Goal: Transaction & Acquisition: Purchase product/service

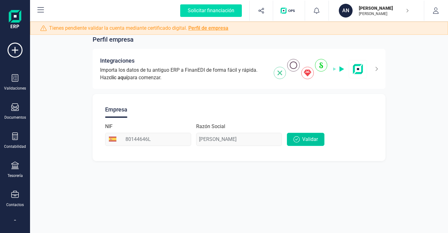
click at [303, 142] on span "Validar" at bounding box center [310, 139] width 16 height 8
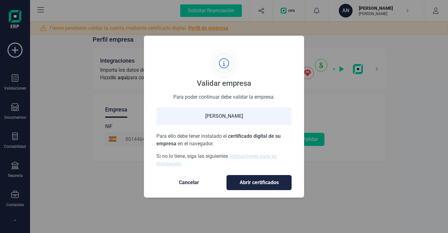
click at [273, 181] on span "Abrir certificados" at bounding box center [259, 183] width 52 height 8
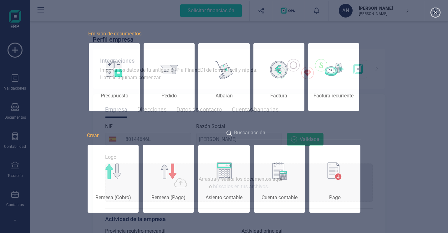
scroll to position [0, 31]
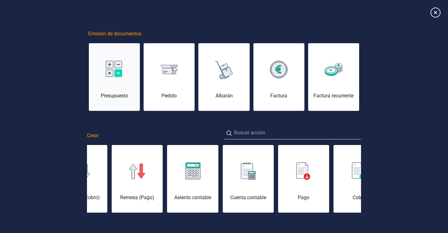
click at [114, 67] on img at bounding box center [115, 70] width 18 height 18
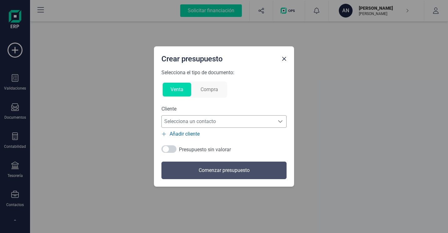
click at [280, 121] on icon "Selecciona un contacto" at bounding box center [280, 121] width 5 height 5
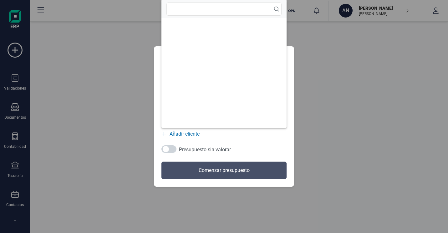
click at [280, 121] on ul at bounding box center [223, 72] width 125 height 109
click at [264, 141] on div "Selecciona el tipo de documento: Venta Compra Cliente Selecciona un contacto Se…" at bounding box center [223, 124] width 125 height 110
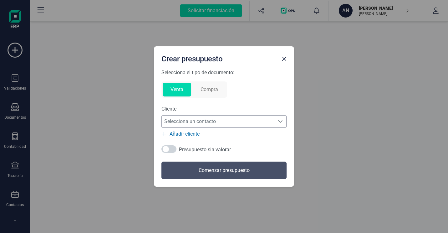
click at [191, 136] on span "Añadir cliente" at bounding box center [184, 134] width 30 height 8
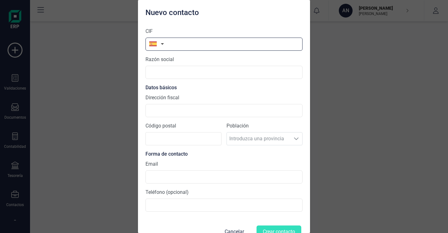
click at [192, 43] on input "text" at bounding box center [223, 44] width 157 height 13
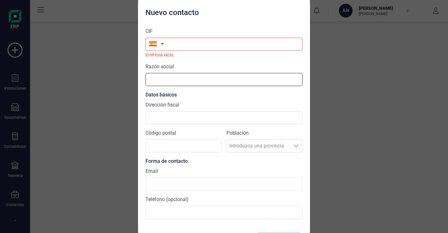
click at [162, 77] on input "text" at bounding box center [223, 79] width 157 height 13
drag, startPoint x: 162, startPoint y: 77, endPoint x: 156, endPoint y: 77, distance: 5.6
click at [156, 77] on input "text" at bounding box center [223, 79] width 157 height 13
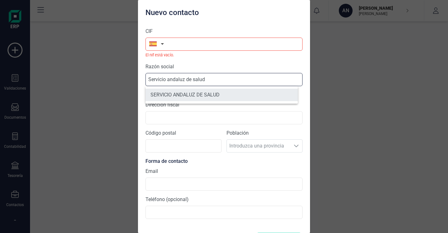
type input "Servicio andaluz de salud"
click at [184, 95] on li "SERVICIO ANDALUZ DE SALUD" at bounding box center [221, 94] width 152 height 13
type input "Q9150013B"
type input "SERVICIO ANDALUZ DE SALUD"
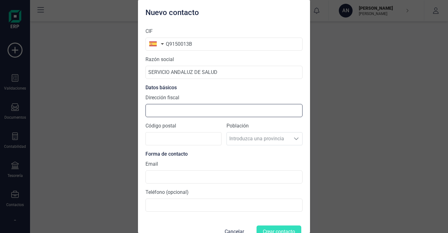
click at [189, 112] on input "Dirección fiscal" at bounding box center [223, 110] width 157 height 13
type input "Avda Dra Ana Parra sn"
type input "04600"
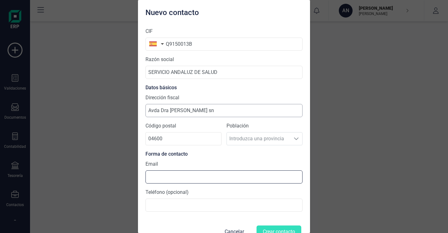
type input "[PERSON_NAME][EMAIL_ADDRESS][PERSON_NAME][DOMAIN_NAME]"
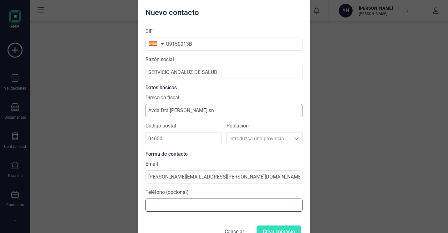
type input "950029006"
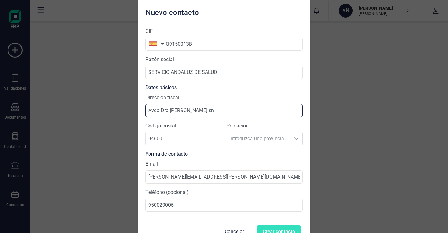
type input "[STREET_ADDRESS]"
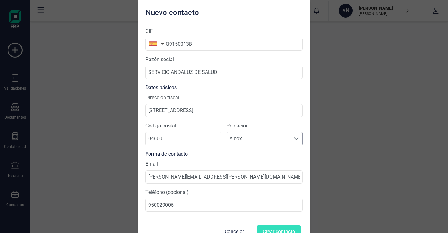
click at [294, 140] on span at bounding box center [296, 138] width 5 height 5
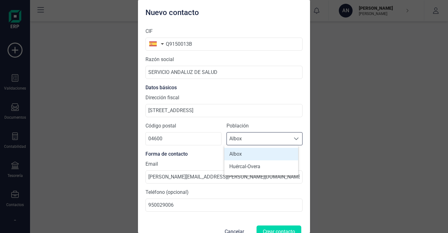
scroll to position [4, 27]
click at [263, 171] on li "Huércal-Overa" at bounding box center [261, 166] width 74 height 13
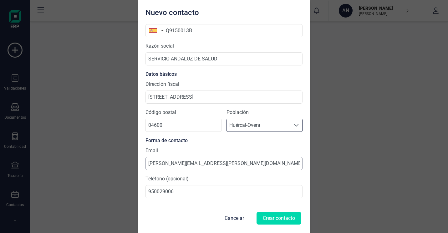
scroll to position [14, 0]
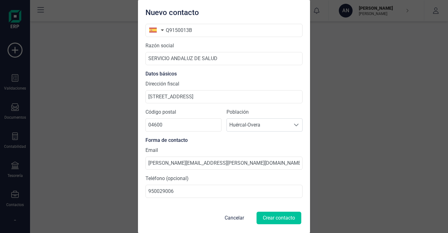
click at [272, 217] on button "Crear contacto" at bounding box center [278, 217] width 45 height 13
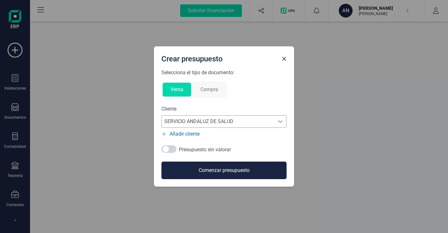
click at [237, 171] on button "Comenzar presupuesto" at bounding box center [223, 170] width 125 height 18
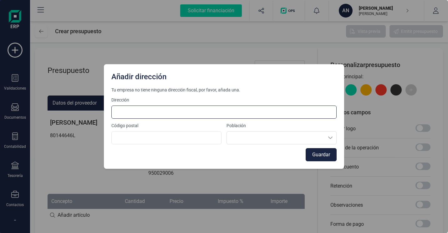
click at [192, 114] on input at bounding box center [223, 111] width 225 height 13
type input "[STREET_ADDRESS]"
type input "28080"
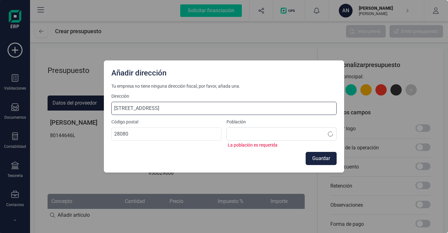
type input "Avda Dra Ana Parra sn"
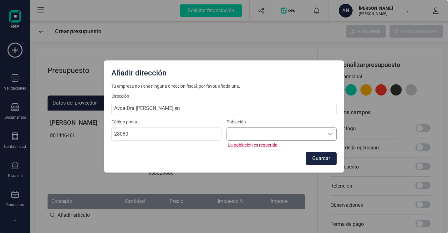
click at [238, 138] on div at bounding box center [281, 133] width 110 height 13
click at [243, 134] on div at bounding box center [281, 133] width 110 height 13
click at [271, 150] on li "No available options" at bounding box center [281, 149] width 110 height 13
click at [316, 117] on div "Tu empresa no tiene ninguna dirección fiscal, por favor, añada una. Dirección A…" at bounding box center [223, 124] width 225 height 82
click at [173, 135] on input "28080" at bounding box center [166, 133] width 110 height 13
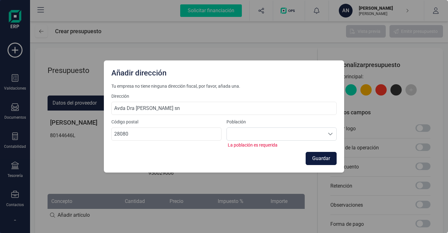
click at [316, 158] on button "Guardar" at bounding box center [320, 158] width 31 height 13
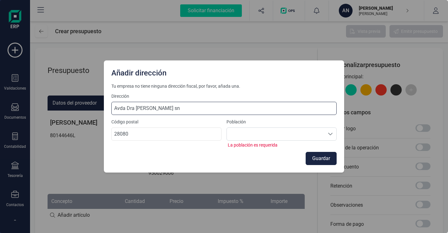
click at [212, 109] on input "Avda Dra Ana Parra sn" at bounding box center [223, 108] width 225 height 13
drag, startPoint x: 212, startPoint y: 109, endPoint x: 49, endPoint y: 107, distance: 162.9
click at [49, 107] on div "Añadir dirección Tu empresa no tiene ninguna dirección fiscal, por favor, añada…" at bounding box center [224, 116] width 448 height 233
click at [120, 108] on input at bounding box center [223, 108] width 225 height 13
type input "Avda Dra Ana Parra sn"
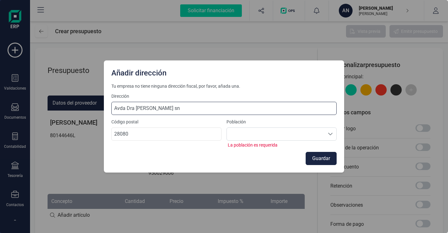
drag, startPoint x: 176, startPoint y: 110, endPoint x: 18, endPoint y: 102, distance: 158.1
click at [18, 102] on div "Añadir dirección Tu empresa no tiene ninguna dirección fiscal, por favor, añada…" at bounding box center [224, 116] width 448 height 233
click at [153, 107] on input at bounding box center [223, 108] width 225 height 13
type input "[STREET_ADDRESS]"
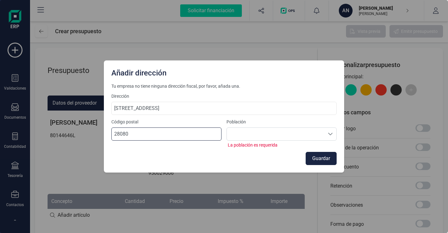
click at [158, 134] on input "28080" at bounding box center [166, 133] width 110 height 13
click at [263, 135] on div at bounding box center [281, 133] width 110 height 13
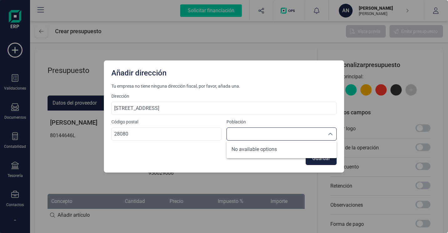
click at [264, 137] on div at bounding box center [281, 133] width 110 height 13
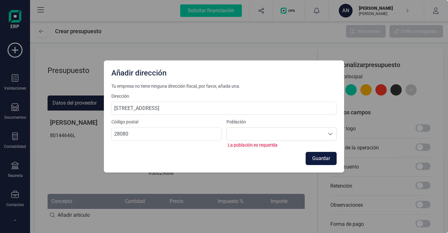
click at [319, 160] on button "Guardar" at bounding box center [320, 158] width 31 height 13
click at [322, 158] on button "Guardar" at bounding box center [320, 158] width 31 height 13
click at [323, 134] on div at bounding box center [281, 133] width 110 height 13
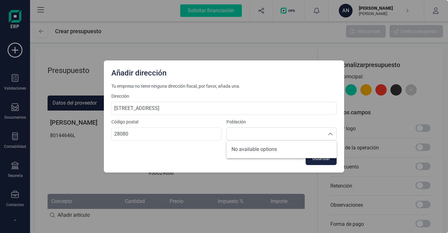
click at [275, 148] on li "No available options" at bounding box center [281, 149] width 110 height 13
click at [257, 148] on li "No available options" at bounding box center [281, 149] width 110 height 13
click at [257, 139] on div at bounding box center [281, 133] width 110 height 13
click at [112, 162] on div "Guardar" at bounding box center [223, 158] width 225 height 13
click at [55, 124] on div "Añadir dirección Tu empresa no tiene ninguna dirección fiscal, por favor, añada…" at bounding box center [224, 116] width 448 height 233
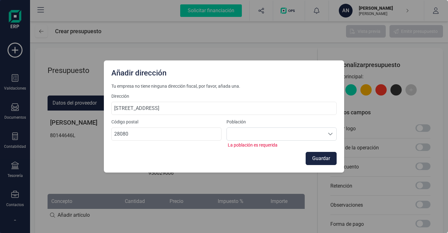
click at [159, 79] on div "Añadir dirección" at bounding box center [224, 71] width 240 height 23
click at [147, 71] on div "Añadir dirección" at bounding box center [224, 71] width 230 height 13
click at [263, 203] on div "Añadir dirección Tu empresa no tiene ninguna dirección fiscal, por favor, añada…" at bounding box center [224, 116] width 448 height 233
click at [214, 198] on div "Añadir dirección Tu empresa no tiene ninguna dirección fiscal, por favor, añada…" at bounding box center [224, 116] width 448 height 233
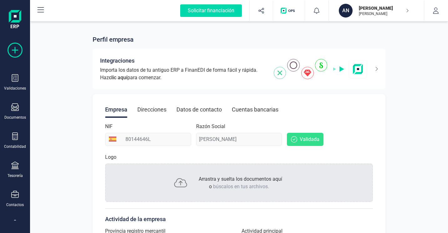
click at [13, 52] on icon at bounding box center [15, 50] width 15 height 15
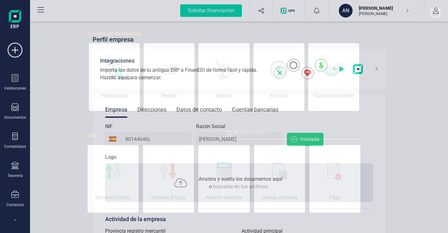
scroll to position [0, 31]
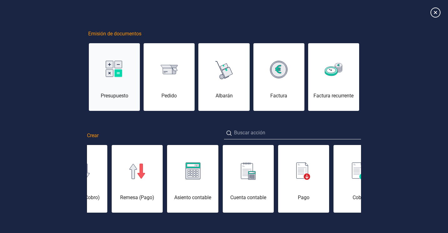
click at [108, 78] on img at bounding box center [115, 70] width 18 height 18
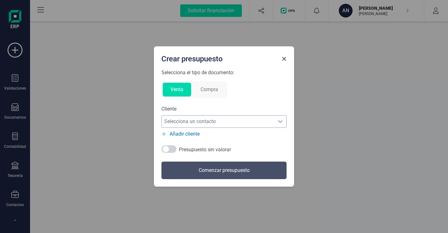
click at [219, 125] on span "Selecciona un contacto" at bounding box center [218, 121] width 113 height 13
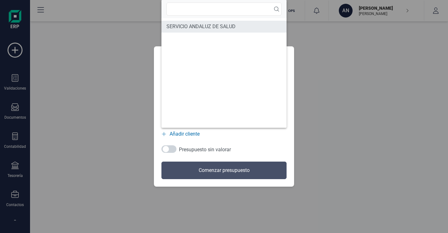
click at [196, 28] on span "SERVICIO ANDALUZ DE SALUD" at bounding box center [200, 27] width 69 height 8
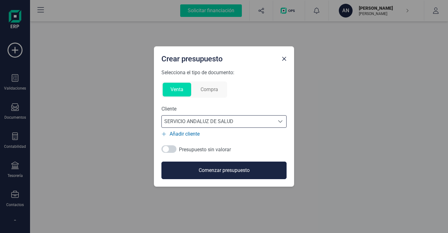
click at [205, 169] on button "Comenzar presupuesto" at bounding box center [223, 170] width 125 height 18
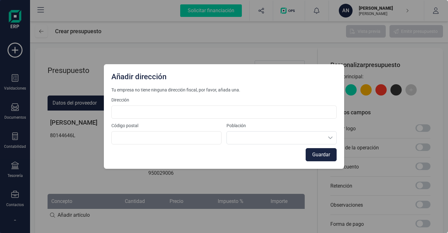
click at [253, 140] on div "Población" at bounding box center [281, 133] width 110 height 22
click at [322, 139] on div "Población" at bounding box center [281, 133] width 110 height 22
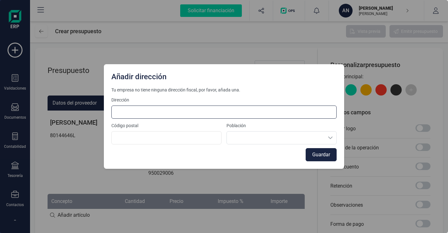
click at [230, 112] on input at bounding box center [223, 111] width 225 height 13
type input "[STREET_ADDRESS]"
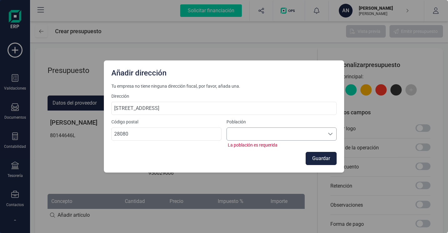
click at [290, 136] on div at bounding box center [281, 133] width 110 height 13
click at [290, 135] on div at bounding box center [281, 133] width 110 height 13
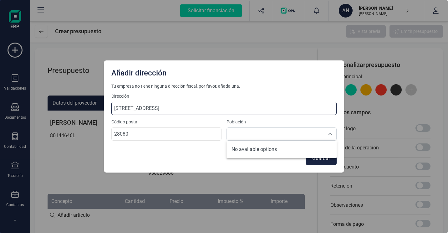
click at [246, 112] on input "[STREET_ADDRESS]" at bounding box center [223, 108] width 225 height 13
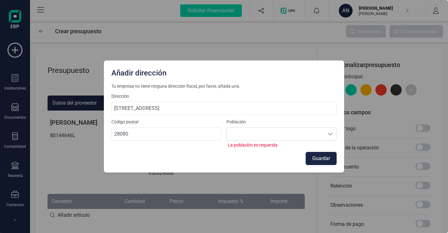
click at [114, 143] on div "Código postal 28080" at bounding box center [166, 133] width 110 height 29
click at [139, 135] on input "28080" at bounding box center [166, 133] width 110 height 13
type input "2808"
click at [165, 136] on input "2808" at bounding box center [166, 133] width 110 height 13
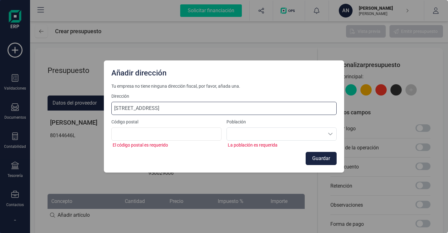
drag, startPoint x: 185, startPoint y: 107, endPoint x: 0, endPoint y: 106, distance: 184.8
click at [0, 106] on html "Solicitar financiación Importaciones completadas 0 / 0 AN ANTONIO ORTIZ MORAÑO …" at bounding box center [224, 116] width 448 height 233
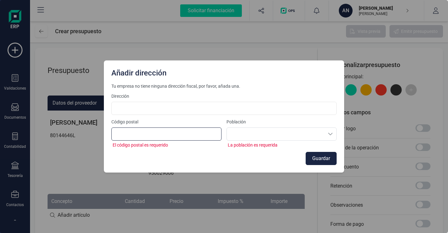
click at [129, 138] on input at bounding box center [166, 133] width 110 height 13
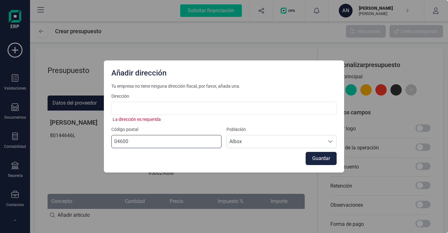
click at [186, 141] on input "04600" at bounding box center [166, 141] width 110 height 13
drag, startPoint x: 186, startPoint y: 141, endPoint x: 28, endPoint y: 137, distance: 157.3
click at [28, 137] on div "Añadir dirección Tu empresa no tiene ninguna dirección fiscal, por favor, añada…" at bounding box center [224, 116] width 448 height 233
paste input "28046"
type input "28046"
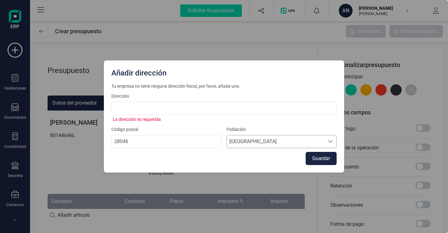
click at [278, 143] on span "[GEOGRAPHIC_DATA]" at bounding box center [276, 141] width 98 height 13
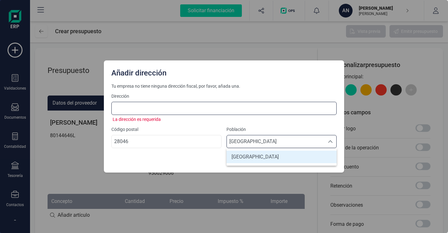
click at [156, 102] on input at bounding box center [223, 108] width 225 height 13
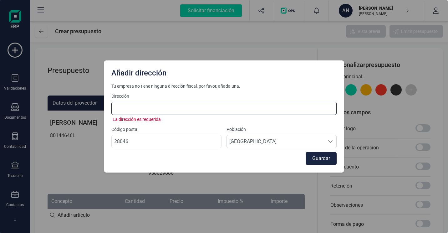
type input "[STREET_ADDRESS]"
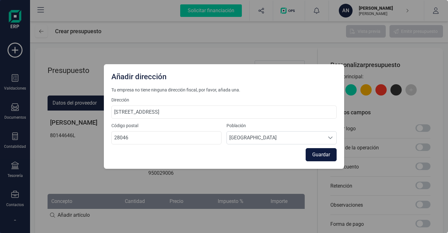
click at [326, 154] on button "Guardar" at bounding box center [320, 154] width 31 height 13
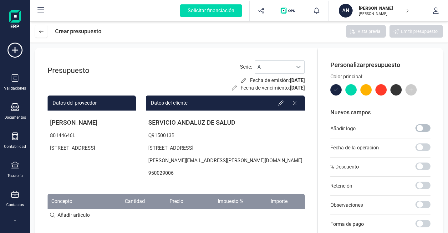
click at [421, 129] on span at bounding box center [422, 128] width 15 height 8
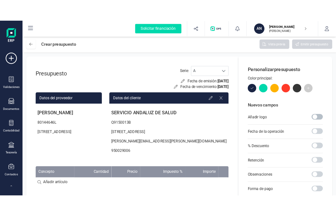
scroll to position [3, 2]
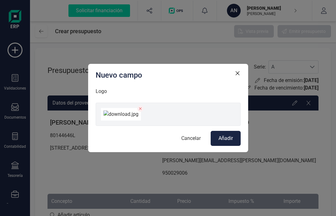
click at [224, 142] on span "Añadir" at bounding box center [226, 138] width 14 height 8
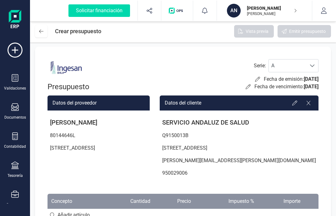
scroll to position [0, 0]
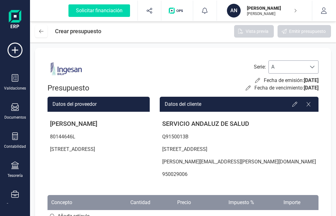
click at [313, 67] on span at bounding box center [312, 66] width 5 height 5
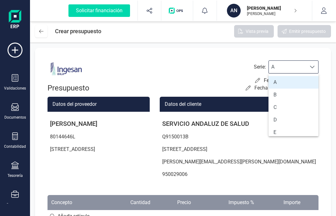
click at [313, 67] on span at bounding box center [312, 66] width 5 height 5
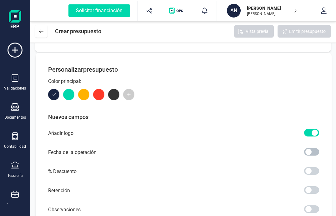
scroll to position [218, 0]
click at [309, 155] on span at bounding box center [311, 152] width 15 height 8
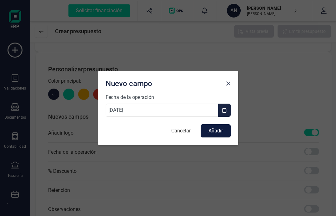
click at [214, 132] on button "Añadir" at bounding box center [216, 130] width 30 height 13
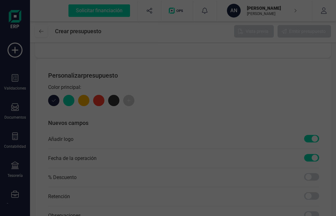
scroll to position [224, 0]
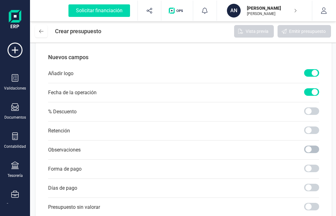
click at [308, 153] on span at bounding box center [311, 149] width 15 height 8
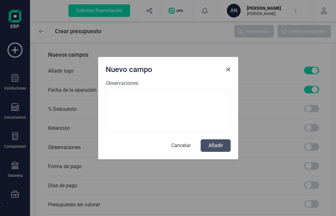
scroll to position [286, 0]
type textarea "p"
type textarea "PRUEBA"
click at [221, 146] on button "Añadir" at bounding box center [216, 145] width 30 height 13
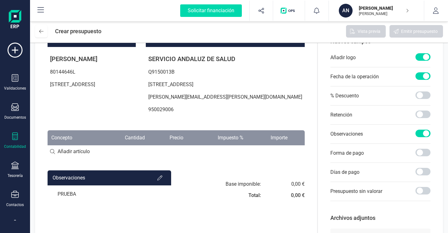
scroll to position [71, 0]
click at [17, 55] on icon at bounding box center [15, 50] width 15 height 15
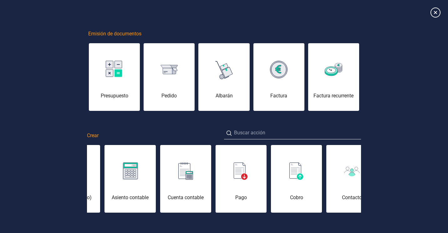
scroll to position [0, 156]
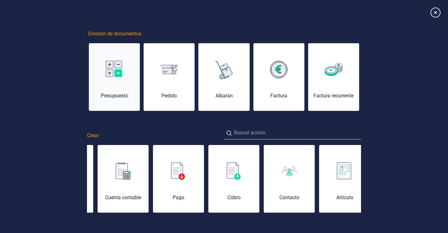
click at [108, 61] on img at bounding box center [115, 70] width 18 height 18
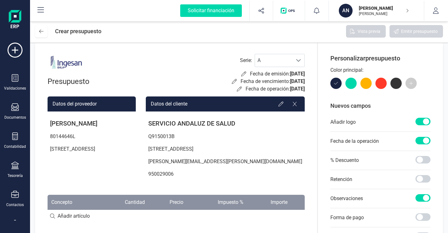
scroll to position [0, 0]
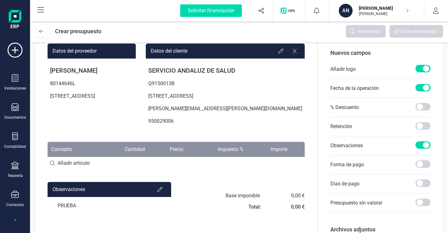
click at [52, 169] on input at bounding box center [176, 163] width 257 height 13
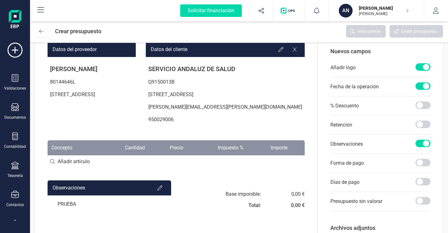
click at [57, 168] on input at bounding box center [176, 161] width 257 height 13
click at [66, 167] on input at bounding box center [176, 161] width 257 height 13
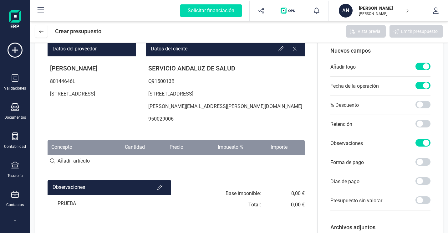
click at [69, 167] on input at bounding box center [176, 160] width 257 height 13
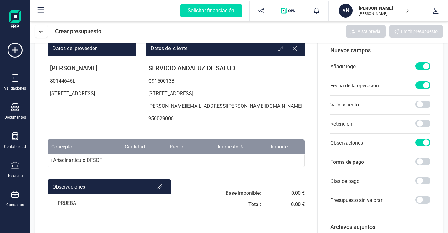
type input "DFSDF"
click at [123, 166] on div "+ Añadir artículo : DFSDF" at bounding box center [176, 160] width 257 height 13
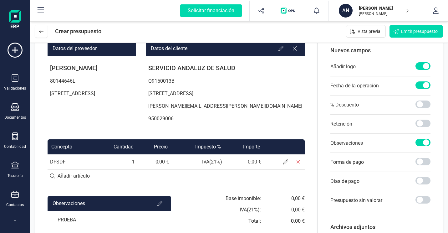
click at [69, 167] on td "DFSDF" at bounding box center [71, 161] width 46 height 15
click at [63, 169] on td "DFSDF" at bounding box center [71, 161] width 46 height 15
click at [61, 182] on input at bounding box center [176, 175] width 257 height 13
type input "AIRE ACONDICIONADO"
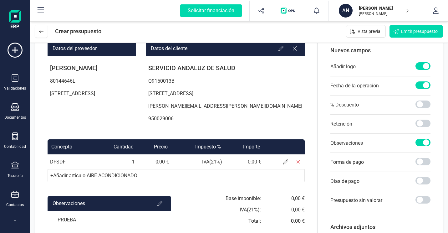
click at [51, 181] on div "+ Añadir artículo : AIRE ACONDICIONADO" at bounding box center [176, 175] width 257 height 13
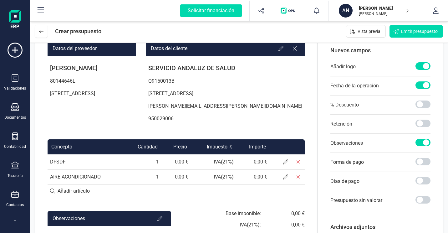
click at [182, 184] on td "0,00 €" at bounding box center [175, 176] width 29 height 15
click at [189, 184] on td "0,00 €" at bounding box center [175, 176] width 29 height 15
click at [288, 179] on icon at bounding box center [285, 176] width 5 height 5
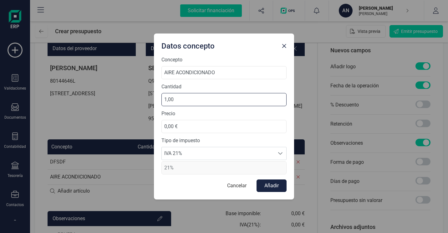
drag, startPoint x: 189, startPoint y: 103, endPoint x: 137, endPoint y: 107, distance: 51.8
click at [137, 107] on div "Datos concepto Concepto AIRE ACONDICIONADO Cantidad 1,00 Precio 0,00 € Tipo de …" at bounding box center [224, 116] width 448 height 233
type input "5,00"
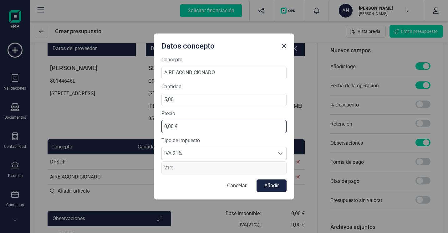
drag, startPoint x: 184, startPoint y: 127, endPoint x: 157, endPoint y: 126, distance: 27.5
click at [157, 126] on div "Concepto AIRE ACONDICIONADO Cantidad 5,00 Precio 0,00 € Tipo de impuesto IVA 21…" at bounding box center [224, 127] width 140 height 143
type input "23,00 €"
click at [267, 185] on button "Añadir" at bounding box center [271, 185] width 30 height 13
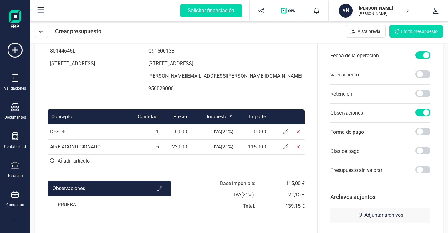
scroll to position [100, 0]
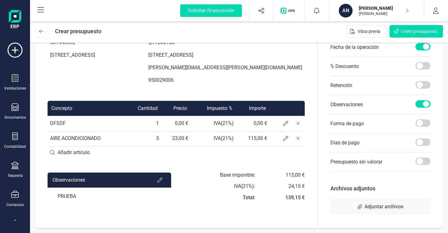
click at [52, 159] on input at bounding box center [176, 152] width 257 height 13
click at [68, 159] on input at bounding box center [176, 152] width 257 height 13
type input "AIRE ACONDICONADO"
click at [160, 155] on div "+ Añadir artículo : AIRE ACONDICONADO" at bounding box center [176, 151] width 257 height 13
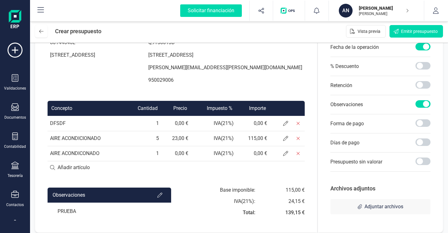
click at [159, 159] on td "1" at bounding box center [143, 153] width 38 height 15
click at [177, 160] on td "0,00 €" at bounding box center [175, 153] width 29 height 15
click at [292, 159] on span at bounding box center [285, 153] width 13 height 13
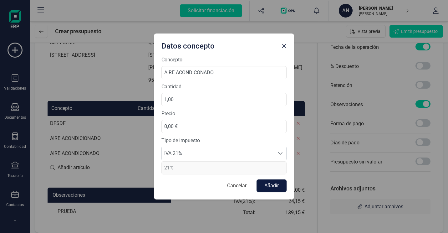
click at [269, 184] on button "Añadir" at bounding box center [271, 185] width 30 height 13
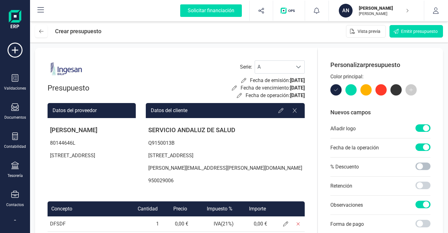
scroll to position [0, 0]
click at [371, 33] on span "Vista previa" at bounding box center [368, 31] width 23 height 6
click at [288, 14] on div "button" at bounding box center [289, 11] width 24 height 20
click at [289, 9] on img "button" at bounding box center [288, 11] width 17 height 6
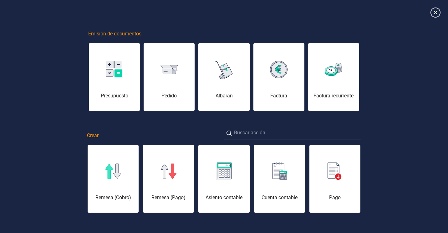
scroll to position [0, 31]
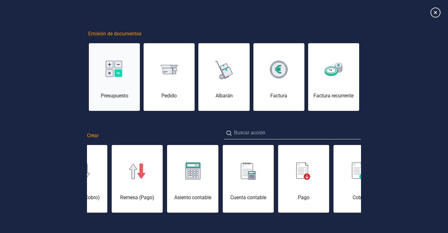
click at [120, 72] on img at bounding box center [115, 70] width 18 height 18
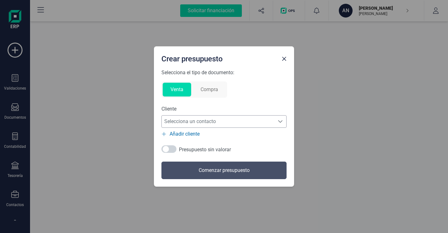
click at [242, 124] on span "Selecciona un contacto" at bounding box center [218, 121] width 113 height 13
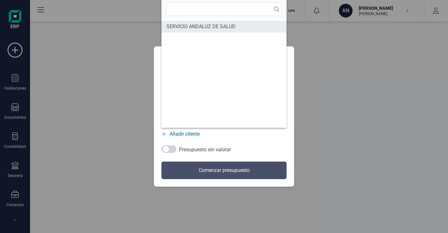
click at [219, 29] on span "SERVICIO ANDALUZ DE SALUD" at bounding box center [200, 27] width 69 height 8
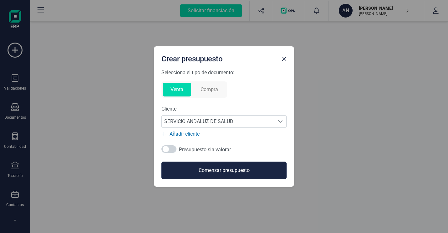
click at [214, 172] on button "Comenzar presupuesto" at bounding box center [223, 170] width 125 height 18
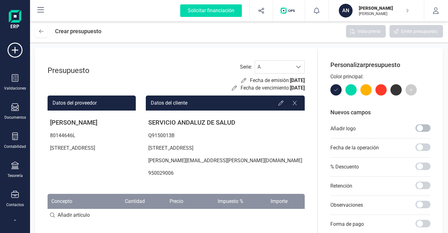
click at [421, 129] on span at bounding box center [422, 128] width 15 height 8
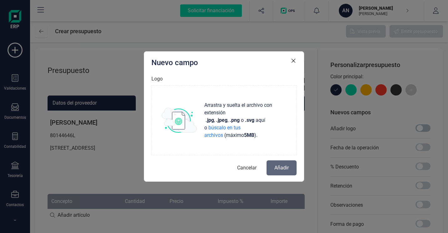
scroll to position [3, 2]
click at [295, 61] on icon "button" at bounding box center [293, 61] width 6 height 6
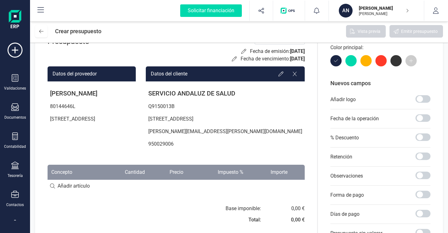
scroll to position [0, 0]
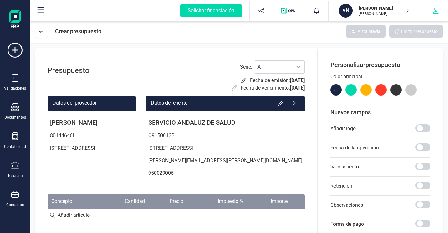
click at [431, 14] on button "button" at bounding box center [435, 11] width 23 height 20
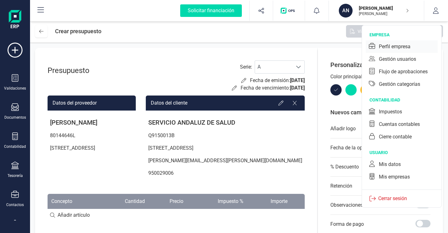
click at [399, 49] on div "Perfil empresa" at bounding box center [395, 47] width 32 height 8
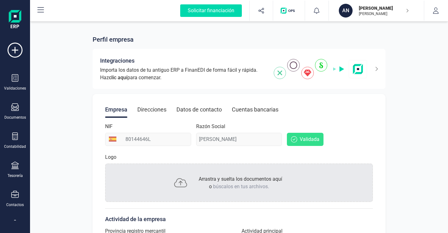
click at [221, 139] on div "Razón Social ANTONIO ORTIZ MORAÑO" at bounding box center [239, 134] width 86 height 23
drag, startPoint x: 262, startPoint y: 139, endPoint x: 210, endPoint y: 139, distance: 51.9
click at [210, 139] on div "Razón Social ANTONIO ORTIZ MORAÑO" at bounding box center [239, 134] width 86 height 23
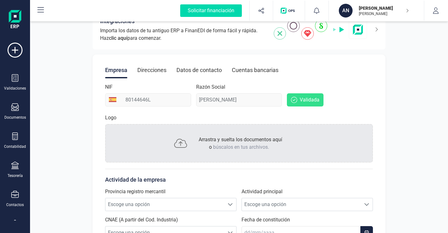
scroll to position [39, 0]
click at [157, 70] on div "Direcciones" at bounding box center [151, 70] width 29 height 16
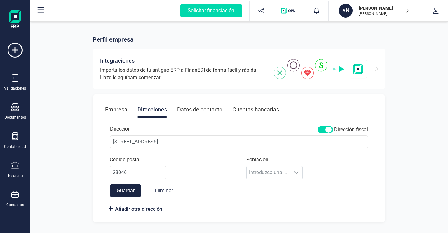
scroll to position [0, 0]
click at [220, 109] on div "Datos de contacto" at bounding box center [199, 109] width 45 height 16
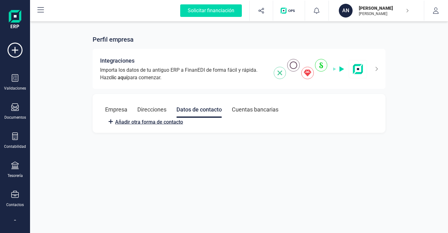
click at [164, 123] on span "Añadir otra forma de contacto" at bounding box center [149, 122] width 68 height 8
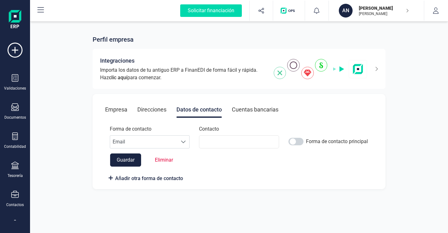
click at [123, 109] on div "Empresa" at bounding box center [116, 109] width 22 height 16
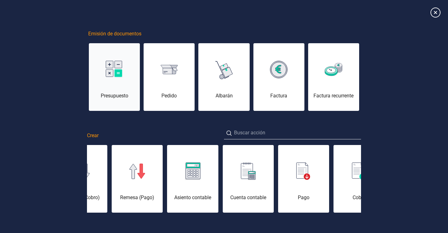
click at [115, 78] on img at bounding box center [115, 70] width 18 height 18
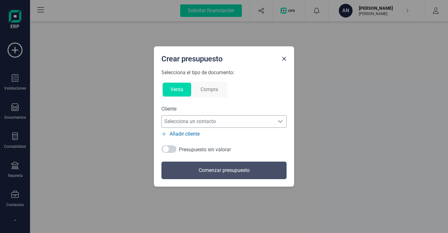
click at [242, 124] on span "Selecciona un contacto" at bounding box center [218, 121] width 113 height 13
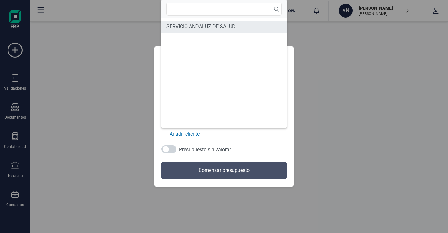
click at [192, 30] on span "SERVICIO ANDALUZ DE SALUD" at bounding box center [200, 27] width 69 height 8
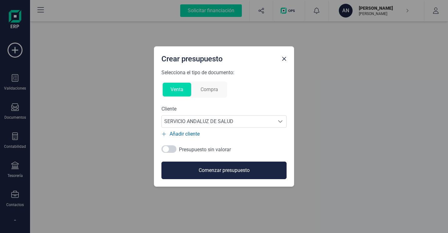
click at [219, 174] on button "Comenzar presupuesto" at bounding box center [223, 170] width 125 height 18
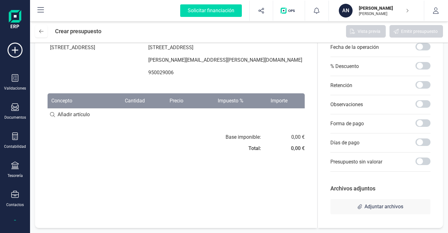
scroll to position [0, 0]
click at [16, 219] on icon at bounding box center [15, 223] width 8 height 8
click at [63, 167] on div "Artículos" at bounding box center [72, 165] width 73 height 13
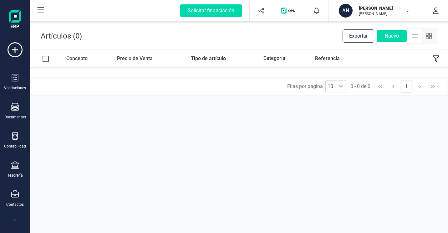
click at [45, 58] on div at bounding box center [46, 59] width 6 height 6
click at [386, 38] on button "Nuevo" at bounding box center [391, 36] width 30 height 13
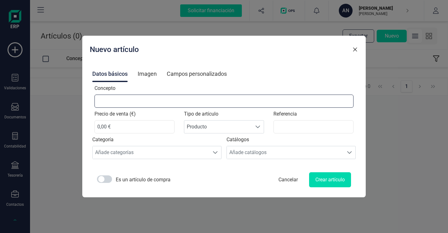
click at [146, 106] on input "Concepto" at bounding box center [223, 100] width 259 height 13
type input "FRIGO"
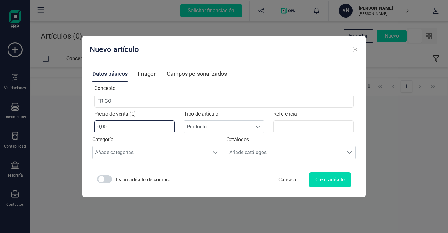
scroll to position [0, 0]
drag, startPoint x: 139, startPoint y: 129, endPoint x: 41, endPoint y: 127, distance: 97.6
click at [41, 127] on div "Nuevo artículo Datos básicos Imagen Campos personalizados Concepto FRIGO Precio…" at bounding box center [224, 116] width 448 height 233
type input "25,00 €"
click at [235, 125] on span "Producto" at bounding box center [218, 126] width 68 height 13
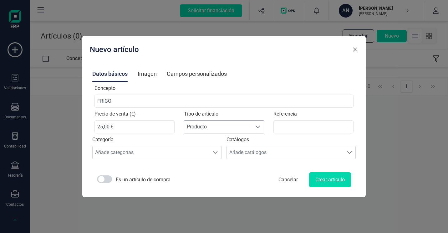
scroll to position [4, 27]
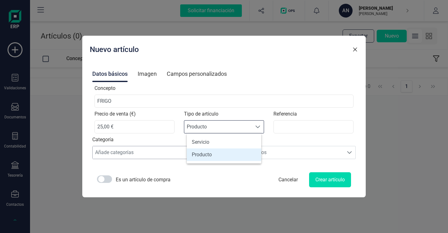
click at [216, 155] on li "Producto" at bounding box center [224, 154] width 74 height 13
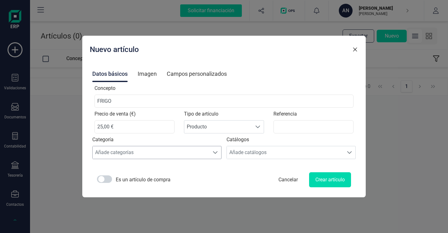
click at [199, 154] on div "Añade categorías" at bounding box center [151, 152] width 117 height 13
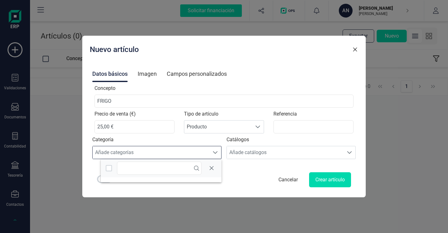
click at [199, 154] on div "Añade categorías" at bounding box center [151, 152] width 117 height 13
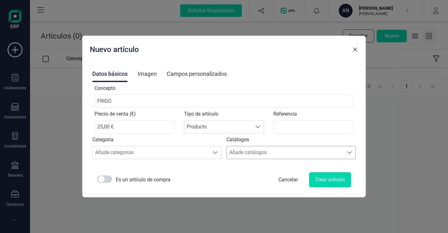
click at [264, 155] on div "Añade catálogos" at bounding box center [285, 152] width 117 height 13
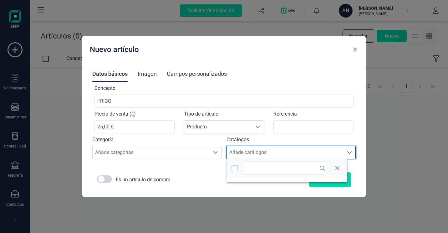
click at [264, 155] on div "Añade catálogos" at bounding box center [285, 152] width 117 height 13
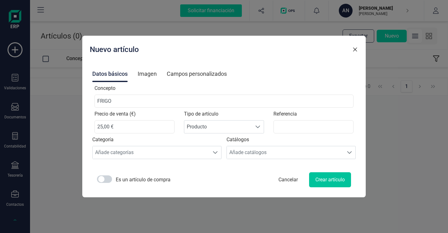
click at [315, 178] on button "Crear artículo" at bounding box center [330, 179] width 42 height 15
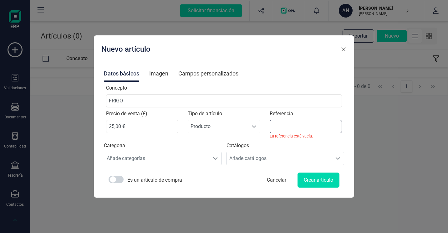
click at [299, 129] on input "Referencia" at bounding box center [306, 126] width 72 height 13
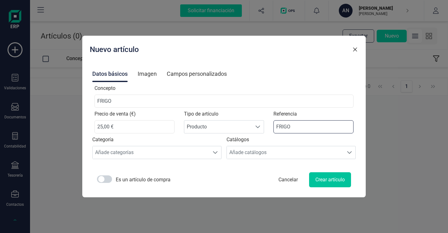
type input "FRIGO"
click at [333, 182] on button "Crear artículo" at bounding box center [330, 179] width 42 height 15
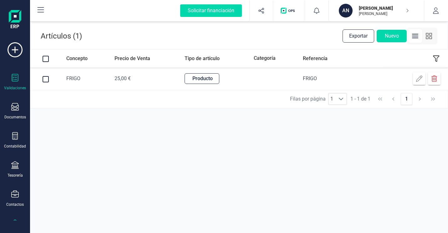
scroll to position [0, 0]
click at [18, 111] on div at bounding box center [15, 107] width 8 height 9
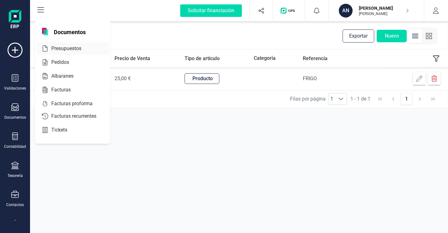
click at [64, 46] on span "Presupuestos" at bounding box center [71, 49] width 44 height 8
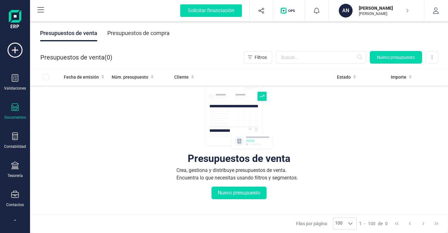
scroll to position [0, 0]
click at [15, 107] on icon at bounding box center [15, 107] width 8 height 8
click at [434, 60] on button at bounding box center [432, 57] width 13 height 13
click at [238, 192] on button "Nuevo presupuesto" at bounding box center [238, 192] width 55 height 13
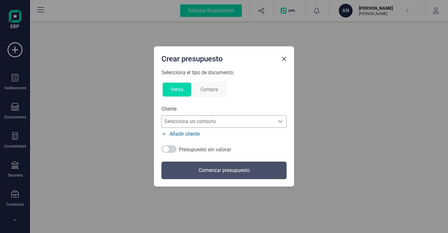
click at [219, 124] on span "Selecciona un contacto" at bounding box center [218, 121] width 113 height 13
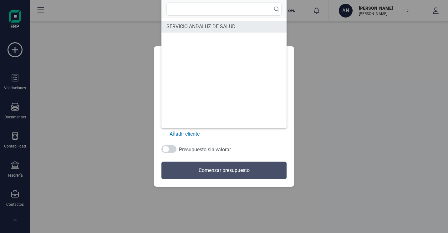
click at [203, 29] on span "SERVICIO ANDALUZ DE SALUD" at bounding box center [200, 27] width 69 height 8
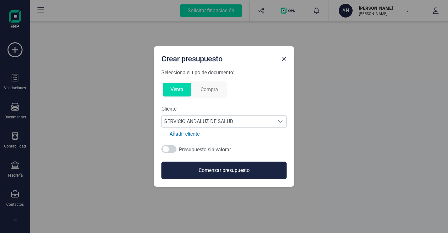
click at [213, 174] on button "Comenzar presupuesto" at bounding box center [223, 170] width 125 height 18
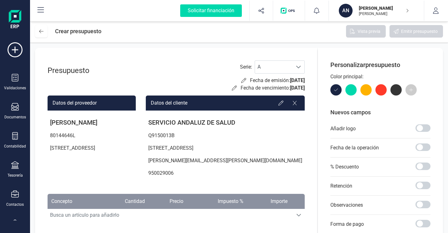
click at [413, 91] on icon at bounding box center [411, 90] width 4 height 4
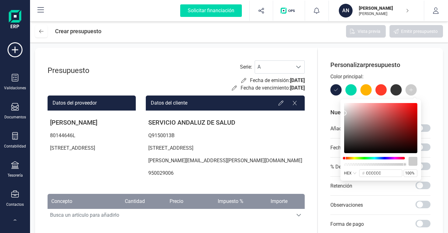
click at [381, 158] on div at bounding box center [374, 158] width 61 height 3
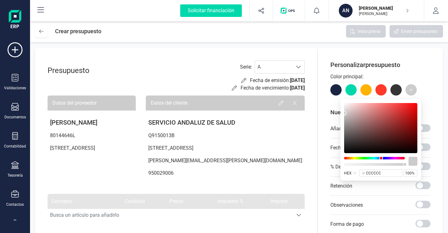
click at [386, 158] on div at bounding box center [374, 158] width 61 height 3
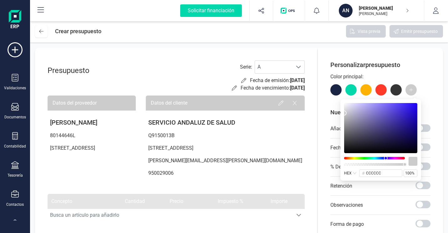
type input "1c09a7"
click at [413, 120] on div at bounding box center [380, 128] width 73 height 50
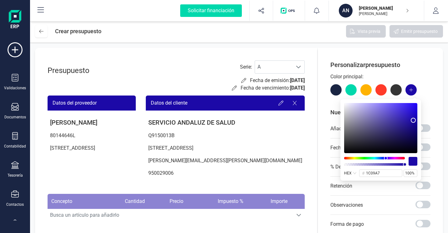
click at [431, 112] on div "Personalizar presupuesto Color principal: Nuevos campos Añadir logo Fecha de la…" at bounding box center [380, 188] width 125 height 280
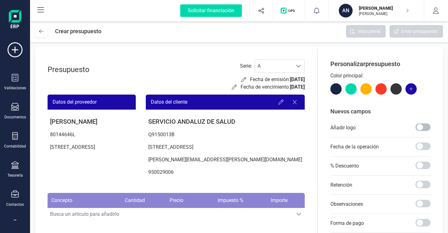
scroll to position [0, 0]
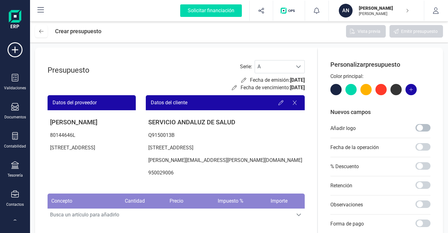
click at [423, 128] on span at bounding box center [422, 128] width 15 height 8
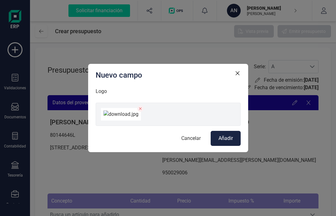
click at [221, 142] on span "Añadir" at bounding box center [226, 138] width 14 height 8
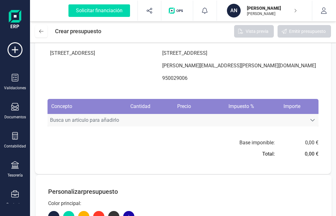
click at [65, 126] on span "Busca un artículo para añadirlo" at bounding box center [177, 120] width 259 height 13
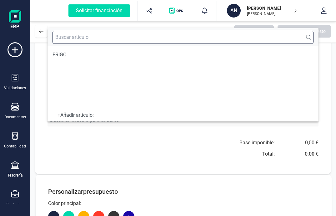
scroll to position [96, 0]
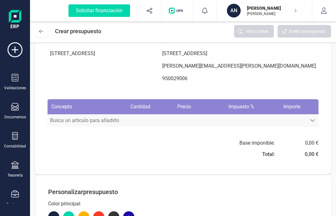
click at [70, 126] on span "Busca un artículo para añadirlo" at bounding box center [177, 120] width 259 height 13
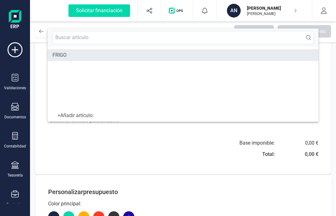
click at [61, 53] on span "FRIGO" at bounding box center [60, 55] width 14 height 8
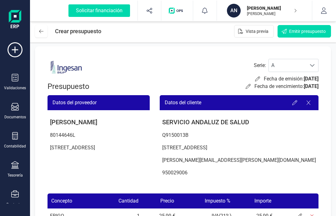
scroll to position [0, 0]
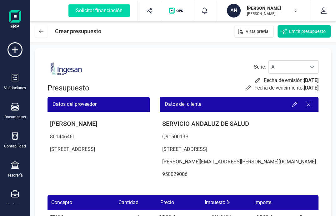
click at [291, 31] on span "Emitir presupuesto" at bounding box center [307, 31] width 37 height 6
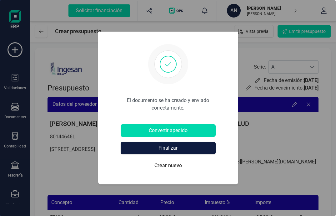
click at [170, 150] on button "Finalizar" at bounding box center [168, 148] width 95 height 13
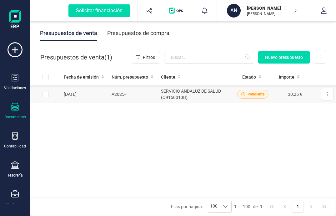
click at [179, 93] on td "SERVICIO ANDALUZ DE SALUD (Q9150013B)" at bounding box center [197, 94] width 77 height 18
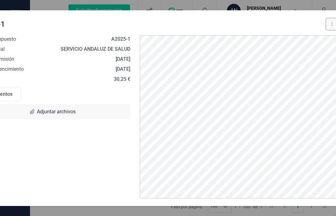
click at [331, 26] on icon at bounding box center [331, 24] width 1 height 5
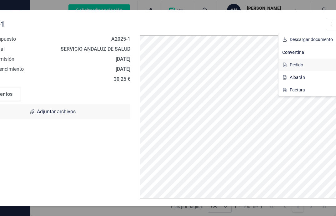
click at [300, 65] on span "Pedido" at bounding box center [296, 65] width 13 height 6
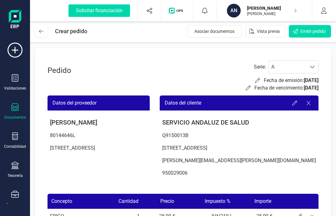
click at [13, 106] on icon at bounding box center [15, 107] width 8 height 8
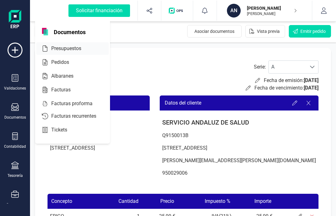
click at [65, 49] on span "Presupuestos" at bounding box center [71, 49] width 44 height 8
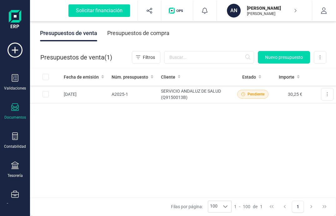
click at [14, 110] on icon at bounding box center [15, 107] width 8 height 8
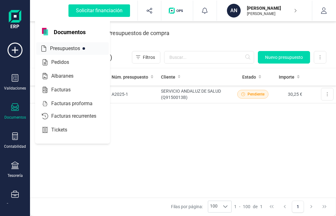
click at [66, 49] on span "Presupuestos" at bounding box center [70, 49] width 44 height 8
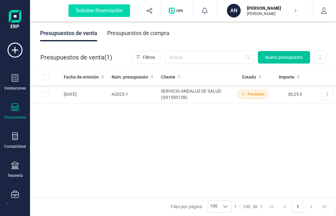
click at [281, 54] on span "Nuevo presupuesto" at bounding box center [284, 57] width 38 height 6
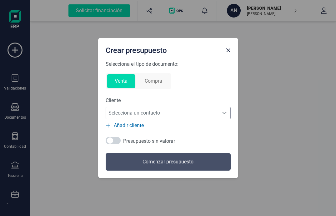
click at [181, 114] on span "Selecciona un contacto" at bounding box center [162, 113] width 113 height 13
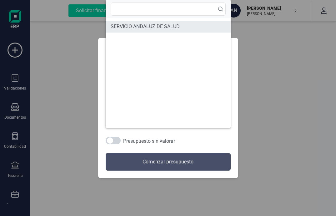
click at [149, 28] on span "SERVICIO ANDALUZ DE SALUD" at bounding box center [145, 27] width 69 height 8
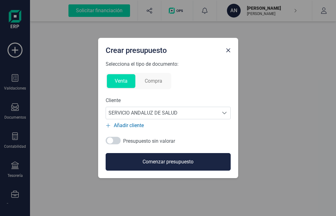
click at [161, 162] on button "Comenzar presupuesto" at bounding box center [168, 162] width 125 height 18
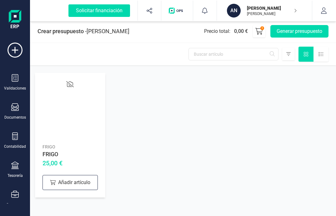
click at [76, 190] on div "FRIGO FRIGO 25,00 € Añadir artículo" at bounding box center [70, 135] width 70 height 124
click at [78, 183] on div "Añadir artículo" at bounding box center [70, 182] width 55 height 15
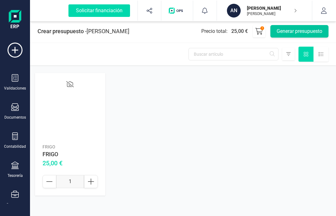
click at [293, 33] on button "Generar presupuesto" at bounding box center [299, 31] width 58 height 13
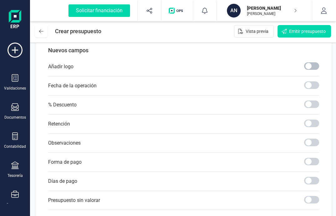
click at [310, 70] on span at bounding box center [311, 66] width 15 height 8
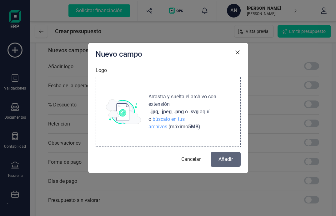
drag, startPoint x: 170, startPoint y: 120, endPoint x: 133, endPoint y: 100, distance: 42.2
drag, startPoint x: 133, startPoint y: 100, endPoint x: 133, endPoint y: 95, distance: 5.0
click at [133, 95] on div "Arrastra y suelta el archivo con extensión .jpg , .jpeg , .png o .svg aquí o bú…" at bounding box center [168, 112] width 145 height 70
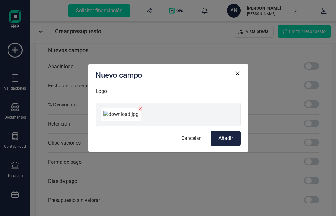
click at [221, 142] on span "Añadir" at bounding box center [226, 138] width 14 height 8
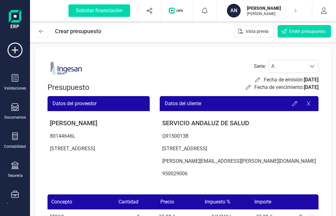
scroll to position [0, 0]
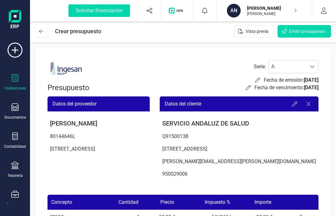
click at [14, 81] on icon at bounding box center [15, 78] width 7 height 8
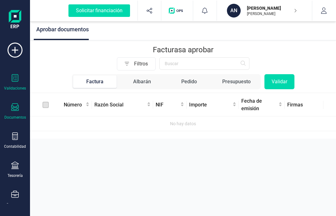
click at [13, 107] on icon at bounding box center [15, 107] width 8 height 8
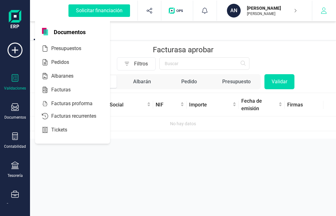
click at [328, 12] on button "button" at bounding box center [323, 11] width 23 height 20
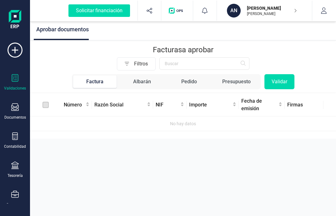
click at [222, 164] on div "Aprobar documentos Facturas a aprobar Filtros Factura Albarán Pedido Presupuest…" at bounding box center [183, 108] width 306 height 216
click at [77, 31] on span "Aprobar documentos" at bounding box center [62, 29] width 53 height 7
click at [235, 83] on div "Presupuesto" at bounding box center [236, 82] width 28 height 8
click at [15, 107] on icon at bounding box center [15, 107] width 8 height 8
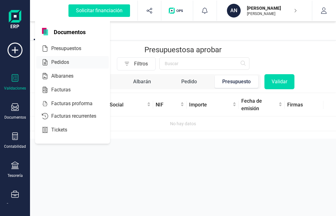
click at [65, 63] on span "Pedidos" at bounding box center [65, 62] width 32 height 8
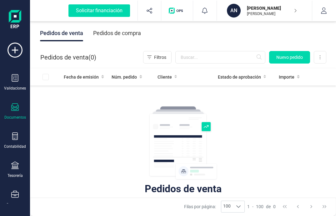
click at [18, 108] on icon at bounding box center [15, 107] width 8 height 8
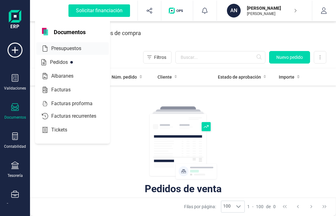
click at [66, 45] on span "Presupuestos" at bounding box center [71, 49] width 44 height 8
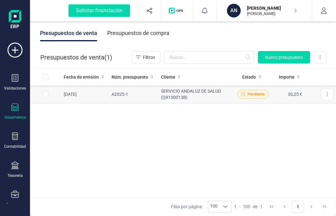
click at [164, 93] on td "SERVICIO ANDALUZ DE SALUD (Q9150013B)" at bounding box center [197, 94] width 77 height 18
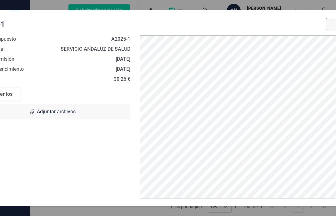
click at [332, 26] on button at bounding box center [332, 24] width 13 height 13
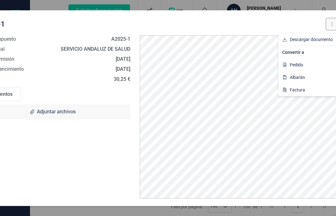
click at [331, 25] on button at bounding box center [332, 24] width 13 height 13
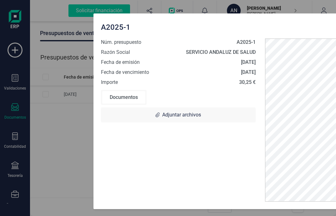
drag, startPoint x: 146, startPoint y: 18, endPoint x: 271, endPoint y: 21, distance: 125.4
click at [271, 21] on div "A2025-1 Descargar documento Convertir a Pedido Albarán Factura" at bounding box center [282, 27] width 363 height 13
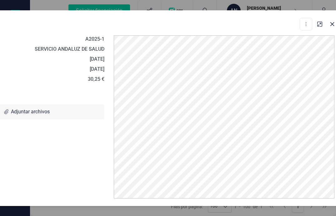
drag, startPoint x: 271, startPoint y: 21, endPoint x: 120, endPoint y: 18, distance: 151.4
click at [120, 18] on div "A2025-1 Descargar documento Convertir a Pedido Albarán Factura" at bounding box center [131, 24] width 363 height 13
click at [333, 26] on icon "button" at bounding box center [332, 24] width 5 height 5
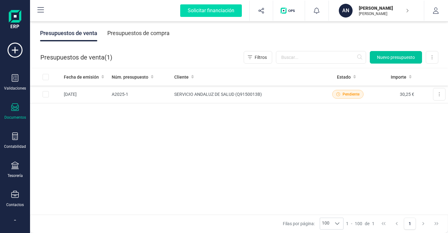
click at [390, 59] on span "Nuevo presupuesto" at bounding box center [396, 57] width 38 height 6
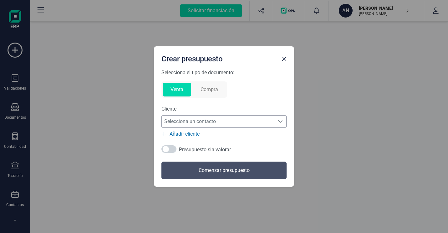
click at [280, 121] on icon "Selecciona un contacto" at bounding box center [280, 121] width 5 height 5
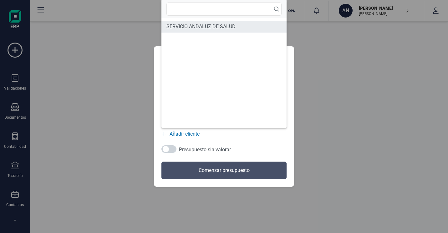
click at [227, 27] on span "SERVICIO ANDALUZ DE SALUD" at bounding box center [200, 27] width 69 height 8
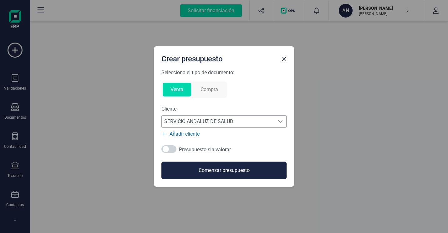
click at [229, 172] on button "Comenzar presupuesto" at bounding box center [223, 170] width 125 height 18
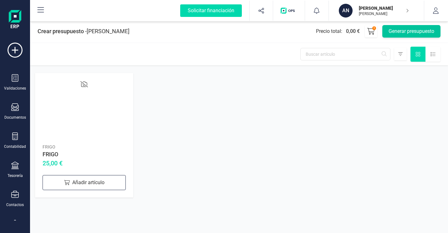
click at [409, 34] on button "Generar presupuesto" at bounding box center [411, 31] width 58 height 13
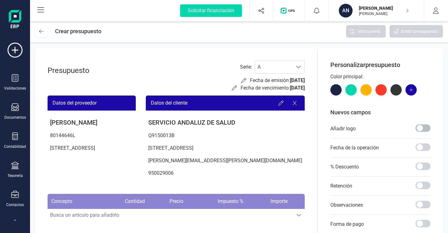
click at [421, 128] on span at bounding box center [422, 128] width 15 height 8
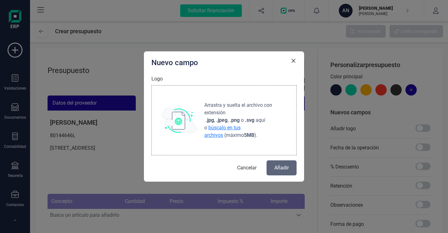
click at [240, 127] on span "búscalo en tus archivos" at bounding box center [222, 130] width 36 height 13
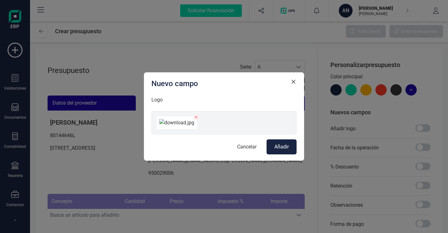
click at [285, 150] on span "Añadir" at bounding box center [281, 147] width 14 height 8
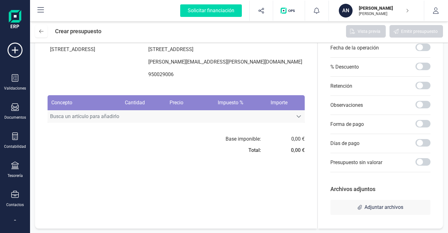
scroll to position [100, 0]
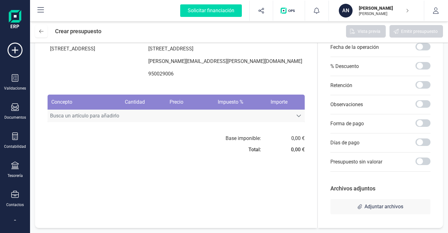
click at [89, 121] on span "Busca un artículo para añadirlo" at bounding box center [170, 115] width 245 height 13
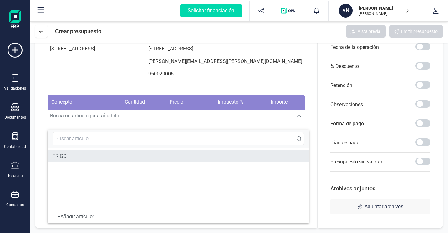
click at [59, 159] on span "FRIGO" at bounding box center [60, 156] width 14 height 8
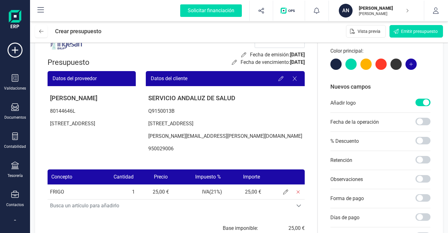
scroll to position [0, 0]
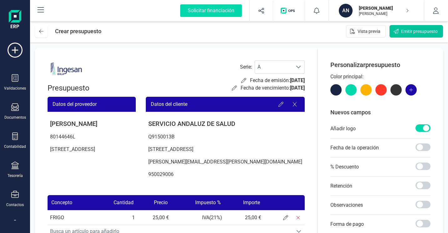
click at [415, 34] on span "Emitir presupuesto" at bounding box center [419, 31] width 37 height 6
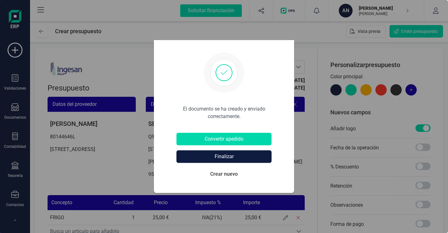
click at [220, 155] on button "Finalizar" at bounding box center [223, 156] width 95 height 13
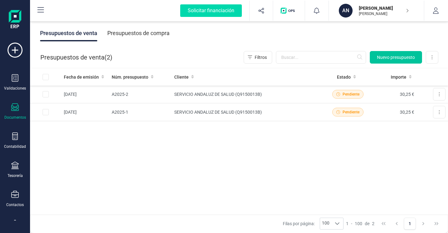
click at [396, 59] on span "Nuevo presupuesto" at bounding box center [396, 57] width 38 height 6
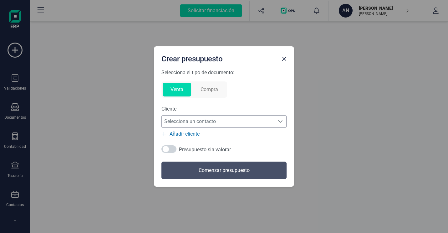
click at [268, 123] on span "Selecciona un contacto" at bounding box center [218, 121] width 113 height 13
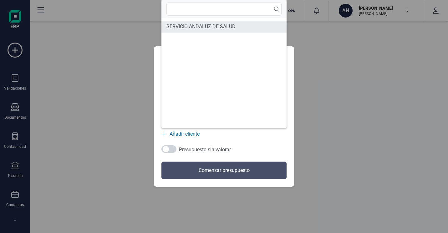
click at [206, 29] on span "SERVICIO ANDALUZ DE SALUD" at bounding box center [200, 27] width 69 height 8
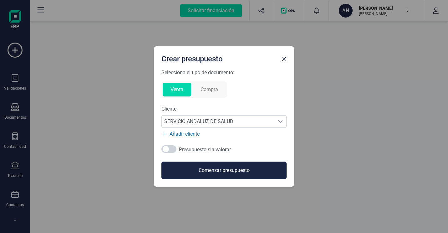
click at [225, 173] on button "Comenzar presupuesto" at bounding box center [223, 170] width 125 height 18
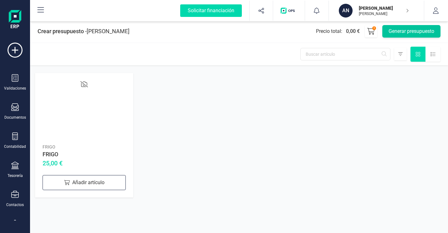
click at [432, 32] on button "Generar presupuesto" at bounding box center [411, 31] width 58 height 13
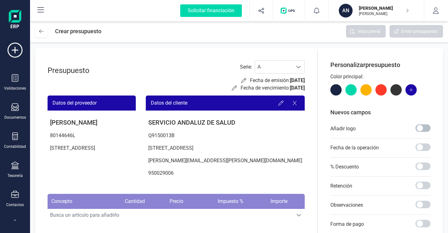
click at [422, 127] on span at bounding box center [422, 128] width 15 height 8
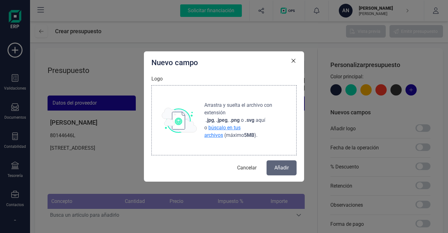
click at [240, 128] on span "búscalo en tus archivos" at bounding box center [222, 130] width 36 height 13
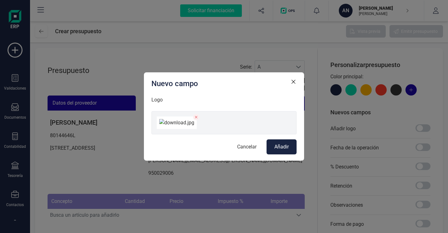
click at [279, 150] on span "Añadir" at bounding box center [281, 147] width 14 height 8
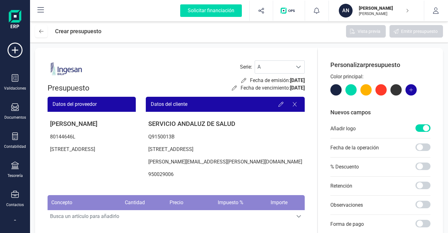
click at [76, 70] on img at bounding box center [67, 69] width 38 height 18
click at [76, 69] on img at bounding box center [67, 69] width 38 height 18
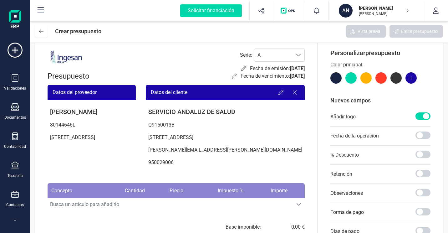
scroll to position [0, 0]
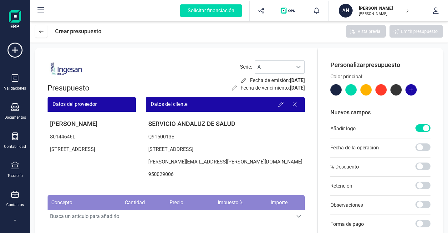
click at [344, 13] on div "AN" at bounding box center [346, 11] width 14 height 14
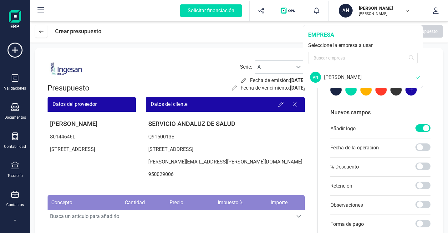
click at [342, 78] on div "[PERSON_NAME]" at bounding box center [370, 77] width 92 height 8
click at [320, 76] on div "AN" at bounding box center [315, 77] width 11 height 11
click at [434, 13] on icon "button" at bounding box center [436, 11] width 6 height 6
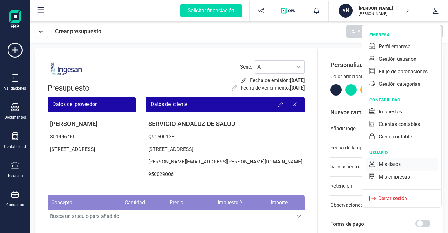
click at [398, 165] on div "Mis datos" at bounding box center [390, 164] width 22 height 8
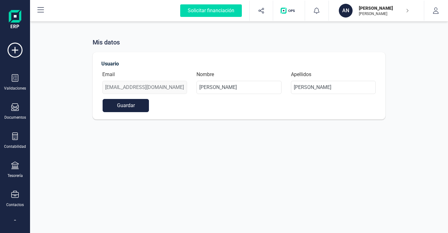
click at [136, 102] on button "Guardar" at bounding box center [126, 105] width 46 height 13
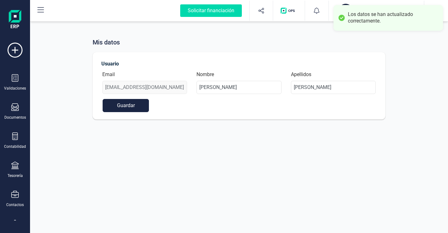
click at [413, 58] on div "Mis datos Usuario Email [EMAIL_ADDRESS][DOMAIN_NAME] Nombre [PERSON_NAME] Apell…" at bounding box center [239, 73] width 418 height 107
click at [424, 53] on div "Mis datos Usuario Email [EMAIL_ADDRESS][DOMAIN_NAME] Nombre [PERSON_NAME] Apell…" at bounding box center [239, 73] width 418 height 107
click at [403, 41] on div "Mis datos Usuario Email [EMAIL_ADDRESS][DOMAIN_NAME] Nombre [PERSON_NAME] Apell…" at bounding box center [239, 73] width 418 height 107
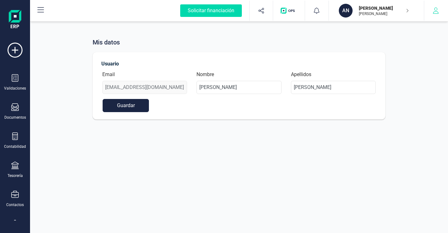
click at [439, 11] on button "button" at bounding box center [435, 11] width 23 height 20
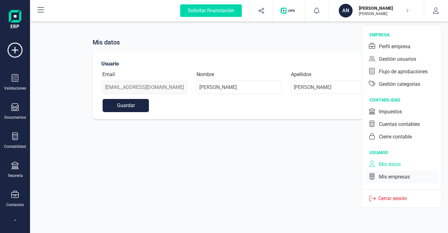
click at [400, 178] on div "Mis empresas" at bounding box center [394, 177] width 31 height 8
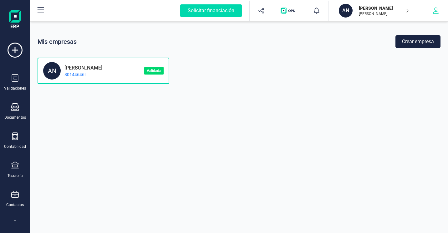
click at [437, 10] on icon "button" at bounding box center [435, 11] width 6 height 6
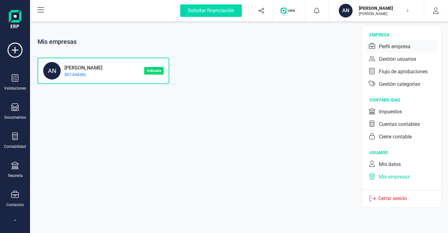
click at [404, 46] on div "Perfil empresa" at bounding box center [395, 47] width 32 height 8
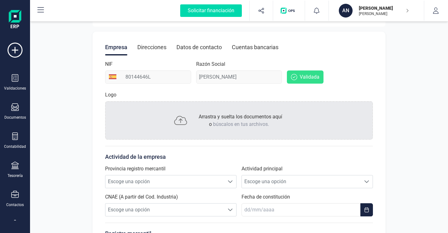
scroll to position [62, 0]
click at [154, 47] on div "Direcciones" at bounding box center [151, 47] width 29 height 16
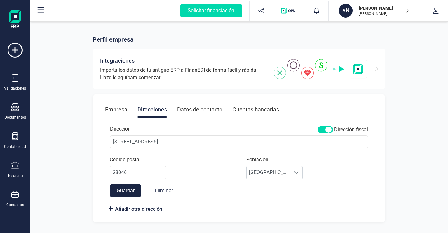
click at [194, 109] on div "Datos de contacto" at bounding box center [199, 109] width 45 height 16
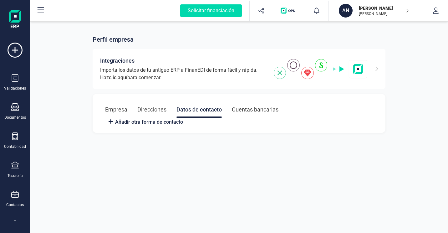
click at [249, 111] on div "Cuentas bancarias" at bounding box center [255, 109] width 47 height 16
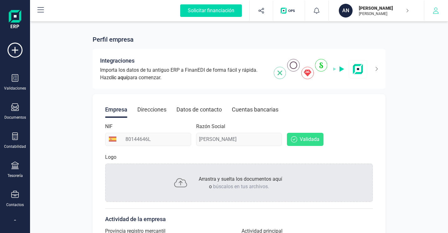
click at [440, 12] on button "button" at bounding box center [435, 11] width 23 height 20
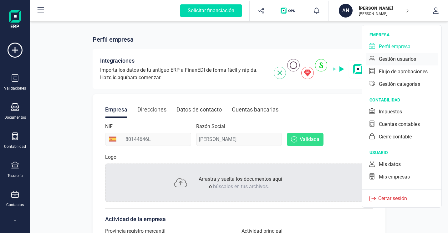
click at [406, 59] on div "Gestión usuarios" at bounding box center [397, 59] width 37 height 8
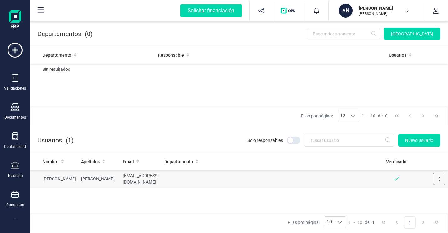
click at [438, 180] on button at bounding box center [439, 178] width 13 height 13
click at [432, 194] on span "Editar" at bounding box center [434, 194] width 12 height 6
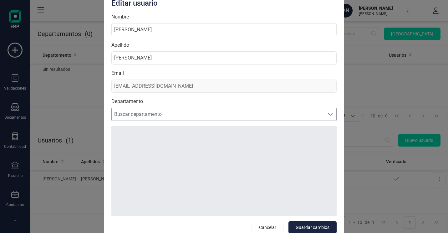
click at [167, 115] on span "Buscar departamento" at bounding box center [218, 114] width 213 height 13
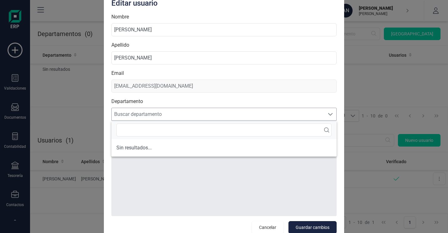
click at [167, 115] on span "Buscar departamento" at bounding box center [218, 114] width 213 height 13
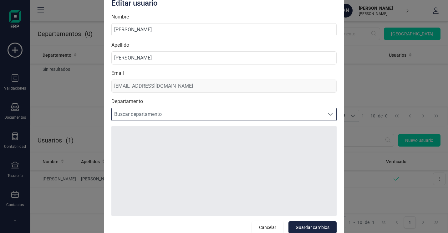
click at [236, 164] on div at bounding box center [223, 171] width 225 height 90
click at [245, 146] on div at bounding box center [223, 171] width 225 height 90
click at [272, 225] on span "Cancelar" at bounding box center [267, 227] width 17 height 6
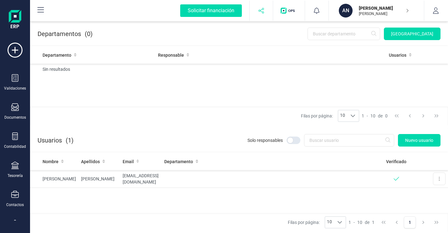
click at [260, 10] on icon "button" at bounding box center [261, 11] width 6 height 6
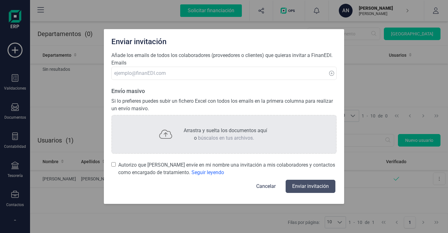
click at [357, 83] on div "Enviar invitación Añade los emails de todos los colaboradores (proveedores o cl…" at bounding box center [224, 116] width 448 height 233
click at [267, 185] on button "Cancelar" at bounding box center [266, 186] width 34 height 15
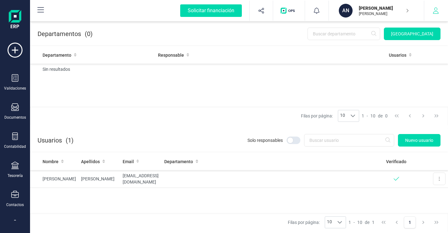
click at [439, 17] on button "button" at bounding box center [435, 11] width 23 height 20
click at [253, 87] on div "Departamento Responsable Usuarios Sin resultados" at bounding box center [239, 76] width 418 height 60
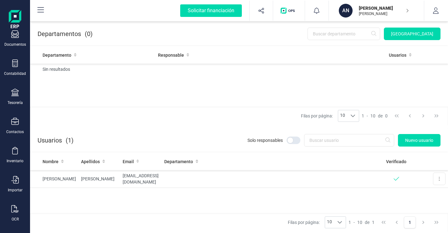
scroll to position [78, 0]
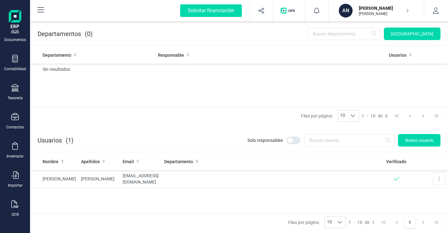
click at [341, 11] on div "AN" at bounding box center [346, 11] width 14 height 14
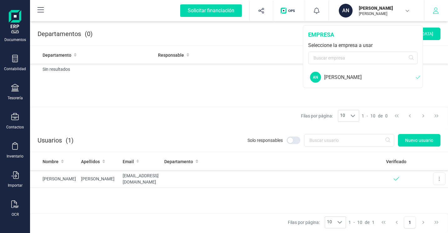
click at [437, 7] on button "button" at bounding box center [435, 11] width 23 height 20
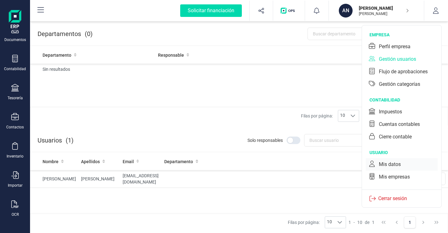
click at [390, 166] on div "Mis datos" at bounding box center [390, 164] width 22 height 8
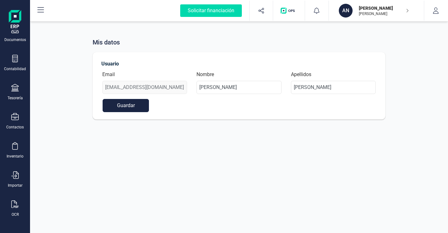
click at [139, 103] on button "Guardar" at bounding box center [126, 105] width 46 height 13
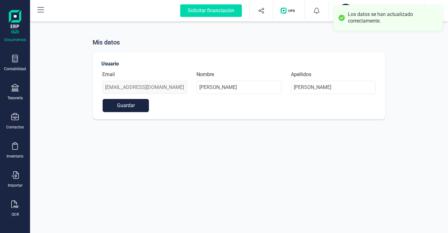
click at [17, 39] on div "Documentos" at bounding box center [15, 39] width 22 height 5
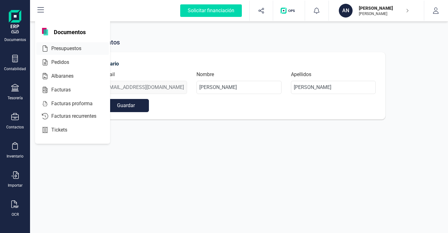
click at [72, 48] on span "Presupuestos" at bounding box center [71, 49] width 44 height 8
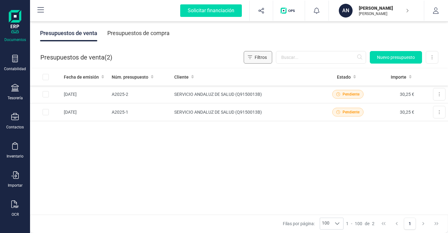
click at [259, 54] on span "Filtros" at bounding box center [261, 57] width 12 height 6
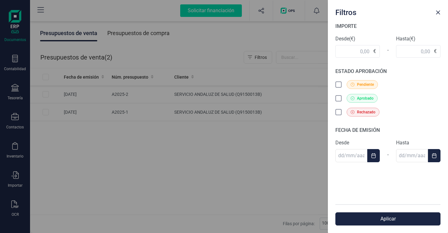
click at [280, 175] on div "Filtros IMPORTE Desde (€) € - Hasta (€) € ESTADO APROBACIÓN Pendiente Aprobado …" at bounding box center [224, 116] width 448 height 233
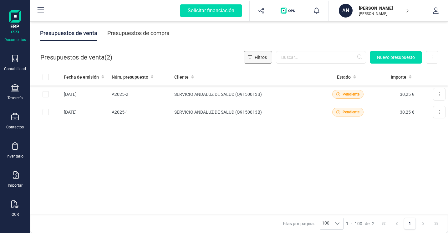
click at [265, 56] on span "Filtros" at bounding box center [261, 57] width 12 height 6
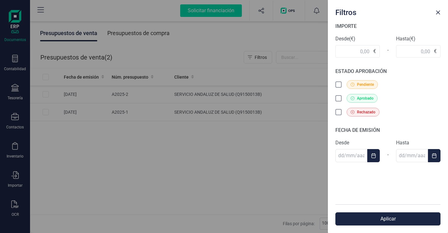
click at [265, 172] on div "Filtros IMPORTE Desde (€) € - Hasta (€) € ESTADO APROBACIÓN Pendiente Aprobado …" at bounding box center [224, 116] width 448 height 233
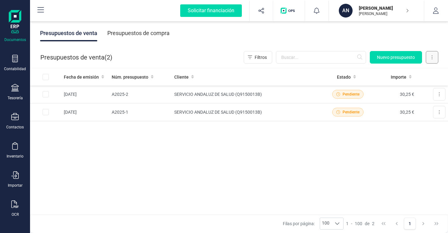
click at [432, 56] on icon at bounding box center [431, 57] width 1 height 5
click at [421, 38] on div "Presupuestos de venta Presupuestos de compra" at bounding box center [239, 33] width 418 height 26
click at [429, 58] on button at bounding box center [432, 57] width 13 height 13
click at [409, 40] on div "Presupuestos de venta Presupuestos de compra" at bounding box center [239, 33] width 418 height 26
click at [438, 15] on button "button" at bounding box center [435, 11] width 23 height 20
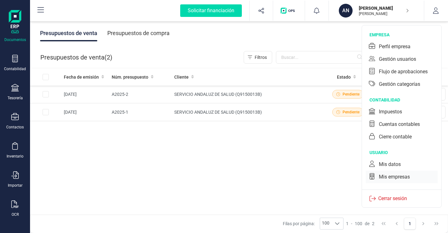
click at [389, 176] on div "Mis empresas" at bounding box center [394, 177] width 31 height 8
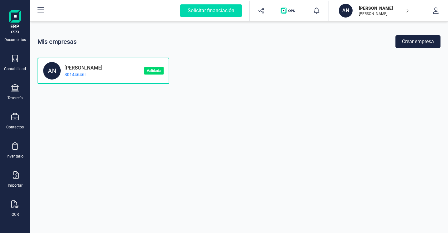
click at [102, 71] on p "80144646L" at bounding box center [82, 74] width 42 height 6
click at [414, 43] on button "Crear empresa" at bounding box center [417, 41] width 45 height 13
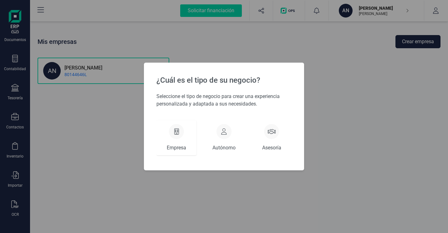
click at [175, 131] on icon at bounding box center [176, 131] width 5 height 6
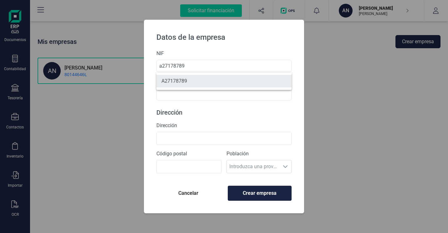
click at [201, 79] on li "A27178789" at bounding box center [223, 81] width 135 height 13
type input "A27178789"
type input "OHL SERVICIOS INGESAN SA"
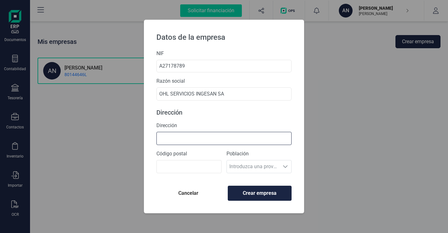
click at [188, 137] on input "Dirección" at bounding box center [223, 138] width 135 height 13
type input "[STREET_ADDRESS]"
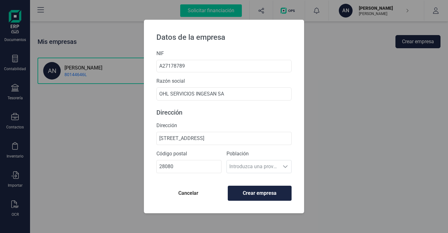
click at [250, 170] on div "Población Introduzca una provincia Introduzca una provincia" at bounding box center [258, 164] width 65 height 28
click at [250, 168] on div "Población Introduzca una provincia Introduzca una provincia" at bounding box center [258, 164] width 65 height 28
click at [195, 164] on input "28080" at bounding box center [188, 166] width 65 height 13
click at [199, 165] on input "28080" at bounding box center [188, 166] width 65 height 13
type input "2"
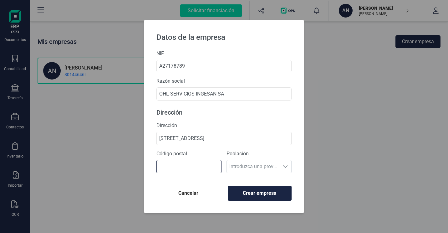
click at [199, 166] on input "Código postal" at bounding box center [188, 166] width 65 height 13
type input "28080"
click at [238, 198] on button "Crear empresa" at bounding box center [260, 192] width 64 height 15
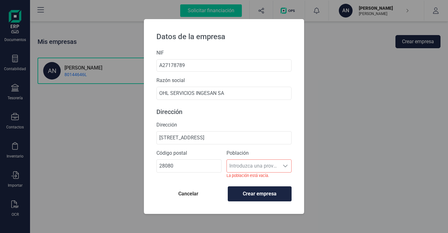
click at [182, 159] on div "Código postal 28080" at bounding box center [188, 161] width 65 height 24
drag, startPoint x: 185, startPoint y: 167, endPoint x: 134, endPoint y: 155, distance: 51.9
click at [136, 155] on div "Datos de la empresa NIF A27178789 Razón social OHL SERVICIOS INGESAN SA Direcci…" at bounding box center [224, 116] width 448 height 233
click at [170, 167] on input "Código postal" at bounding box center [188, 165] width 65 height 13
type input "28046"
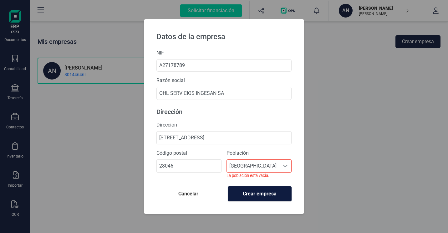
click at [271, 196] on span "Crear empresa" at bounding box center [259, 194] width 53 height 8
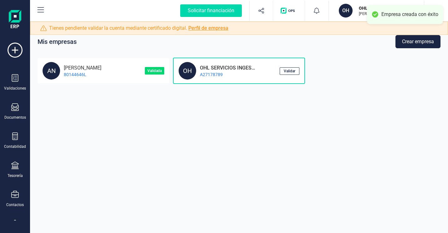
click at [231, 137] on div "Mis empresas Crear empresa AN ANTONIO ORTIZ MORAÑO 80144646L Validada OH OHL SE…" at bounding box center [239, 116] width 418 height 233
click at [238, 79] on div "OH OHL SERVICIOS INGESAN SA A27178789" at bounding box center [229, 71] width 101 height 18
click at [317, 94] on div "Mis empresas Crear empresa AN ANTONIO ORTIZ MORAÑO 80144646L Validada OH OHL SE…" at bounding box center [239, 116] width 418 height 233
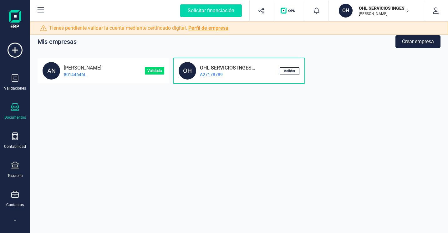
click at [13, 109] on icon at bounding box center [15, 107] width 8 height 8
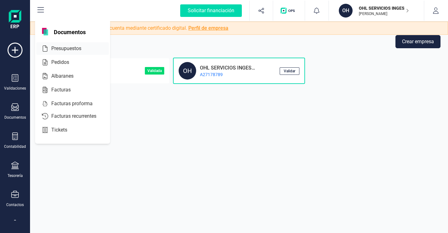
click at [67, 47] on span "Presupuestos" at bounding box center [71, 49] width 44 height 8
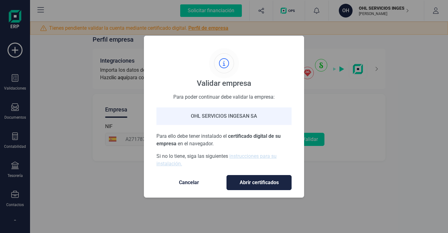
click at [248, 181] on span "Abrir certificados" at bounding box center [259, 183] width 52 height 8
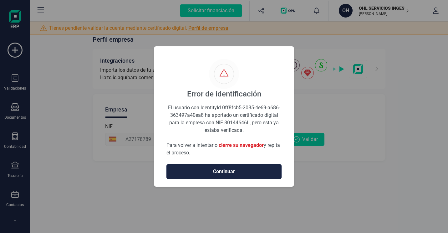
click at [245, 174] on span "Continuar" at bounding box center [224, 172] width 102 height 8
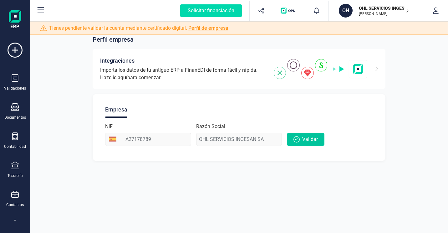
click at [309, 136] on span "Validar" at bounding box center [310, 139] width 16 height 8
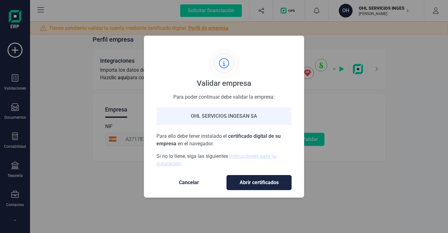
click at [241, 186] on button "Abrir certificados" at bounding box center [258, 182] width 65 height 15
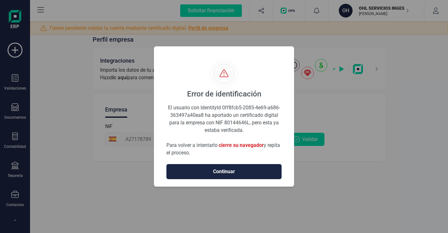
click at [234, 176] on button "Continuar" at bounding box center [223, 171] width 115 height 15
click at [239, 170] on span "Continuar" at bounding box center [224, 172] width 102 height 8
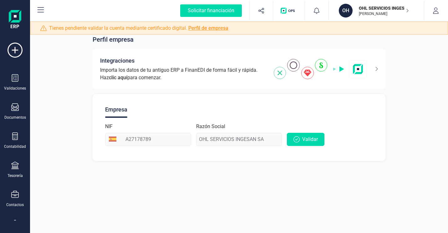
click at [404, 78] on div "Perfil empresa Integraciones Importa los datos de tu antiguo ERP a FinanEDI de …" at bounding box center [239, 94] width 418 height 148
click at [17, 81] on icon at bounding box center [15, 78] width 8 height 8
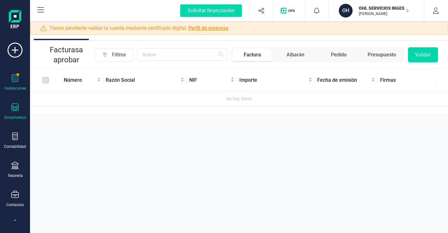
click at [18, 110] on icon at bounding box center [15, 107] width 8 height 8
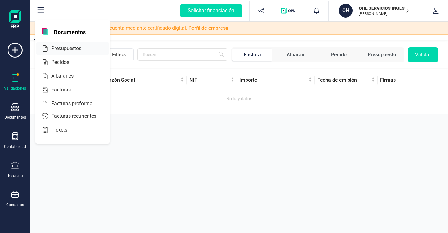
click at [55, 49] on span "Presupuestos" at bounding box center [71, 49] width 44 height 8
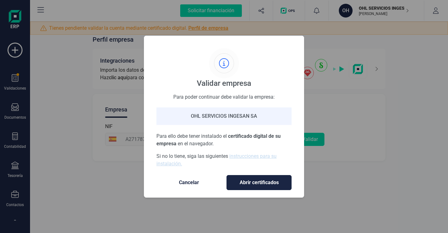
drag, startPoint x: 248, startPoint y: 183, endPoint x: 244, endPoint y: 205, distance: 22.3
click at [245, 206] on div "Validar empresa Para poder continuar debe validar la empresa: OHL SERVICIOS ING…" at bounding box center [224, 116] width 448 height 233
click at [240, 154] on link "instrucciones para su instalación." at bounding box center [216, 159] width 120 height 13
click at [186, 182] on span "Cancelar" at bounding box center [189, 183] width 53 height 8
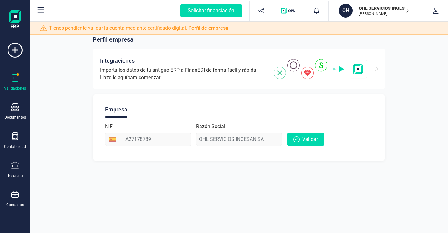
click at [13, 80] on icon at bounding box center [15, 78] width 8 height 8
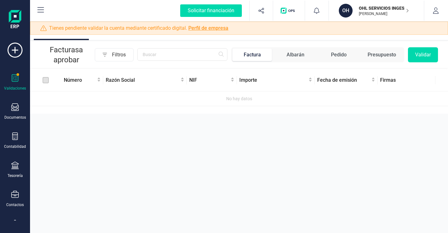
click at [14, 82] on div at bounding box center [15, 78] width 8 height 9
click at [14, 108] on icon at bounding box center [15, 107] width 8 height 8
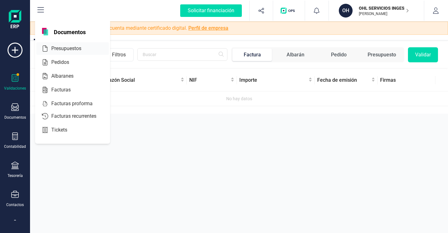
click at [60, 51] on span "Presupuestos" at bounding box center [71, 49] width 44 height 8
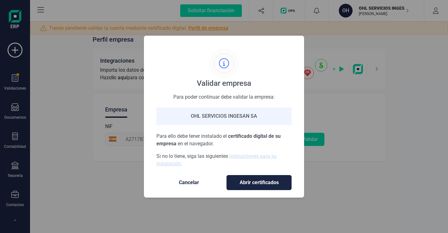
click at [193, 183] on span "Cancelar" at bounding box center [189, 183] width 53 height 8
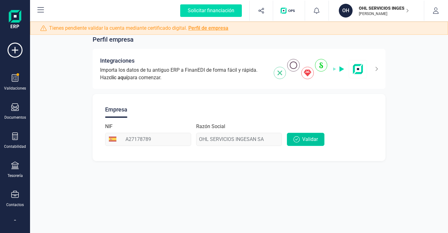
click at [303, 138] on span "Validar" at bounding box center [310, 139] width 16 height 8
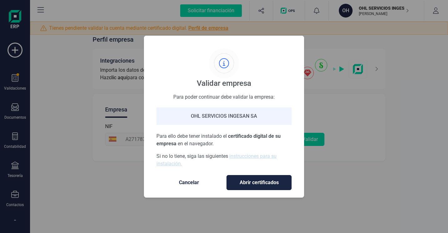
click at [249, 181] on span "Abrir certificados" at bounding box center [259, 183] width 52 height 8
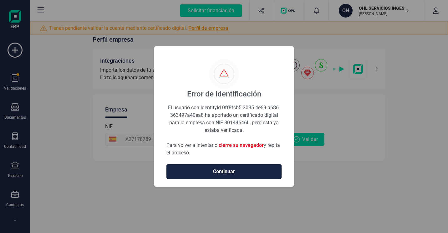
click at [241, 171] on span "Continuar" at bounding box center [224, 172] width 102 height 8
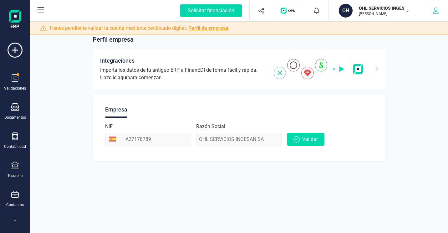
click at [439, 11] on button "button" at bounding box center [435, 11] width 23 height 20
click at [394, 12] on p "[PERSON_NAME]" at bounding box center [384, 13] width 50 height 5
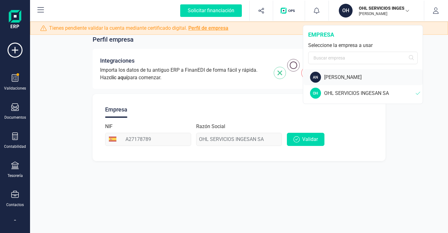
click at [357, 82] on div "AN ANTONIO ORTIZ MORAÑO" at bounding box center [363, 77] width 119 height 16
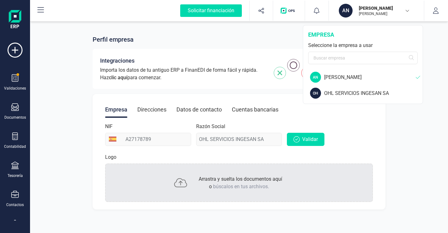
click at [356, 79] on div "[PERSON_NAME]" at bounding box center [370, 77] width 92 height 8
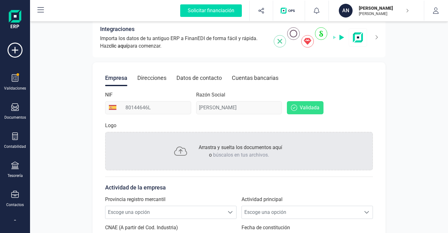
scroll to position [32, 0]
drag, startPoint x: 201, startPoint y: 149, endPoint x: 224, endPoint y: 156, distance: 24.0
click at [224, 156] on span "búscalos en tus archivos." at bounding box center [241, 155] width 56 height 6
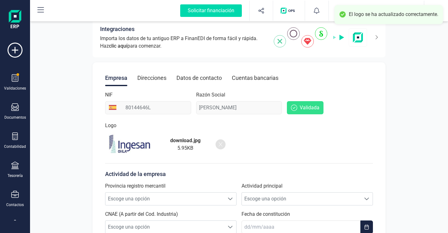
click at [245, 145] on div "download.jpg 5.95 KB" at bounding box center [239, 144] width 268 height 25
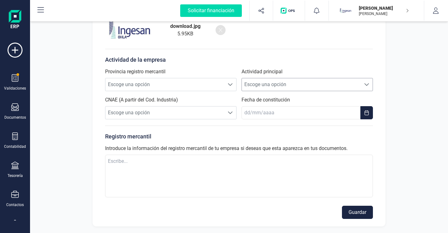
scroll to position [146, 0]
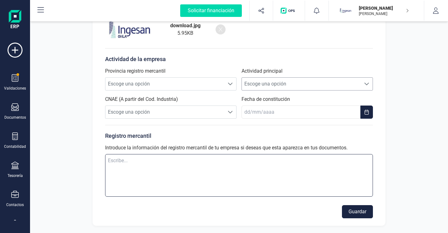
click at [250, 163] on textarea at bounding box center [239, 175] width 268 height 43
type textarea "o"
click at [258, 160] on textarea "OHLA SERVICIOS INGESAN - PASEO DE LA CASTELLANA 259D -0" at bounding box center [239, 175] width 268 height 43
click at [284, 160] on textarea "OHLA SERVICIOS INGESAN - PASEO DE LA CASTELLANA 259D -28046 MADRID- A27178789" at bounding box center [239, 175] width 268 height 43
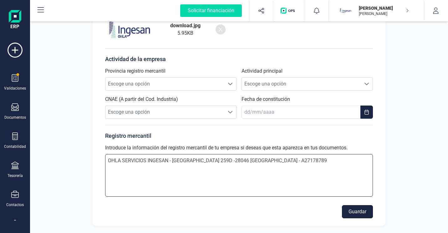
type textarea "OHLA SERVICIOS INGESAN - [GEOGRAPHIC_DATA] 259D -28046 [GEOGRAPHIC_DATA] - A271…"
click at [352, 211] on button "Guardar" at bounding box center [357, 211] width 31 height 13
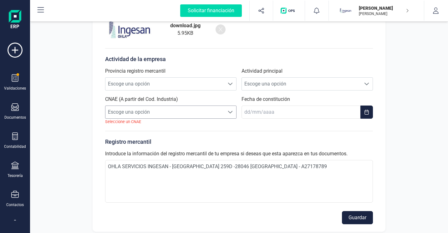
click at [200, 115] on span "Escoge una opción" at bounding box center [164, 112] width 119 height 13
click at [185, 125] on li "Sin resultados" at bounding box center [170, 127] width 131 height 13
click at [144, 125] on li "Sin resultados" at bounding box center [170, 127] width 131 height 13
click at [136, 127] on li "Sin resultados" at bounding box center [170, 127] width 131 height 13
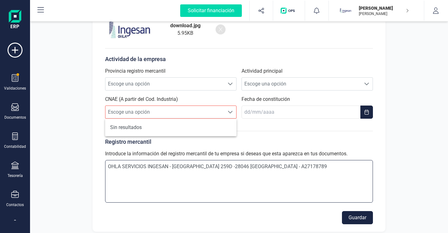
click at [289, 169] on textarea "OHLA SERVICIOS INGESAN - [GEOGRAPHIC_DATA] 259D -28046 [GEOGRAPHIC_DATA] - A271…" at bounding box center [239, 181] width 268 height 43
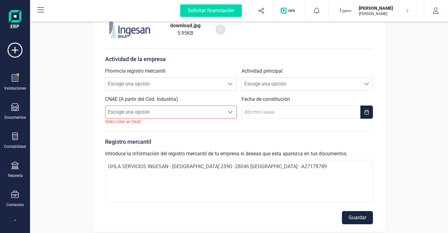
click at [359, 217] on button "Guardar" at bounding box center [357, 217] width 31 height 13
click at [350, 215] on button "Guardar" at bounding box center [357, 217] width 31 height 13
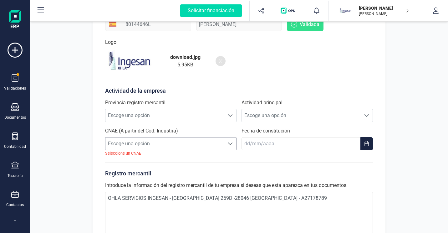
scroll to position [115, 0]
click at [137, 141] on span "Escoge una opción" at bounding box center [164, 143] width 119 height 13
click at [134, 141] on span "Escoge una opción" at bounding box center [164, 143] width 119 height 13
click at [142, 142] on span "Escoge una opción" at bounding box center [164, 143] width 119 height 13
click at [196, 113] on span "Escoge una opción" at bounding box center [164, 115] width 119 height 13
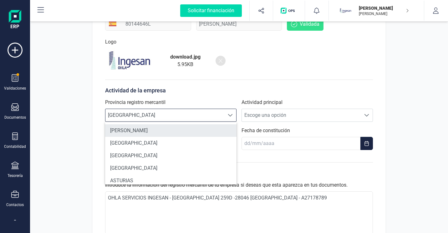
scroll to position [340, 0]
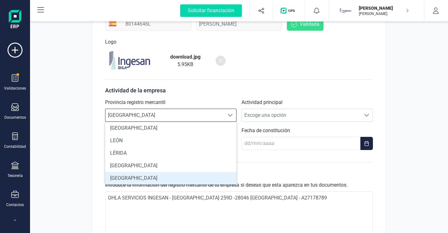
click at [149, 177] on li "[GEOGRAPHIC_DATA]" at bounding box center [170, 178] width 131 height 13
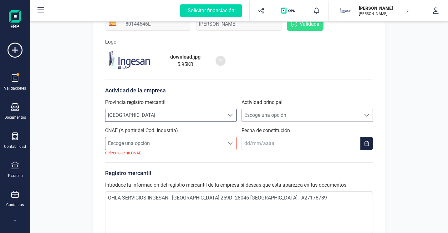
click at [290, 117] on span "Escoge una opción" at bounding box center [301, 115] width 119 height 13
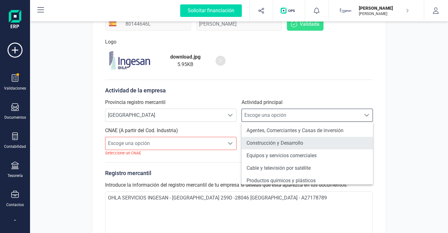
scroll to position [62, 0]
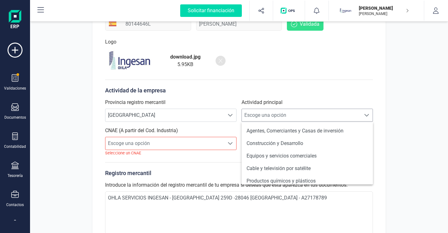
click at [311, 114] on span "Escoge una opción" at bounding box center [301, 115] width 119 height 13
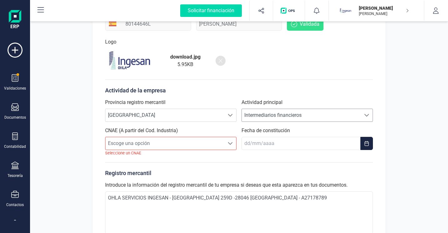
click at [311, 114] on span "Intermediarios financieros" at bounding box center [301, 115] width 119 height 13
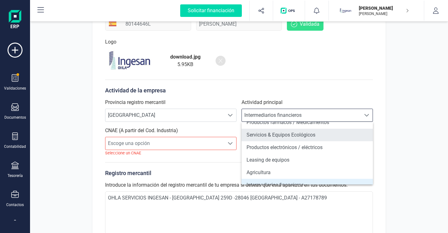
scroll to position [184, 0]
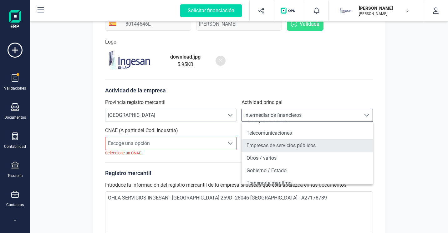
click at [306, 147] on li "Empresas de servicios públicos" at bounding box center [306, 145] width 131 height 13
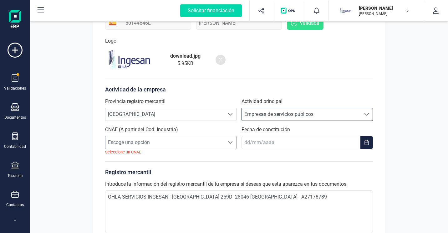
click at [174, 140] on span "Escoge una opción" at bounding box center [164, 142] width 119 height 13
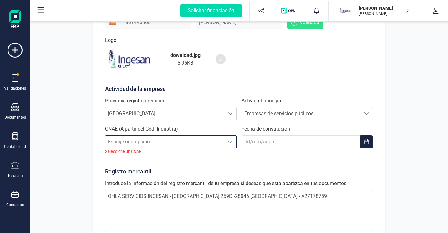
click at [151, 141] on span "Escoge una opción" at bounding box center [164, 141] width 119 height 13
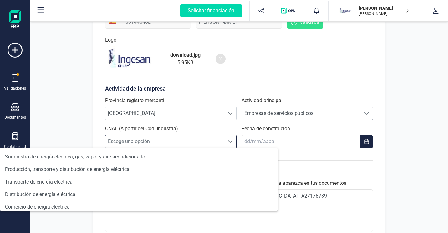
click at [370, 112] on div at bounding box center [367, 113] width 12 height 13
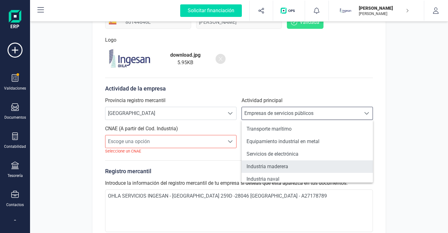
scroll to position [512, 0]
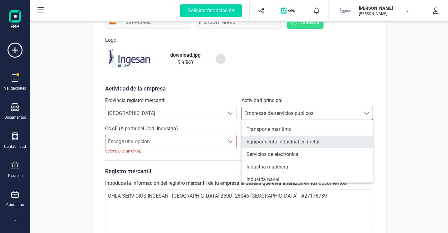
click at [295, 142] on li "Equipamiento industrial en metal" at bounding box center [306, 141] width 131 height 13
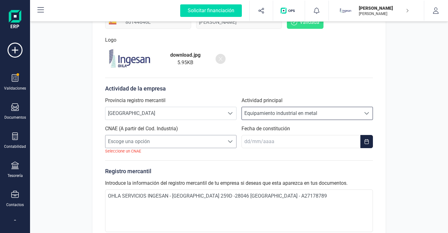
click at [219, 142] on span "Escoge una opción" at bounding box center [164, 141] width 119 height 13
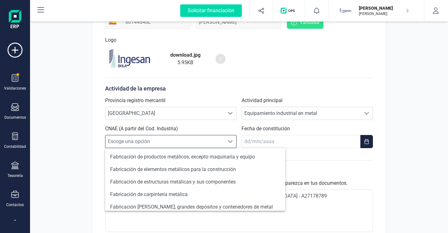
click at [401, 139] on div "Perfil empresa Integraciones Importa los datos de tu antiguo ERP a FinanEDI de …" at bounding box center [239, 85] width 418 height 365
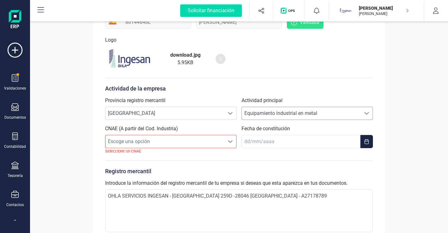
click at [357, 113] on span "Equipamiento industrial en metal" at bounding box center [301, 113] width 119 height 13
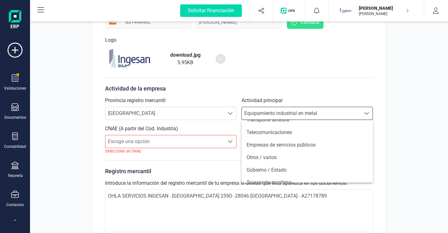
scroll to position [437, 0]
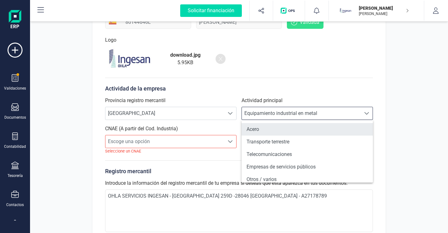
click at [292, 133] on li "Acero" at bounding box center [306, 129] width 131 height 13
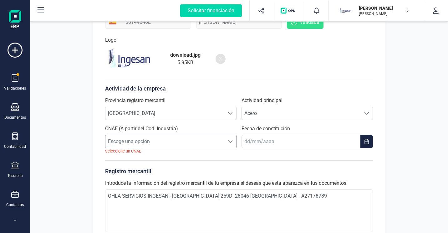
click at [234, 144] on div at bounding box center [230, 141] width 12 height 13
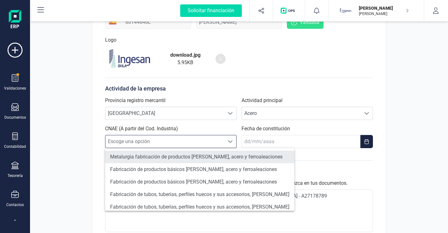
click at [219, 154] on li "Metalurgia fabricación de productos [PERSON_NAME], acero y ferroaleaciones" at bounding box center [199, 156] width 189 height 13
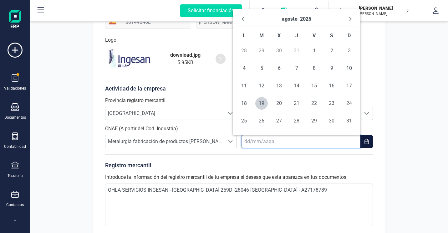
click at [320, 146] on input "text" at bounding box center [300, 141] width 119 height 13
click at [264, 107] on span "19" at bounding box center [261, 103] width 13 height 13
type input "[DATE]"
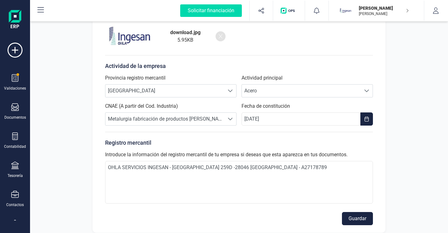
scroll to position [146, 0]
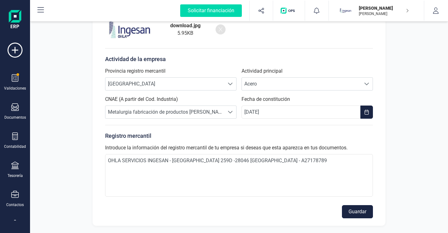
click at [361, 216] on button "Guardar" at bounding box center [357, 211] width 31 height 13
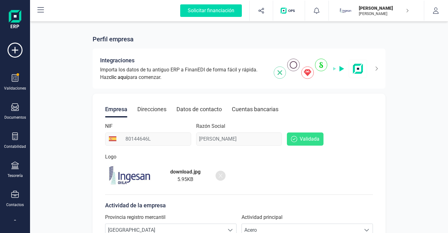
scroll to position [0, 0]
click at [164, 108] on div "Direcciones" at bounding box center [151, 109] width 29 height 16
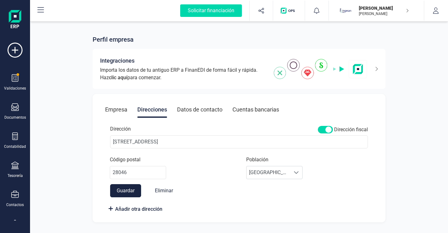
click at [192, 109] on div "Datos de contacto" at bounding box center [199, 109] width 45 height 16
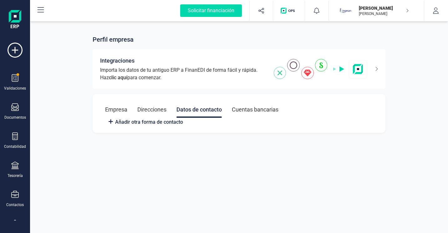
click at [248, 110] on div "Cuentas bancarias" at bounding box center [255, 109] width 47 height 16
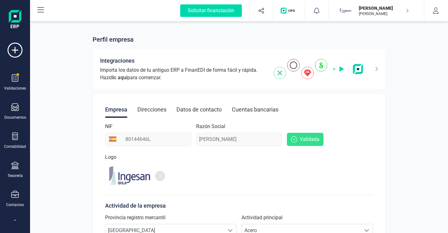
click at [190, 110] on div "Datos de contacto" at bounding box center [198, 109] width 45 height 16
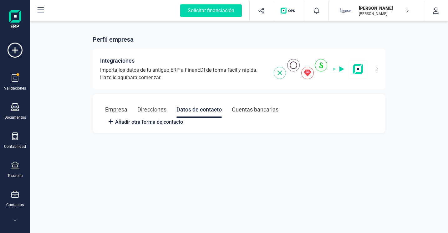
click at [109, 121] on line at bounding box center [111, 121] width 4 height 0
click at [120, 122] on span "Añadir otra forma de contacto" at bounding box center [149, 122] width 68 height 8
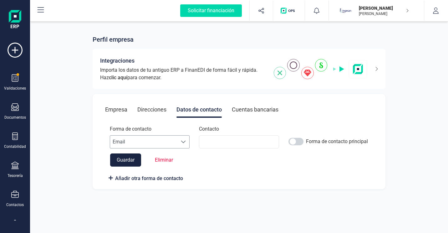
click at [180, 142] on div at bounding box center [184, 141] width 12 height 13
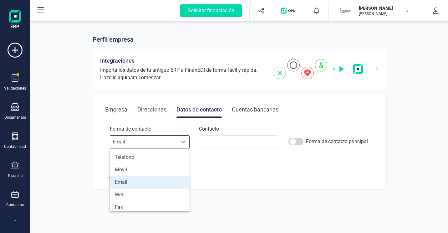
click at [180, 142] on div at bounding box center [184, 141] width 12 height 13
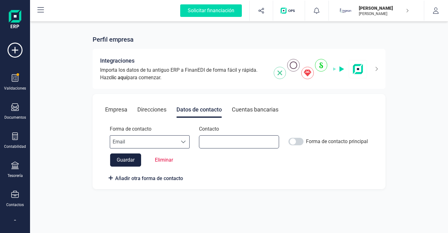
click at [227, 139] on input at bounding box center [239, 141] width 80 height 13
type input "A"
type input "[PERSON_NAME][EMAIL_ADDRESS][PERSON_NAME][DOMAIN_NAME]"
click at [297, 142] on span at bounding box center [295, 142] width 15 height 8
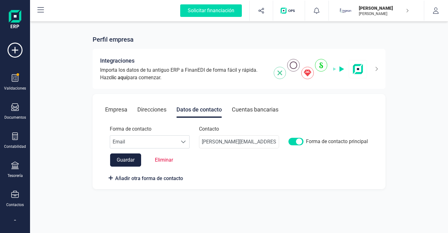
click at [136, 155] on button "Guardar" at bounding box center [125, 159] width 31 height 13
click at [128, 159] on button "Guardar" at bounding box center [125, 159] width 31 height 13
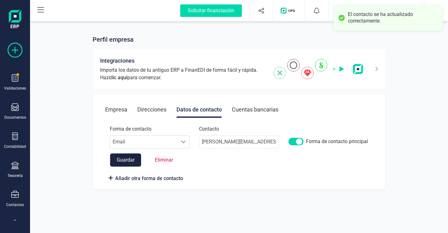
click at [23, 50] on div at bounding box center [15, 52] width 25 height 19
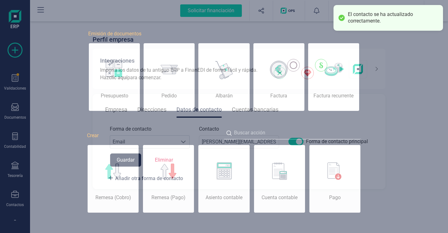
scroll to position [0, 31]
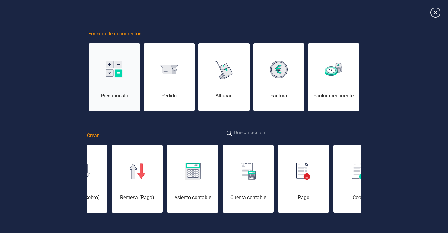
click at [110, 72] on img at bounding box center [115, 70] width 18 height 18
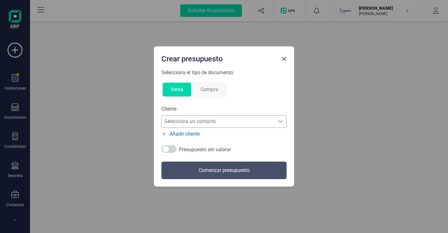
click at [265, 122] on span "Selecciona un contacto" at bounding box center [218, 121] width 113 height 13
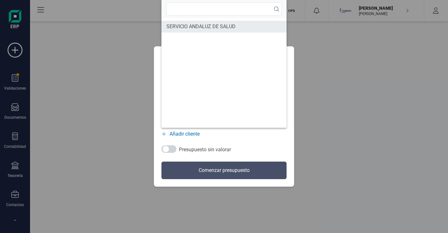
click at [211, 29] on span "SERVICIO ANDALUZ DE SALUD" at bounding box center [200, 27] width 69 height 8
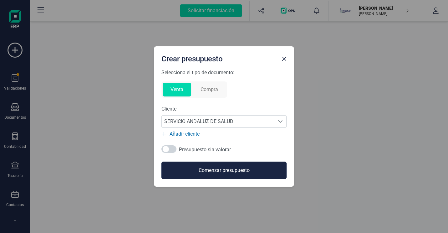
click at [204, 169] on button "Comenzar presupuesto" at bounding box center [223, 170] width 125 height 18
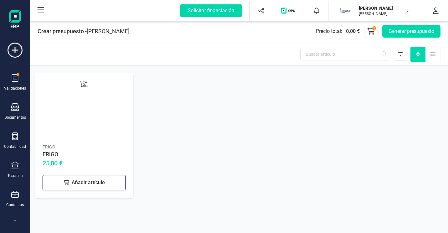
click at [95, 183] on div "Añadir artículo" at bounding box center [84, 182] width 83 height 15
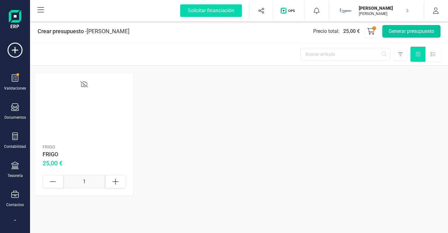
click at [401, 34] on button "Generar presupuesto" at bounding box center [411, 31] width 58 height 13
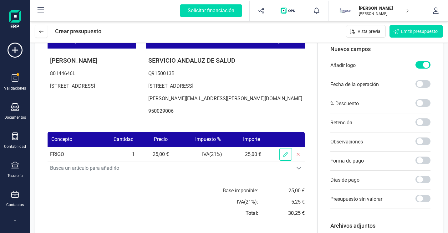
click at [288, 157] on icon at bounding box center [285, 154] width 5 height 5
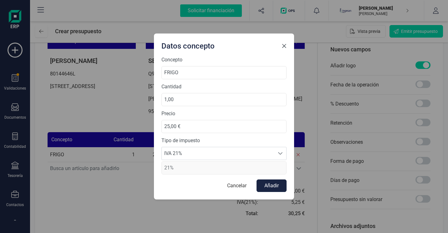
scroll to position [63, 0]
drag, startPoint x: 208, startPoint y: 103, endPoint x: 108, endPoint y: 95, distance: 100.7
click at [108, 95] on div "Datos concepto Concepto FRIGO Cantidad 1,00 Precio 25,00 € Tipo de impuesto IVA…" at bounding box center [224, 116] width 448 height 233
type input "5,00"
click at [265, 187] on button "Añadir" at bounding box center [271, 185] width 30 height 13
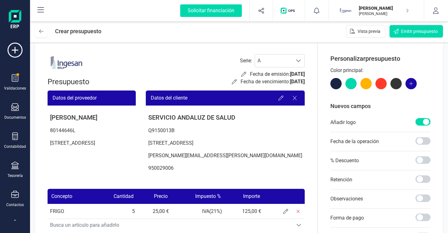
scroll to position [0, 0]
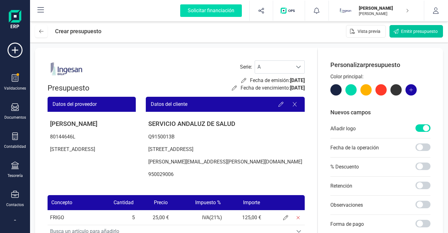
click at [416, 31] on span "Emitir presupuesto" at bounding box center [419, 31] width 37 height 6
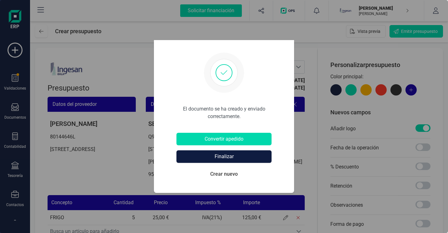
click at [235, 156] on button "Finalizar" at bounding box center [223, 156] width 95 height 13
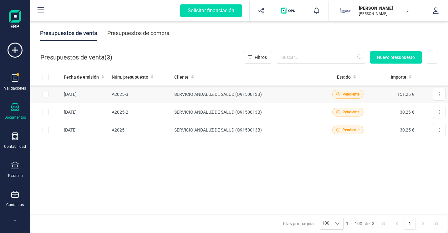
click at [239, 95] on td "SERVICIO ANDALUZ DE SALUD (Q9150013B)" at bounding box center [248, 94] width 153 height 18
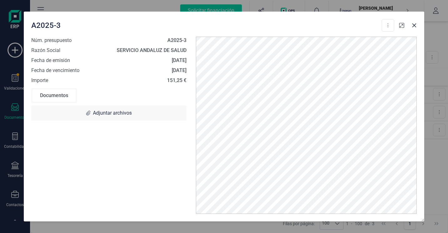
click at [401, 26] on icon "button" at bounding box center [401, 25] width 5 height 5
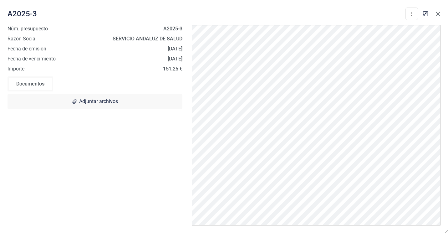
click at [436, 14] on icon "button" at bounding box center [437, 13] width 5 height 5
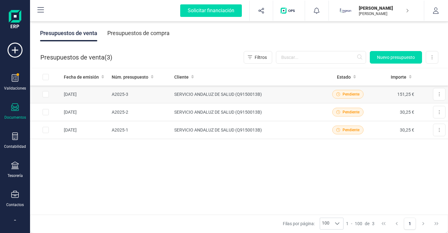
click at [228, 94] on td "SERVICIO ANDALUZ DE SALUD (Q9150013B)" at bounding box center [248, 94] width 153 height 18
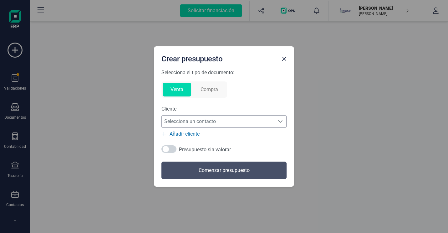
click at [216, 125] on span "Selecciona un contacto" at bounding box center [218, 121] width 113 height 13
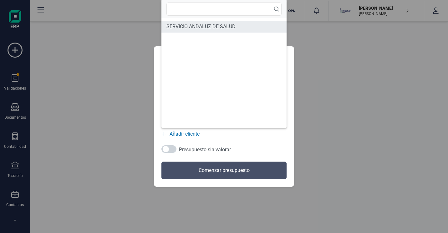
click at [202, 27] on span "SERVICIO ANDALUZ DE SALUD" at bounding box center [200, 27] width 69 height 8
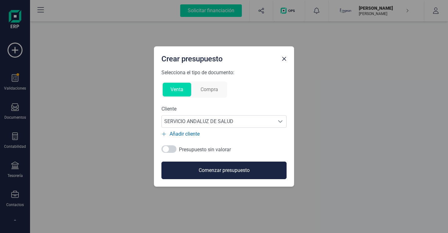
click at [200, 172] on button "Comenzar presupuesto" at bounding box center [223, 170] width 125 height 18
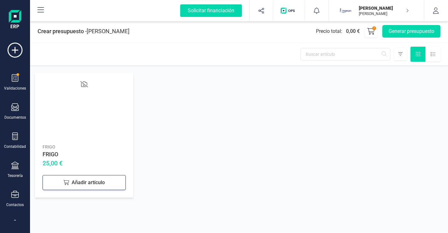
click at [103, 178] on div "Añadir artículo" at bounding box center [84, 182] width 83 height 15
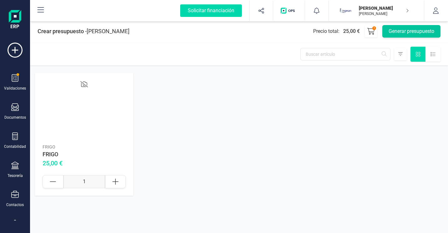
click at [422, 37] on button "Generar presupuesto" at bounding box center [411, 31] width 58 height 13
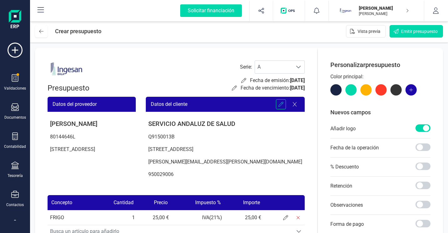
click at [286, 105] on div at bounding box center [281, 104] width 10 height 10
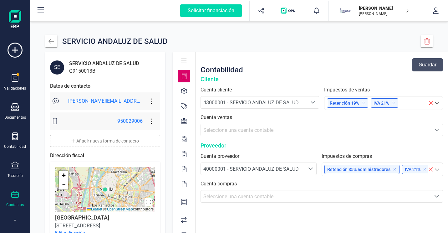
click at [310, 103] on icon "Seleccione una cuenta" at bounding box center [312, 102] width 5 height 5
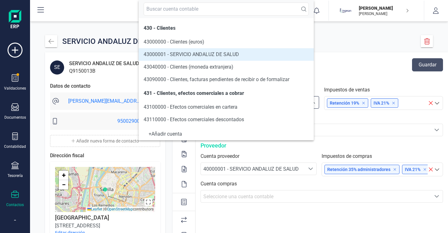
click at [284, 57] on li "43000001 - SERVICIO ANDALUZ DE SALUD" at bounding box center [226, 54] width 175 height 13
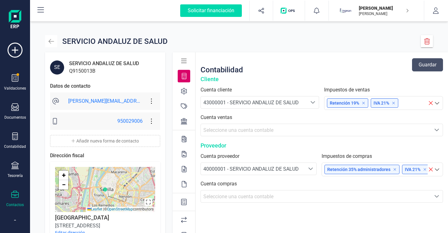
click at [55, 43] on button "button" at bounding box center [51, 41] width 12 height 12
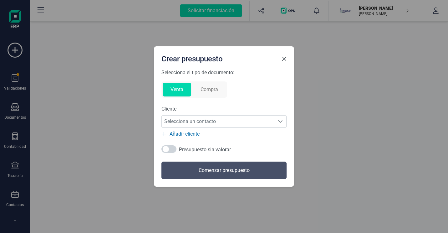
click at [283, 64] on div "Crear presupuesto" at bounding box center [224, 57] width 140 height 23
click at [361, 20] on div "Crear presupuesto Selecciona el tipo de documento: Venta Compra Cliente Selecci…" at bounding box center [224, 116] width 448 height 233
click at [280, 119] on icon "Selecciona un contacto" at bounding box center [280, 121] width 5 height 5
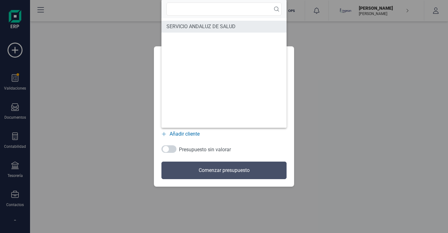
click at [210, 28] on span "SERVICIO ANDALUZ DE SALUD" at bounding box center [200, 27] width 69 height 8
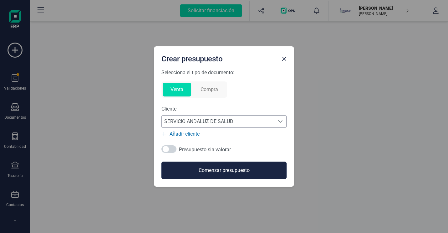
click at [238, 169] on button "Comenzar presupuesto" at bounding box center [223, 170] width 125 height 18
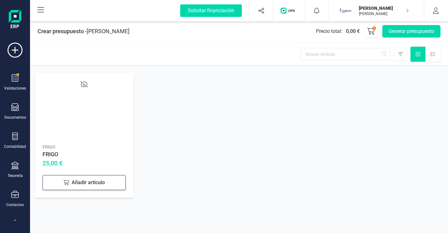
click at [98, 181] on div "Añadir artículo" at bounding box center [84, 182] width 83 height 15
click at [114, 179] on icon at bounding box center [116, 182] width 8 height 8
type input "3"
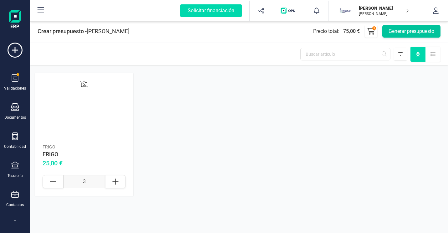
click at [409, 35] on button "Generar presupuesto" at bounding box center [411, 31] width 58 height 13
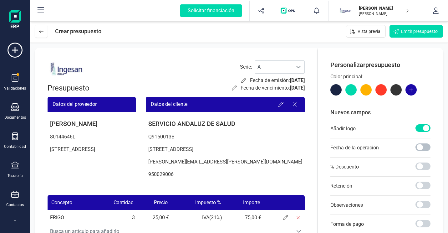
click at [421, 147] on span at bounding box center [422, 147] width 15 height 8
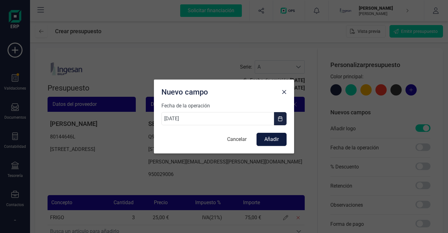
click at [270, 137] on button "Añadir" at bounding box center [271, 139] width 30 height 13
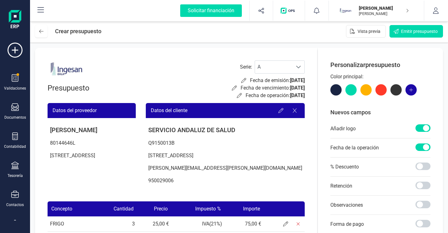
click at [418, 147] on span at bounding box center [422, 147] width 15 height 8
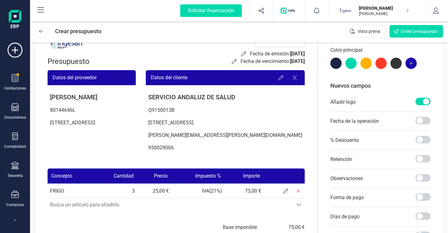
scroll to position [0, 0]
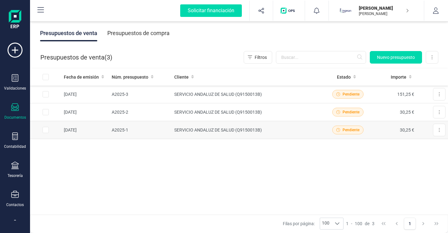
click at [197, 128] on td "SERVICIO ANDALUZ DE SALUD (Q9150013B)" at bounding box center [248, 130] width 153 height 18
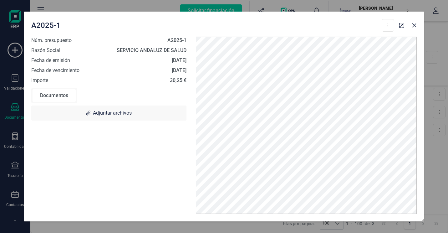
click at [65, 98] on div "Documentos" at bounding box center [54, 95] width 43 height 13
click at [65, 97] on div "Documentos" at bounding box center [54, 95] width 43 height 13
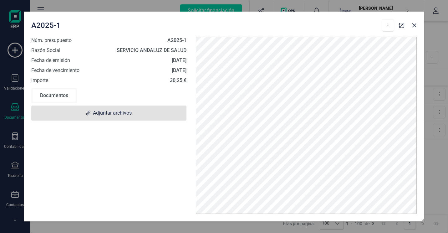
click at [109, 112] on span "Adjuntar archivos" at bounding box center [112, 113] width 39 height 8
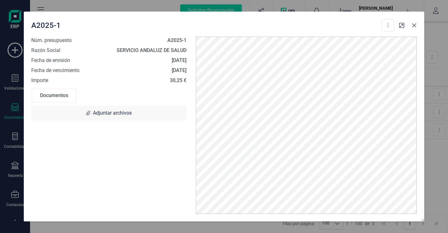
click at [410, 25] on button "button" at bounding box center [414, 25] width 10 height 10
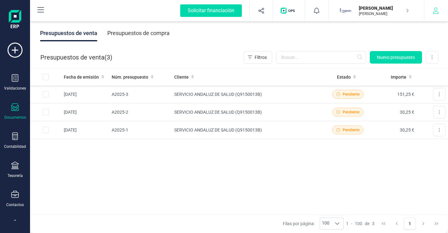
click at [437, 12] on icon "button" at bounding box center [435, 11] width 6 height 6
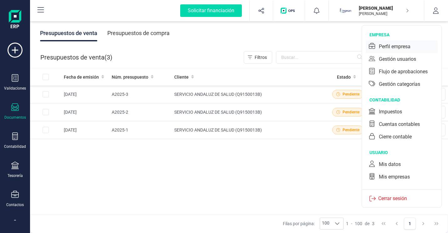
click at [392, 48] on div "Perfil empresa" at bounding box center [395, 47] width 32 height 8
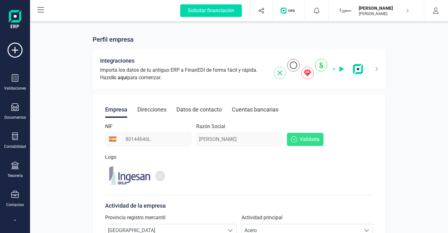
click at [255, 139] on div "Razón Social [PERSON_NAME]" at bounding box center [239, 134] width 86 height 23
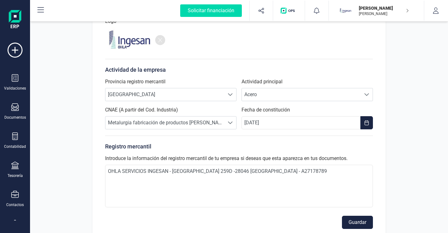
scroll to position [146, 0]
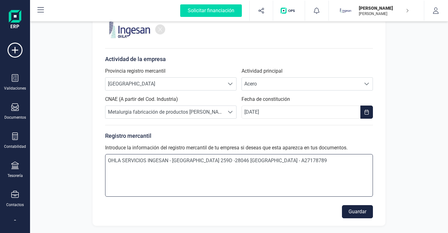
click at [293, 182] on textarea "OHLA SERVICIOS INGESAN - [GEOGRAPHIC_DATA] 259D -28046 [GEOGRAPHIC_DATA] - A271…" at bounding box center [239, 175] width 268 height 43
click at [326, 178] on textarea "OHLA SERVICIOS INGESAN - [GEOGRAPHIC_DATA] 259D -28046 [GEOGRAPHIC_DATA] - A271…" at bounding box center [239, 175] width 268 height 43
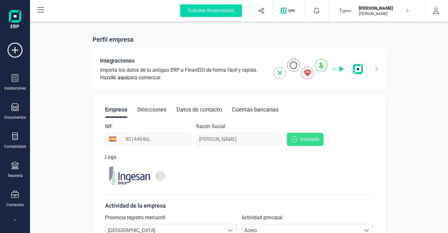
scroll to position [0, 0]
click at [206, 113] on div "Datos de contacto" at bounding box center [198, 109] width 45 height 16
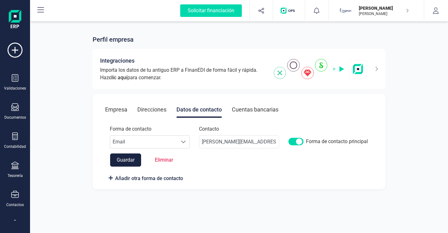
click at [150, 108] on div "Direcciones" at bounding box center [151, 109] width 29 height 16
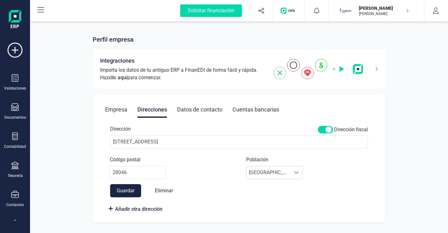
click at [115, 110] on div "Empresa" at bounding box center [116, 109] width 22 height 16
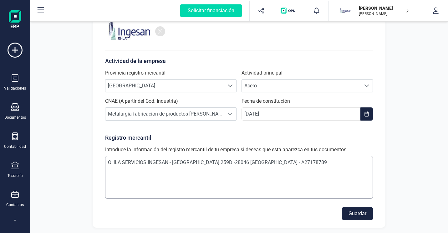
scroll to position [146, 0]
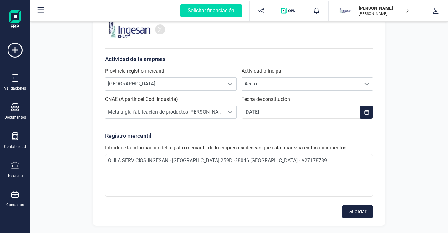
click at [356, 210] on button "Guardar" at bounding box center [357, 211] width 31 height 13
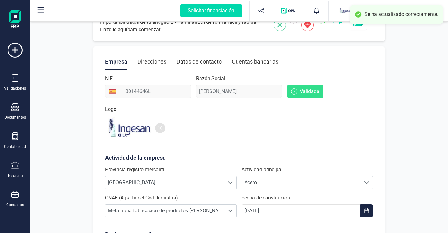
scroll to position [0, 0]
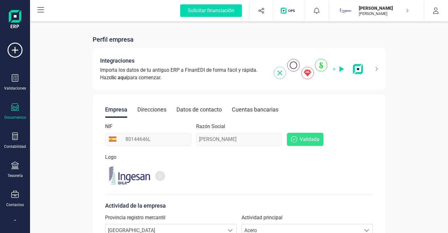
click at [10, 110] on div "Documentos" at bounding box center [15, 111] width 25 height 17
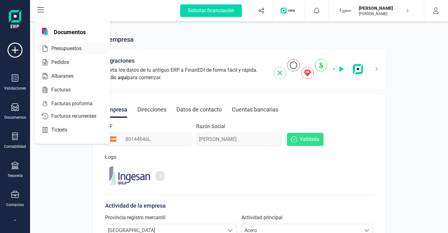
click at [73, 45] on span "Presupuestos" at bounding box center [71, 49] width 44 height 8
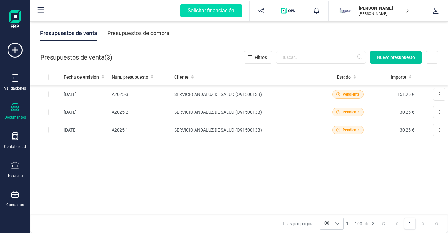
click at [409, 54] on button "Nuevo presupuesto" at bounding box center [396, 57] width 52 height 13
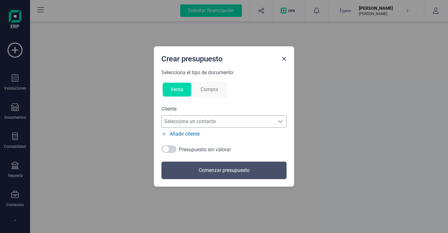
click at [257, 119] on span "Selecciona un contacto" at bounding box center [218, 121] width 113 height 13
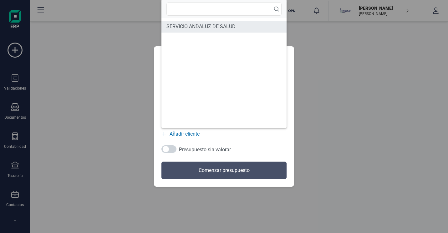
click at [225, 30] on li "SERVICIO ANDALUZ DE SALUD" at bounding box center [223, 27] width 125 height 12
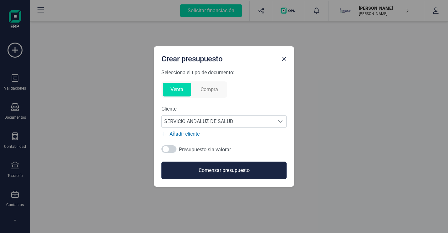
click at [200, 164] on button "Comenzar presupuesto" at bounding box center [223, 170] width 125 height 18
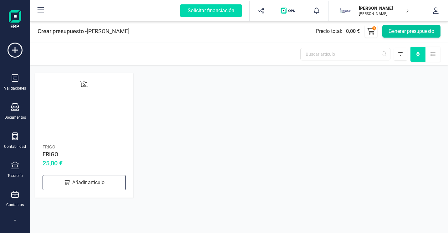
click at [395, 34] on button "Generar presupuesto" at bounding box center [411, 31] width 58 height 13
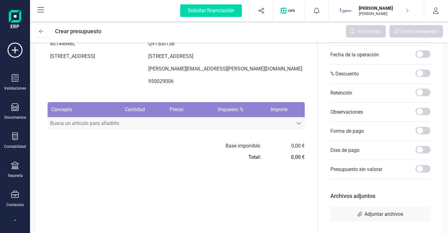
click at [89, 129] on span "Busca un artículo para añadirlo" at bounding box center [170, 123] width 245 height 13
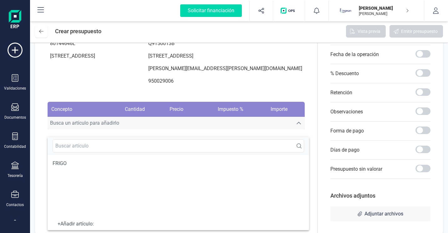
scroll to position [93, 0]
click at [113, 147] on input "text" at bounding box center [178, 145] width 251 height 13
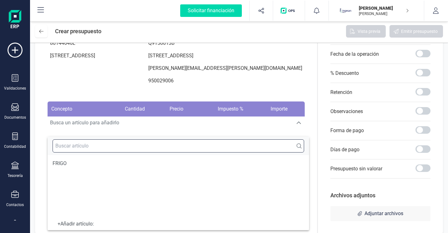
click at [222, 146] on input "text" at bounding box center [178, 145] width 251 height 13
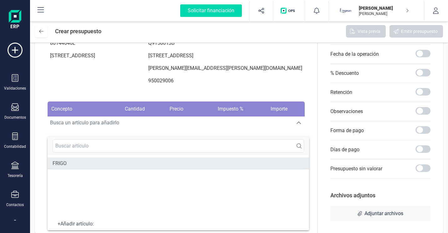
click at [65, 161] on span "FRIGO" at bounding box center [60, 163] width 14 height 8
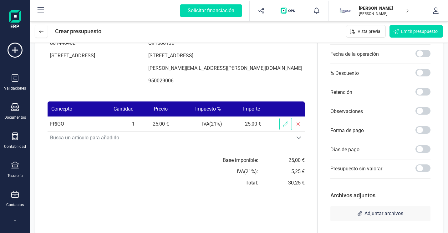
click at [285, 129] on span at bounding box center [285, 124] width 13 height 13
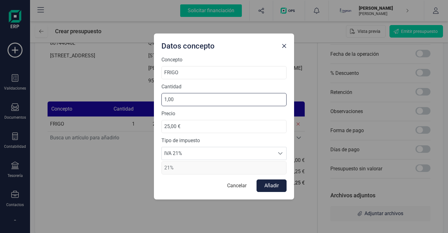
click at [211, 103] on input "1,00" at bounding box center [223, 99] width 125 height 13
drag, startPoint x: 228, startPoint y: 103, endPoint x: 147, endPoint y: 95, distance: 81.4
click at [149, 95] on div "Datos concepto Concepto FRIGO Cantidad 1,00 Precio 25,00 € Tipo de impuesto IVA…" at bounding box center [224, 116] width 448 height 233
type input "3,00"
click at [270, 189] on button "Añadir" at bounding box center [271, 185] width 30 height 13
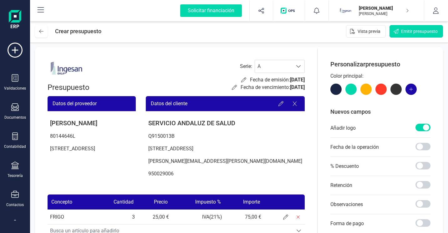
scroll to position [0, 0]
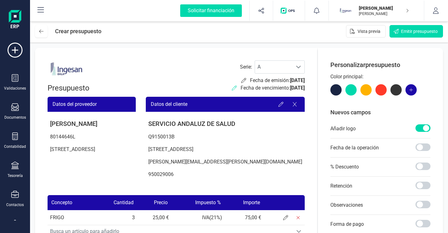
click at [232, 87] on icon at bounding box center [234, 87] width 5 height 5
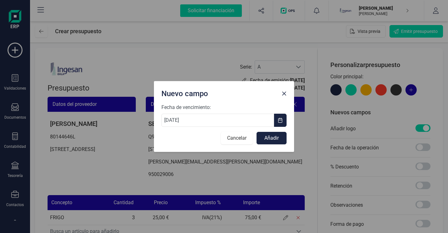
click at [244, 138] on button "Cancelar" at bounding box center [237, 138] width 32 height 13
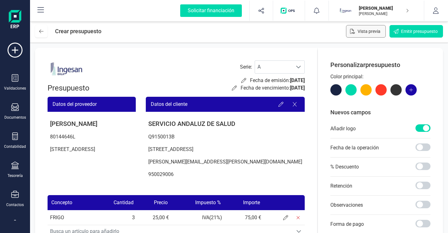
click at [371, 31] on span "Vista previa" at bounding box center [368, 31] width 23 height 6
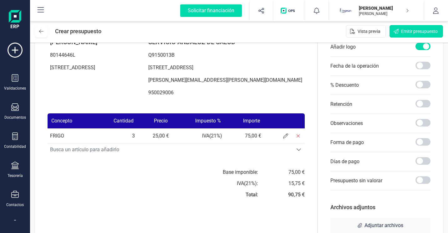
scroll to position [82, 0]
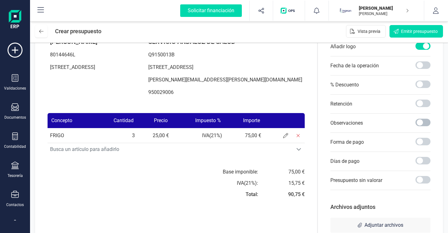
click at [418, 123] on span at bounding box center [422, 123] width 15 height 8
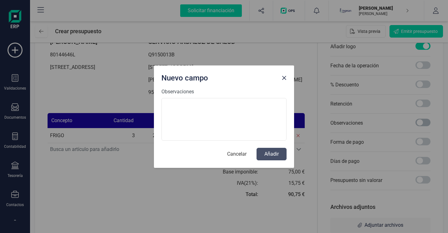
scroll to position [3, 2]
click at [243, 157] on button "Cancelar" at bounding box center [237, 154] width 32 height 13
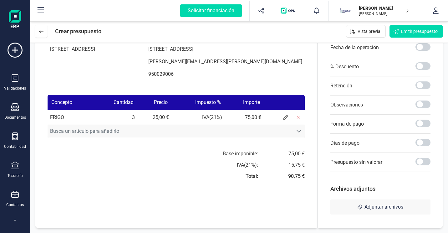
scroll to position [100, 0]
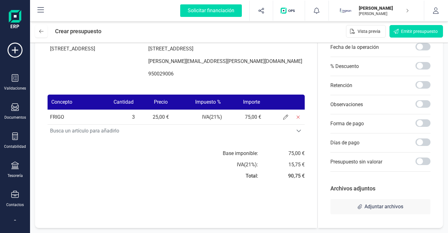
drag, startPoint x: 422, startPoint y: 225, endPoint x: 417, endPoint y: 226, distance: 5.0
click at [166, 196] on div "Presupuesto Serie : A A Fecha de emisión: [DATE] Fecha de vencimiento: [DATE] D…" at bounding box center [176, 87] width 282 height 280
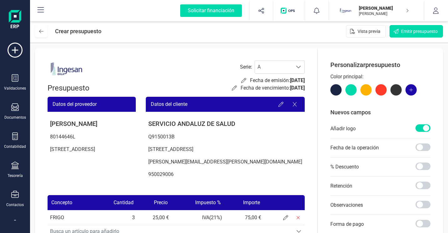
scroll to position [0, 0]
click at [411, 31] on span "Emitir presupuesto" at bounding box center [419, 31] width 37 height 6
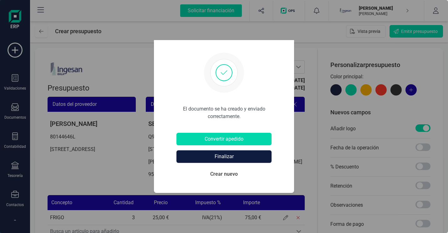
click at [236, 156] on button "Finalizar" at bounding box center [223, 156] width 95 height 13
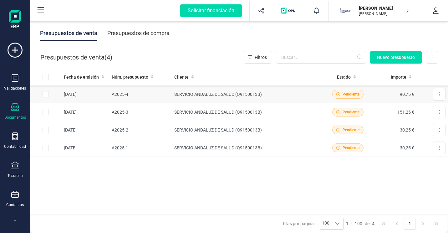
click at [192, 95] on td "SERVICIO ANDALUZ DE SALUD (Q9150013B)" at bounding box center [248, 94] width 153 height 18
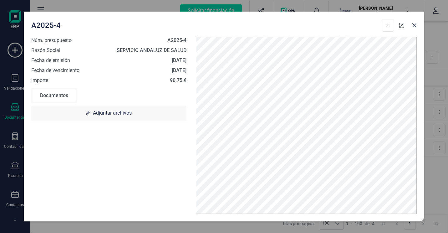
click at [403, 26] on icon "button" at bounding box center [401, 25] width 5 height 5
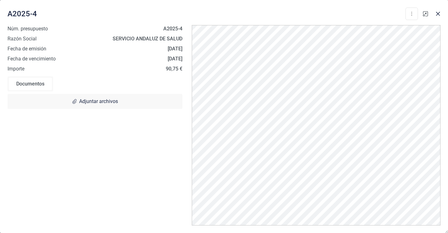
click at [426, 17] on button "button" at bounding box center [425, 14] width 10 height 10
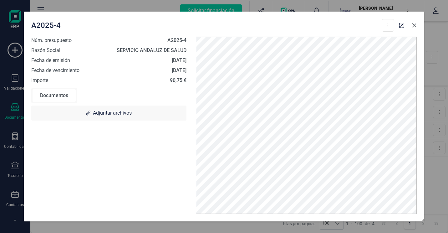
click at [416, 23] on icon "button" at bounding box center [413, 25] width 5 height 5
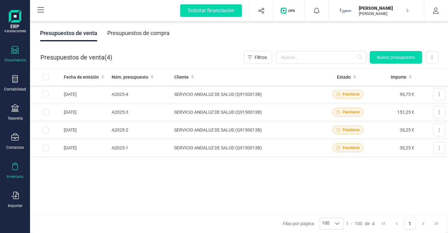
scroll to position [78, 0]
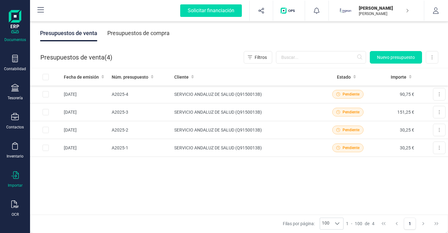
click at [17, 171] on icon at bounding box center [15, 175] width 8 height 8
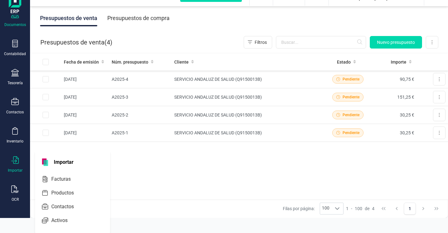
scroll to position [0, 0]
click at [17, 135] on div "Inventario" at bounding box center [15, 135] width 25 height 17
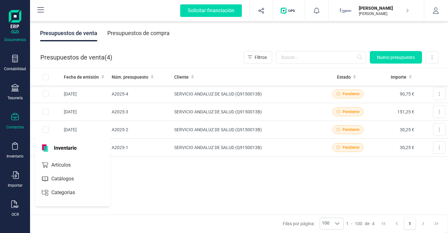
click at [20, 117] on div "Contactos" at bounding box center [15, 121] width 25 height 17
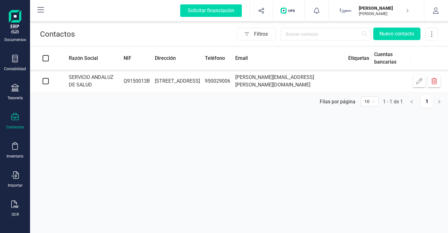
click at [46, 84] on td at bounding box center [45, 81] width 31 height 23
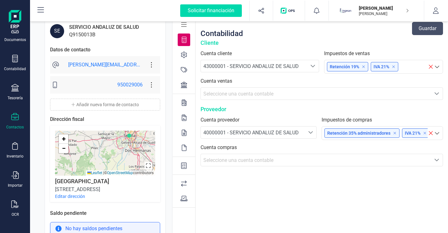
scroll to position [36, 0]
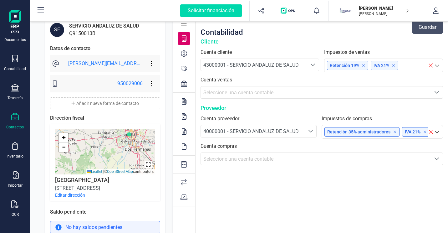
click at [66, 194] on button "Editar dirección" at bounding box center [70, 195] width 30 height 6
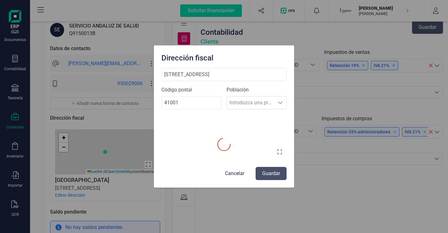
scroll to position [37, 0]
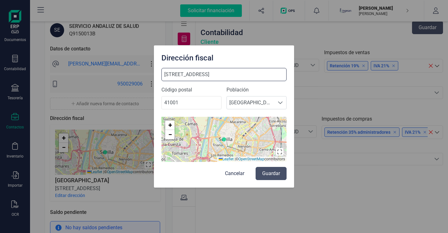
drag, startPoint x: 247, startPoint y: 78, endPoint x: 120, endPoint y: 74, distance: 126.7
click at [120, 74] on div "Dirección fiscal AVENIDA DE LA CONSTITUCIÓN 18 Código postal 41001 Población Se…" at bounding box center [224, 116] width 448 height 233
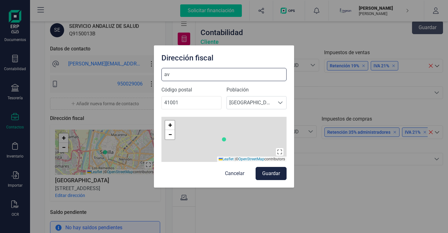
type input "a"
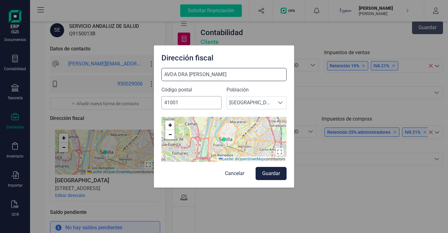
type input "AVDA DRA ANA PARRA"
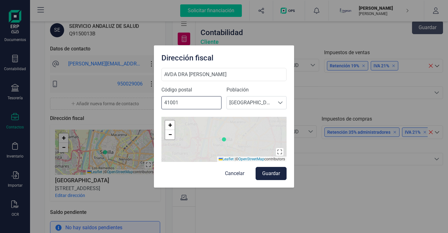
scroll to position [0, 0]
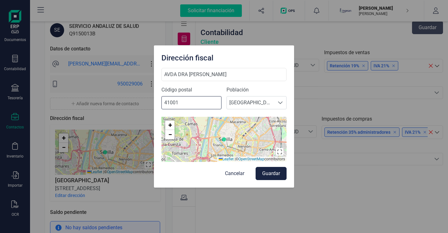
drag, startPoint x: 201, startPoint y: 103, endPoint x: 154, endPoint y: 105, distance: 47.6
click at [154, 105] on div "AVDA DRA ANA PARRA Código postal 41001 Población Seleccione una población Sevil…" at bounding box center [224, 127] width 140 height 119
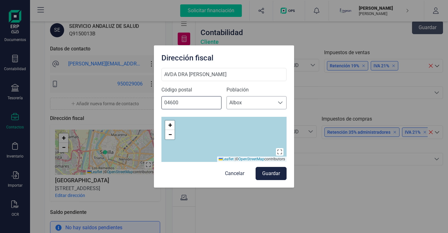
type input "04600"
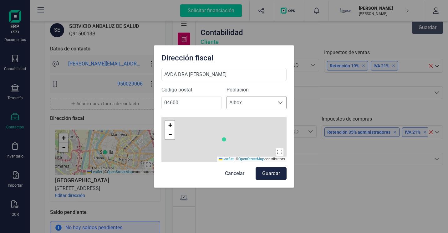
click at [276, 106] on div at bounding box center [280, 102] width 12 height 13
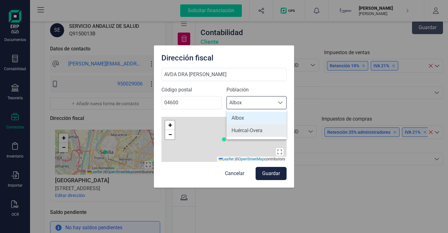
click at [263, 130] on li "Huércal-Overa" at bounding box center [256, 130] width 60 height 13
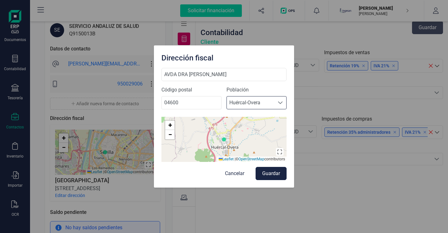
click at [271, 173] on button "Guardar" at bounding box center [270, 173] width 31 height 13
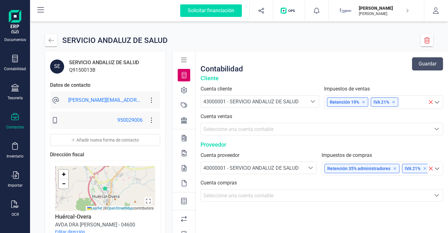
scroll to position [0, 0]
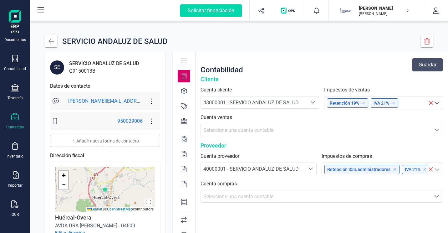
click at [186, 91] on icon at bounding box center [184, 91] width 6 height 6
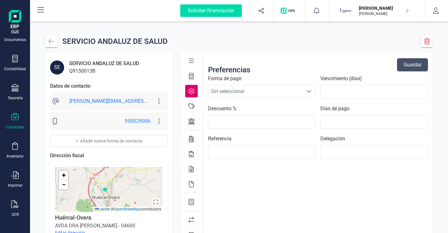
click at [188, 103] on icon at bounding box center [191, 106] width 6 height 6
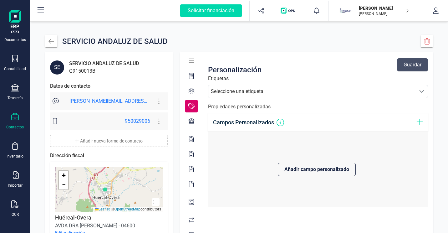
click at [188, 123] on icon at bounding box center [191, 121] width 6 height 6
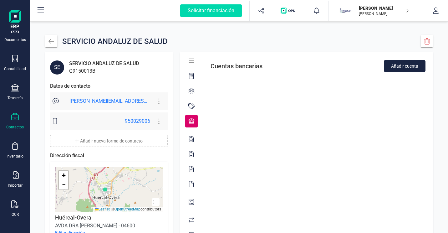
click at [189, 137] on icon at bounding box center [191, 139] width 5 height 6
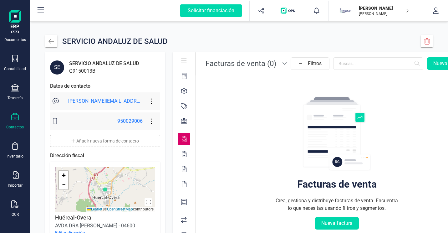
click at [184, 155] on icon at bounding box center [184, 154] width 5 height 6
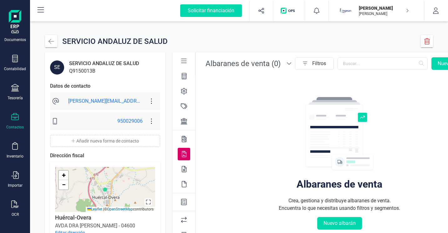
click at [183, 169] on icon at bounding box center [184, 169] width 5 height 6
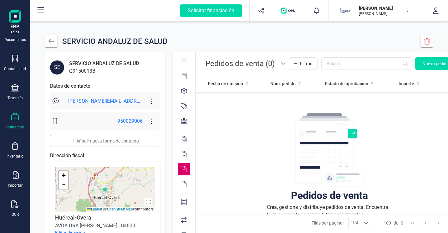
click at [184, 182] on icon at bounding box center [184, 184] width 5 height 6
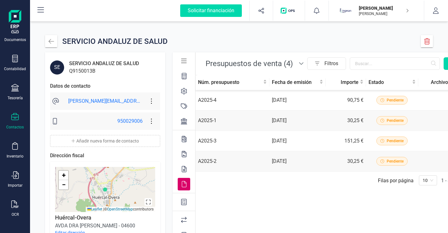
click at [183, 201] on icon at bounding box center [184, 202] width 6 height 6
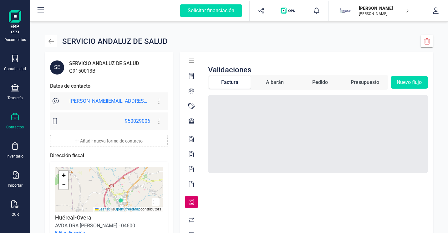
click at [54, 43] on icon "button" at bounding box center [51, 41] width 6 height 6
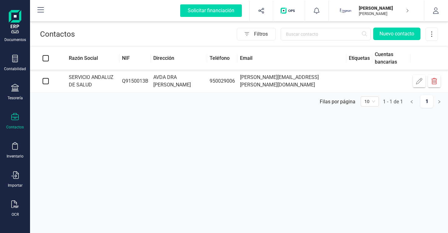
click at [47, 79] on input "checkbox" at bounding box center [46, 81] width 6 height 6
checkbox input "true"
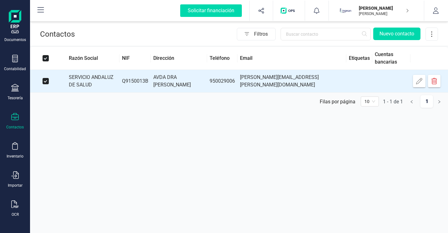
click at [390, 10] on p "[PERSON_NAME]" at bounding box center [384, 8] width 50 height 6
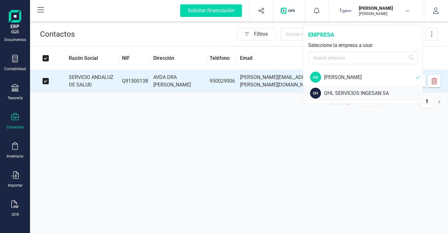
click at [351, 94] on div "OHL SERVICIOS INGESAN SA" at bounding box center [373, 93] width 98 height 8
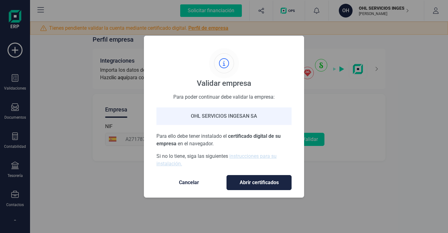
click at [199, 183] on span "Cancelar" at bounding box center [189, 183] width 53 height 8
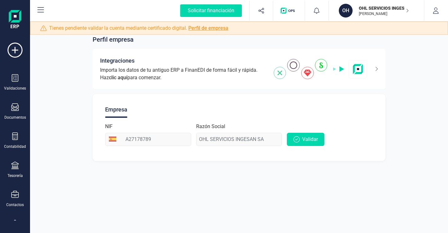
click at [350, 15] on div "OH" at bounding box center [346, 11] width 15 height 14
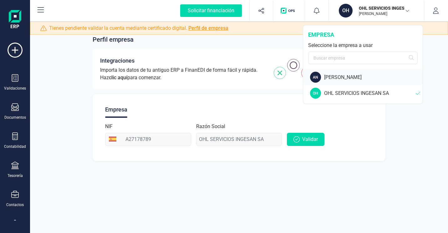
click at [344, 79] on div "[PERSON_NAME]" at bounding box center [373, 77] width 98 height 8
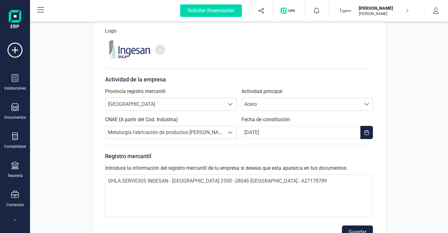
scroll to position [146, 0]
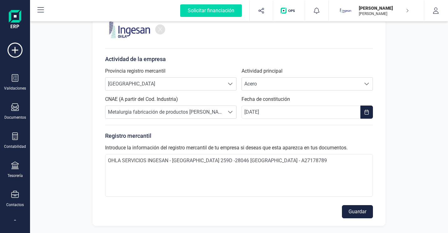
click at [364, 208] on button "Guardar" at bounding box center [357, 211] width 31 height 13
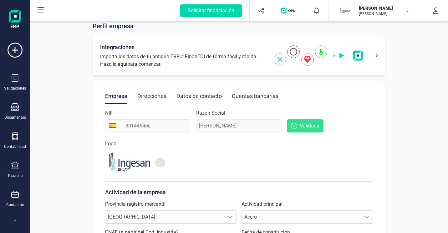
scroll to position [0, 0]
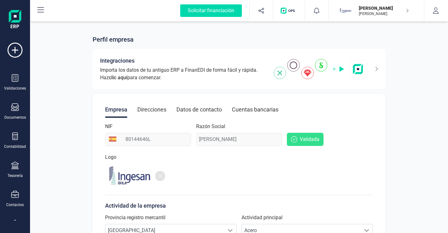
click at [141, 109] on div "Direcciones" at bounding box center [151, 109] width 29 height 16
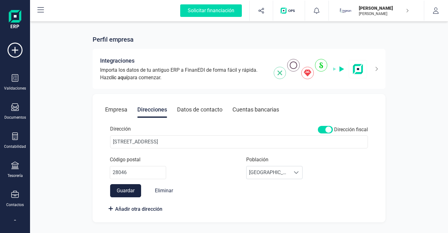
click at [105, 110] on div "Empresa" at bounding box center [116, 109] width 22 height 16
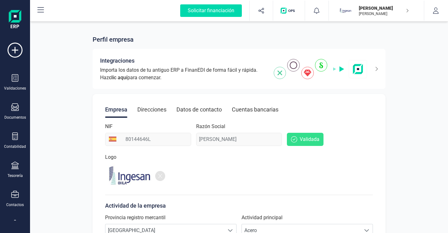
click at [144, 109] on div "Direcciones" at bounding box center [151, 109] width 29 height 16
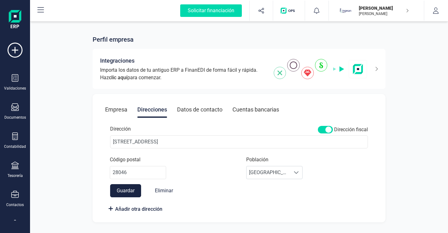
click at [180, 109] on div "Datos de contacto" at bounding box center [199, 109] width 45 height 16
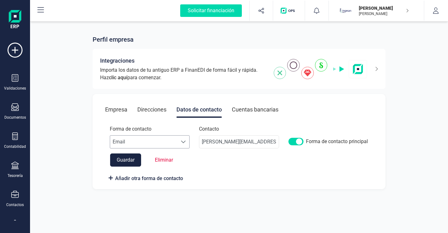
click at [181, 142] on span at bounding box center [183, 141] width 5 height 5
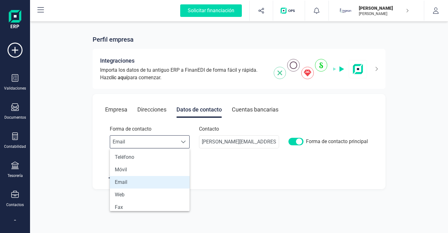
scroll to position [4, 27]
click at [167, 185] on li "Email" at bounding box center [150, 182] width 80 height 13
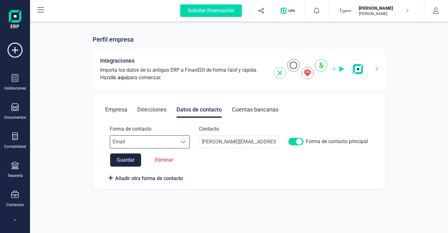
click at [297, 142] on span at bounding box center [295, 142] width 15 height 8
click at [174, 180] on span "Añadir otra forma de contacto" at bounding box center [149, 178] width 68 height 8
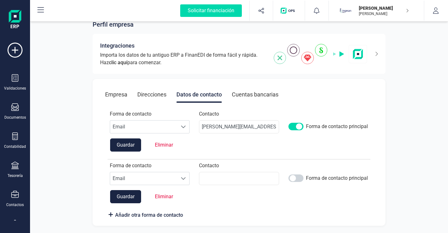
scroll to position [15, 0]
click at [186, 179] on div at bounding box center [184, 178] width 12 height 13
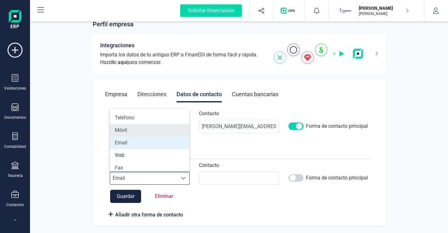
scroll to position [0, 0]
click at [166, 131] on li "Móvil" at bounding box center [150, 130] width 80 height 13
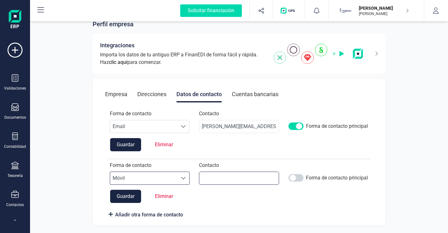
drag, startPoint x: 238, startPoint y: 181, endPoint x: 240, endPoint y: 177, distance: 4.5
click at [238, 181] on input at bounding box center [239, 177] width 80 height 13
type input "619070005"
click at [297, 176] on span at bounding box center [295, 178] width 15 height 8
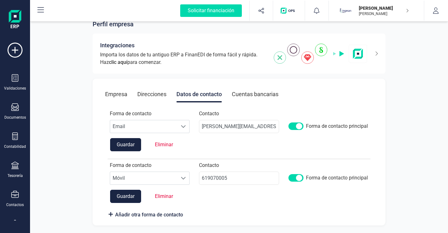
click at [119, 198] on button "Guardar" at bounding box center [125, 195] width 31 height 13
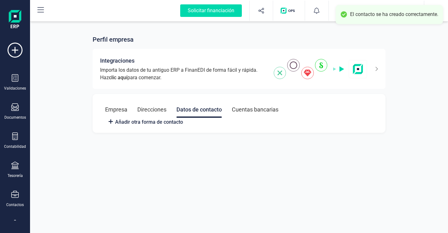
scroll to position [0, 0]
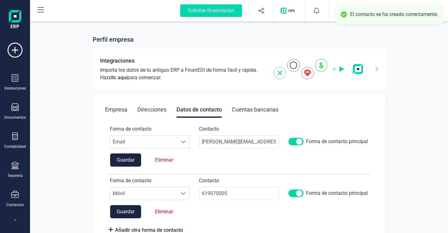
click at [121, 159] on button "Guardar" at bounding box center [125, 159] width 31 height 13
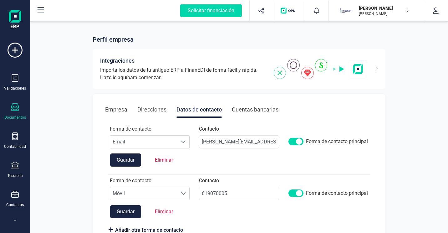
click at [20, 105] on div "Documentos" at bounding box center [15, 111] width 25 height 17
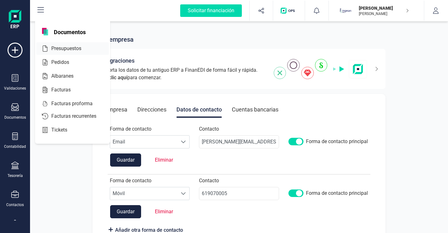
click at [52, 50] on span "Presupuestos" at bounding box center [71, 49] width 44 height 8
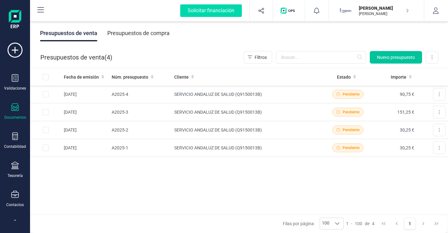
click at [392, 58] on span "Nuevo presupuesto" at bounding box center [396, 57] width 38 height 6
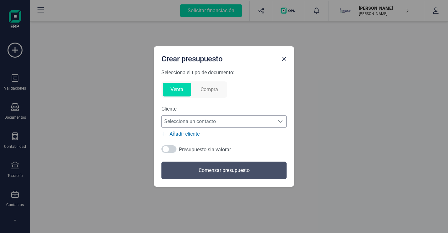
click at [198, 126] on span "Selecciona un contacto" at bounding box center [218, 121] width 113 height 13
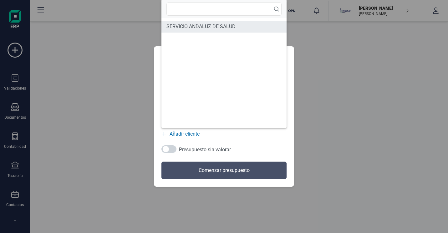
click at [193, 28] on span "SERVICIO ANDALUZ DE SALUD" at bounding box center [200, 27] width 69 height 8
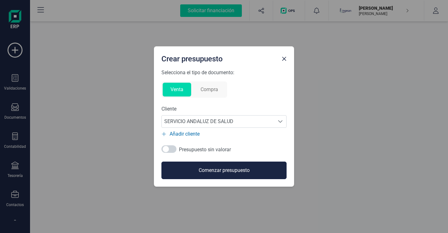
click at [235, 177] on button "Comenzar presupuesto" at bounding box center [223, 170] width 125 height 18
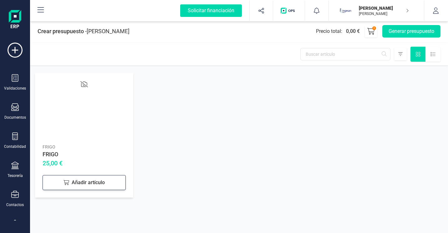
click at [99, 181] on div "Añadir artículo" at bounding box center [84, 182] width 83 height 15
click at [369, 31] on icon at bounding box center [371, 31] width 8 height 7
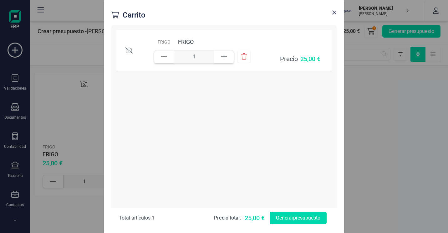
click at [219, 55] on div at bounding box center [224, 56] width 20 height 13
type input "2"
click at [219, 55] on div at bounding box center [224, 56] width 20 height 13
type input "3"
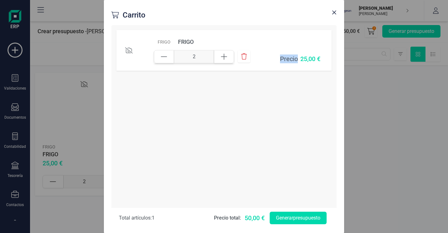
type input "3"
click at [305, 219] on button "Generar presupuesto" at bounding box center [298, 217] width 57 height 13
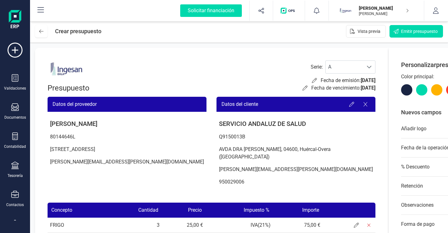
click at [74, 107] on div "Datos del proveedor" at bounding box center [127, 104] width 159 height 15
click at [78, 112] on div "ANTONIO ORTIZ MORAÑO 80144646L Avda de la Castellana 259D, 28046, Madrid (MADRI…" at bounding box center [127, 143] width 159 height 63
click at [80, 126] on p "[PERSON_NAME]" at bounding box center [127, 124] width 159 height 14
click at [80, 125] on p "[PERSON_NAME]" at bounding box center [127, 124] width 159 height 14
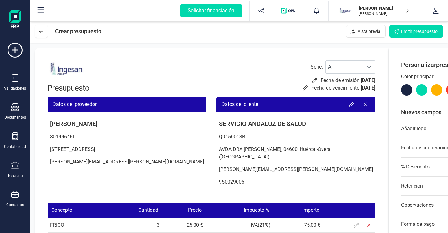
click at [80, 125] on p "[PERSON_NAME]" at bounding box center [127, 124] width 159 height 14
drag, startPoint x: 80, startPoint y: 124, endPoint x: 108, endPoint y: 121, distance: 28.1
click at [108, 121] on p "[PERSON_NAME]" at bounding box center [127, 124] width 159 height 14
drag, startPoint x: 124, startPoint y: 122, endPoint x: 25, endPoint y: 118, distance: 98.9
click at [25, 118] on div "Solicitar financiación Validaciones Documentos Documentos Presupuestos Pedidos …" at bounding box center [224, 116] width 448 height 233
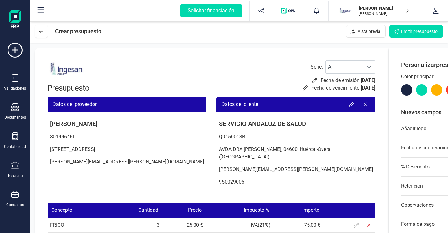
drag, startPoint x: 25, startPoint y: 118, endPoint x: 83, endPoint y: 134, distance: 60.0
click at [83, 134] on p "80144646L" at bounding box center [127, 136] width 159 height 13
click at [404, 33] on span "Emitir presupuesto" at bounding box center [419, 31] width 37 height 6
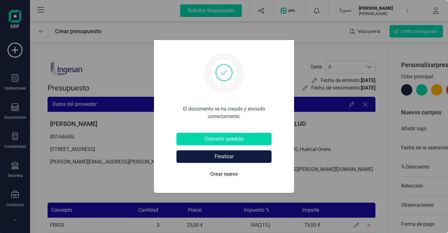
click at [226, 154] on button "Finalizar" at bounding box center [223, 156] width 95 height 13
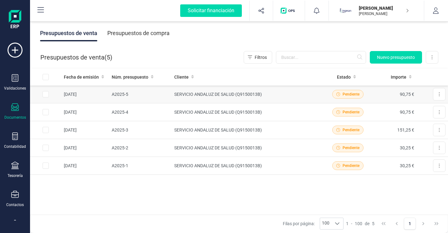
click at [246, 95] on td "SERVICIO ANDALUZ DE SALUD (Q9150013B)" at bounding box center [248, 94] width 153 height 18
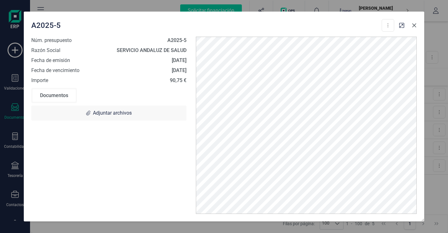
click at [417, 25] on button "button" at bounding box center [414, 25] width 10 height 10
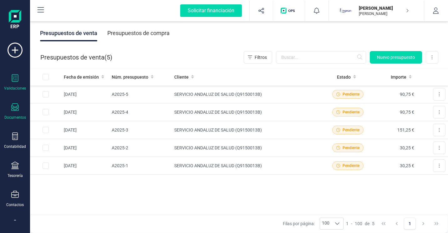
click at [15, 82] on div at bounding box center [15, 78] width 8 height 9
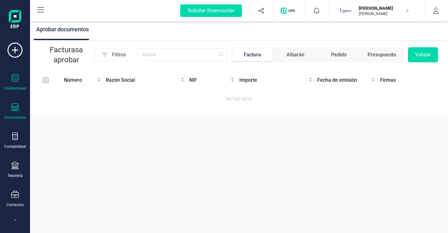
click at [19, 115] on div "Documentos" at bounding box center [15, 117] width 22 height 5
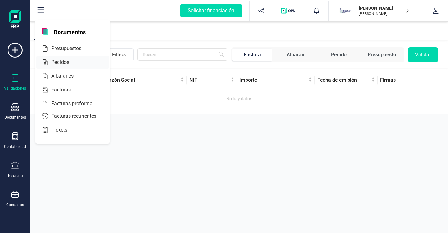
click at [62, 65] on span "Pedidos" at bounding box center [65, 62] width 32 height 8
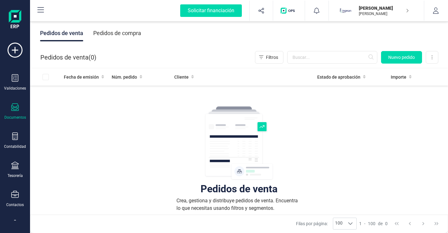
click at [14, 108] on icon at bounding box center [15, 107] width 8 height 8
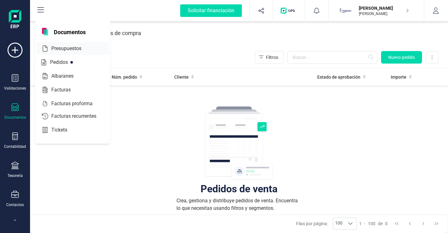
click at [65, 50] on span "Presupuestos" at bounding box center [71, 49] width 44 height 8
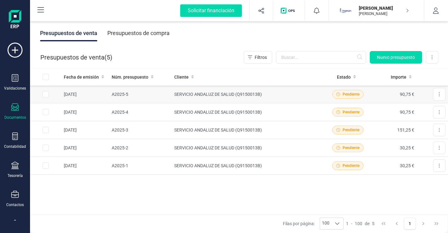
click at [355, 90] on span "Pendiente" at bounding box center [347, 94] width 31 height 9
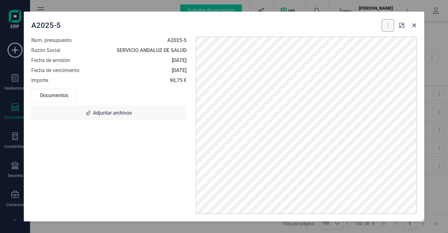
click at [388, 28] on button at bounding box center [387, 25] width 13 height 13
click at [358, 79] on span "Albarán" at bounding box center [352, 78] width 15 height 6
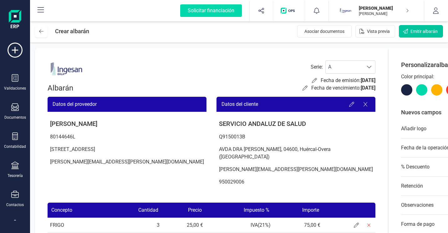
click at [422, 32] on span "Emitir albarán" at bounding box center [423, 31] width 27 height 6
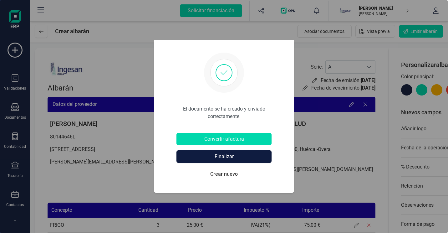
click at [230, 158] on button "Finalizar" at bounding box center [223, 156] width 95 height 13
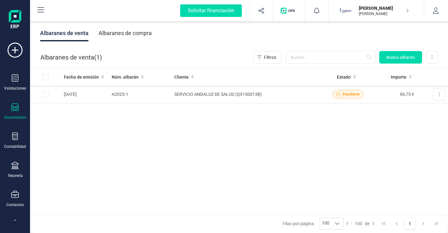
click at [4, 58] on div at bounding box center [15, 52] width 25 height 19
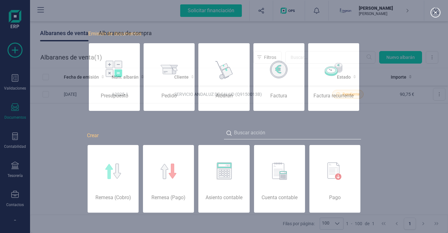
scroll to position [0, 31]
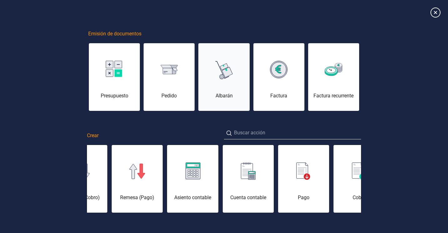
click at [228, 80] on div "Albarán" at bounding box center [223, 81] width 51 height 38
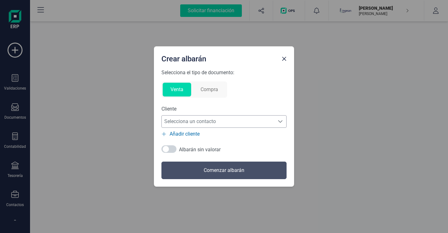
click at [247, 122] on span "Selecciona un contacto" at bounding box center [218, 121] width 113 height 13
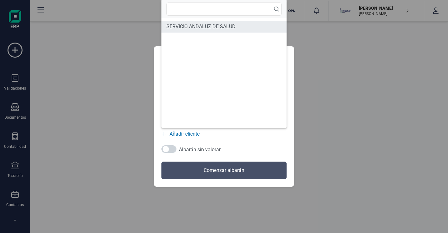
click at [228, 25] on span "SERVICIO ANDALUZ DE SALUD" at bounding box center [200, 27] width 69 height 8
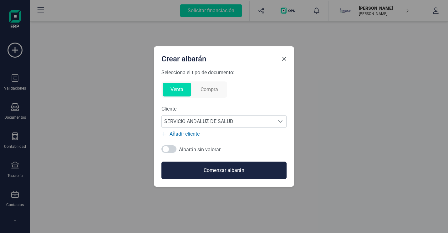
click at [287, 58] on button "Close" at bounding box center [284, 59] width 10 height 10
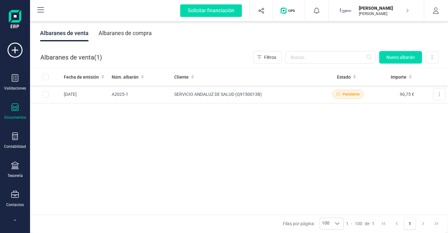
click at [15, 104] on icon at bounding box center [15, 107] width 8 height 8
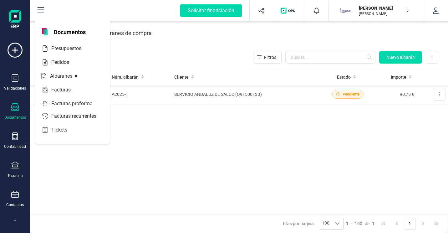
click at [185, 175] on div "Fecha de emisión Núm. albarán Cliente Estado Importe 19/08/2025 A2025-1 SERVICI…" at bounding box center [239, 141] width 418 height 146
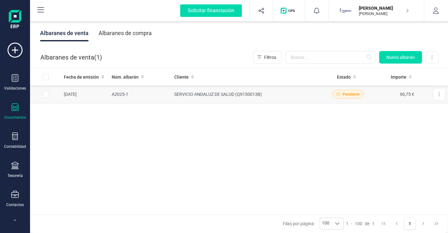
click at [213, 93] on td "SERVICIO ANDALUZ DE SALUD (Q9150013B)" at bounding box center [248, 94] width 153 height 18
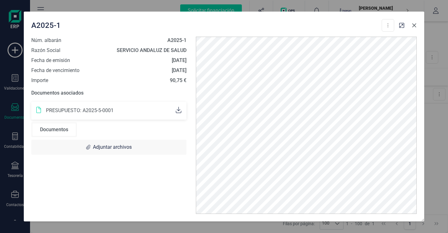
click at [413, 29] on button "button" at bounding box center [414, 25] width 10 height 10
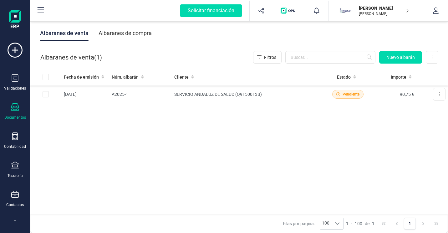
click at [18, 111] on div at bounding box center [15, 107] width 8 height 9
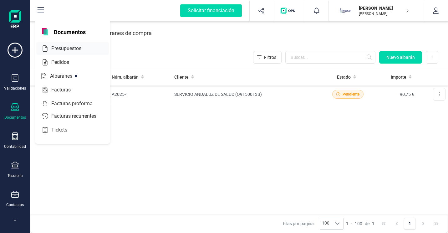
click at [63, 50] on span "Presupuestos" at bounding box center [71, 49] width 44 height 8
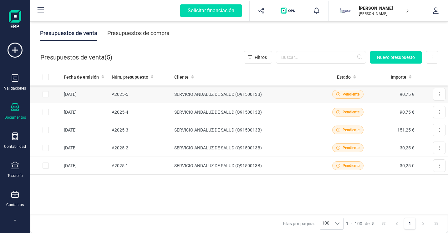
click at [216, 94] on td "SERVICIO ANDALUZ DE SALUD (Q9150013B)" at bounding box center [248, 94] width 153 height 18
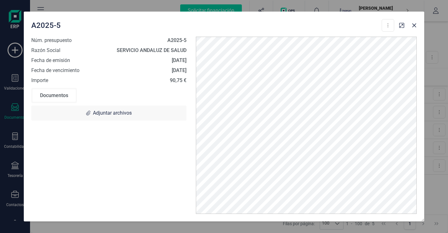
click at [61, 95] on div "Documentos" at bounding box center [54, 95] width 43 height 13
click at [413, 25] on icon "button" at bounding box center [413, 25] width 5 height 5
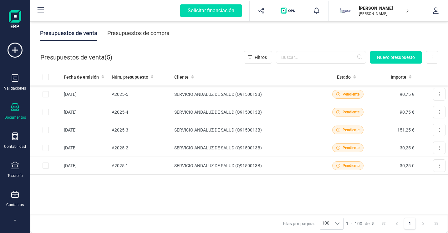
click at [135, 34] on div "Presupuestos de compra" at bounding box center [138, 33] width 62 height 16
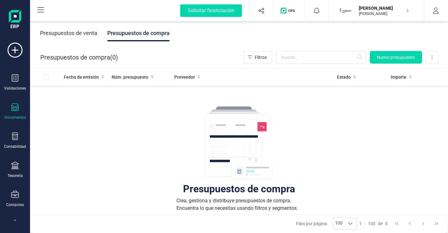
click at [86, 34] on div "Presupuestos de venta" at bounding box center [68, 33] width 57 height 16
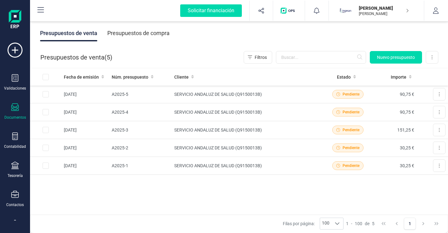
click at [385, 8] on p "[PERSON_NAME]" at bounding box center [384, 8] width 50 height 6
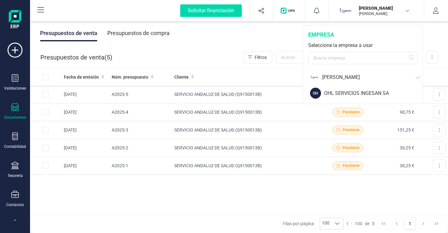
click at [350, 75] on div "[PERSON_NAME]" at bounding box center [368, 77] width 93 height 8
click at [331, 76] on div "[PERSON_NAME]" at bounding box center [368, 77] width 93 height 8
click at [406, 9] on div "ANTONIO ORTIZ MORAÑO ANTONIO ORTIZ MORAÑO" at bounding box center [381, 11] width 55 height 14
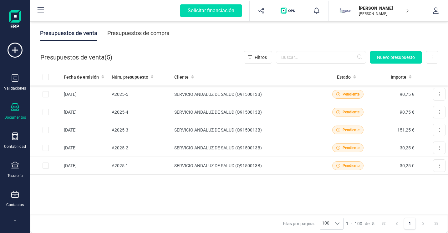
click at [406, 12] on icon "button" at bounding box center [407, 10] width 3 height 5
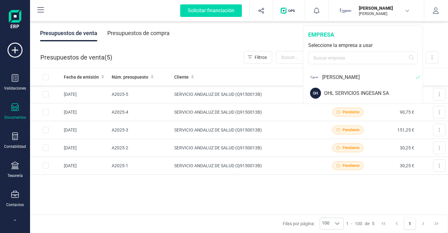
click at [406, 12] on icon "button" at bounding box center [407, 10] width 5 height 3
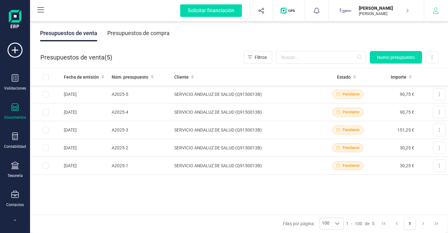
click at [435, 6] on button "button" at bounding box center [435, 11] width 23 height 20
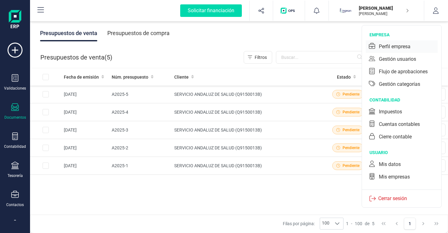
click at [401, 48] on div "Perfil empresa" at bounding box center [395, 47] width 32 height 8
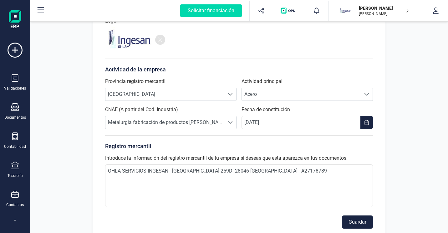
scroll to position [146, 0]
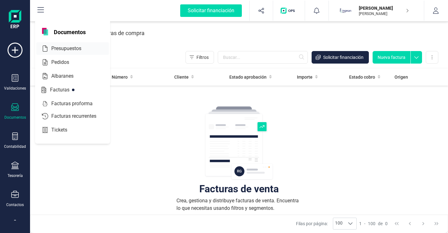
click at [67, 49] on span "Presupuestos" at bounding box center [71, 49] width 44 height 8
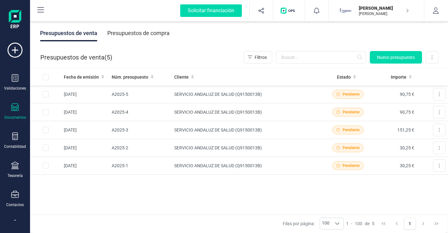
drag, startPoint x: 353, startPoint y: 1, endPoint x: 390, endPoint y: 36, distance: 50.9
click at [400, 41] on div "Presupuestos de venta Presupuestos de compra" at bounding box center [239, 33] width 418 height 26
click at [431, 57] on button at bounding box center [432, 57] width 13 height 13
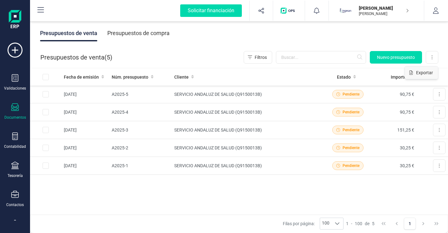
click at [424, 71] on span "Exportar" at bounding box center [424, 72] width 17 height 6
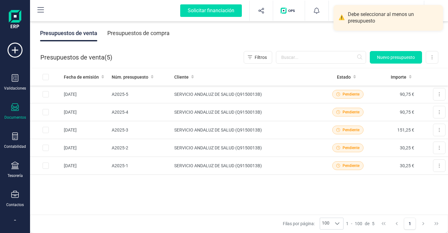
click at [417, 45] on div "Presupuestos de venta Presupuestos de compra" at bounding box center [239, 33] width 418 height 26
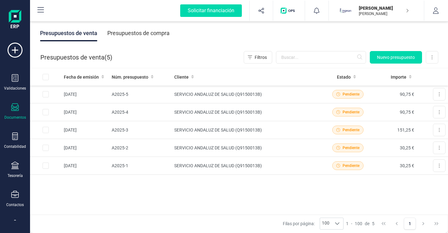
click at [413, 39] on div "Presupuestos de venta Presupuestos de compra" at bounding box center [239, 33] width 418 height 26
click at [435, 14] on button "button" at bounding box center [435, 11] width 23 height 20
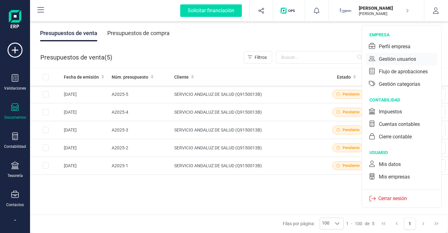
click at [415, 62] on div "Gestión usuarios" at bounding box center [397, 59] width 37 height 8
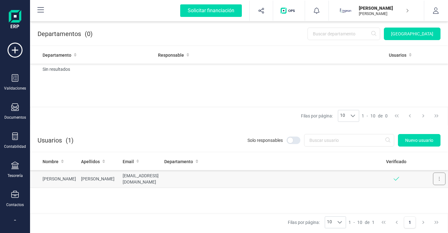
click at [439, 180] on icon at bounding box center [438, 178] width 1 height 5
click at [435, 192] on span "Editar" at bounding box center [434, 194] width 12 height 6
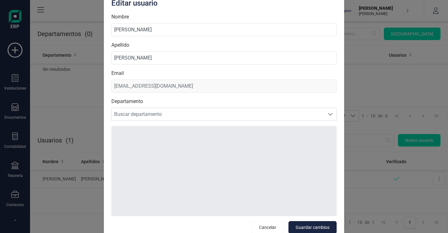
drag, startPoint x: 164, startPoint y: 29, endPoint x: 91, endPoint y: 26, distance: 72.9
click at [92, 25] on div "Editar usuario Nombre [PERSON_NAME] Apellido [PERSON_NAME] Email [EMAIL_ADDRESS…" at bounding box center [224, 116] width 448 height 233
type input "OHLA SERVICIOS INGESAN"
click at [291, 59] on input "[PERSON_NAME]" at bounding box center [223, 57] width 225 height 13
drag, startPoint x: 291, startPoint y: 59, endPoint x: 101, endPoint y: 55, distance: 190.1
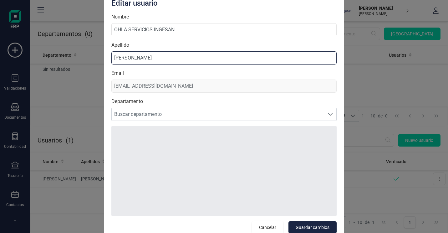
click at [106, 55] on div "Editar usuario Nombre OHLA SERVICIOS [PERSON_NAME] Email [EMAIL_ADDRESS][DOMAIN…" at bounding box center [224, 116] width 240 height 249
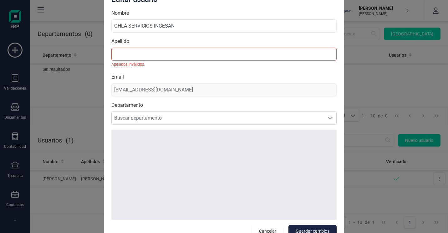
click at [245, 165] on div at bounding box center [223, 174] width 225 height 90
click at [173, 59] on input "Apellido" at bounding box center [223, 54] width 225 height 13
click at [186, 56] on input "Apellido" at bounding box center [223, 54] width 225 height 13
drag, startPoint x: 183, startPoint y: 28, endPoint x: 146, endPoint y: 27, distance: 36.9
click at [146, 27] on input "OHLA SERVICIOS INGESAN" at bounding box center [223, 25] width 225 height 13
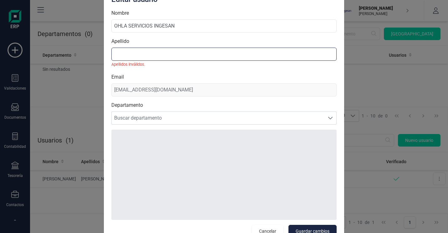
click at [141, 60] on input "Apellido" at bounding box center [223, 54] width 225 height 13
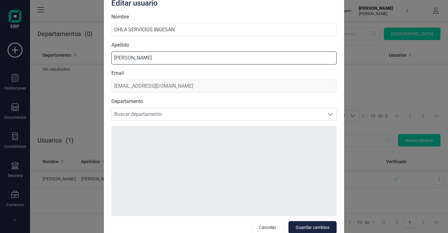
type input "[PERSON_NAME]"
click at [278, 102] on label "Departamento" at bounding box center [223, 102] width 225 height 8
click at [233, 87] on div "Email [EMAIL_ADDRESS][DOMAIN_NAME]" at bounding box center [223, 80] width 225 height 23
click at [264, 112] on span "Buscar departamento" at bounding box center [218, 114] width 213 height 13
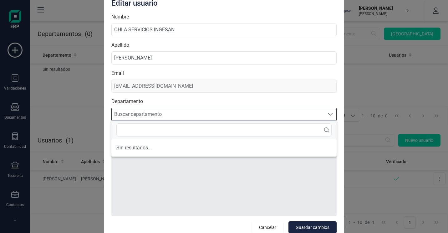
scroll to position [4, 27]
click at [264, 112] on span "Buscar departamento" at bounding box center [218, 114] width 213 height 13
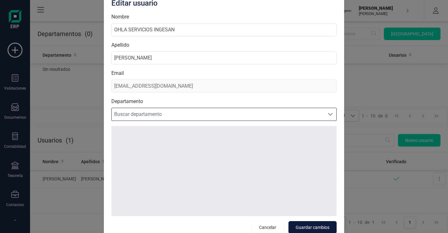
click at [306, 225] on span "Guardar cambios" at bounding box center [312, 227] width 34 height 6
type input "[PERSON_NAME]"
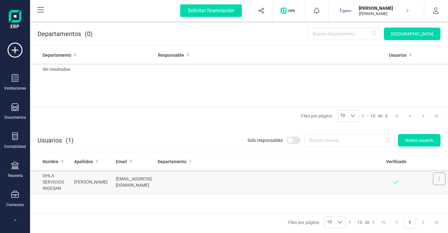
click at [434, 181] on button at bounding box center [439, 178] width 13 height 13
click at [430, 193] on span "Editar" at bounding box center [434, 194] width 12 height 6
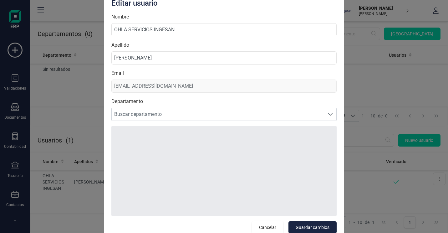
click at [155, 83] on div "Email [EMAIL_ADDRESS][DOMAIN_NAME]" at bounding box center [223, 80] width 225 height 23
click at [153, 84] on div "Email [EMAIL_ADDRESS][DOMAIN_NAME]" at bounding box center [223, 80] width 225 height 23
click at [148, 117] on span "Buscar departamento" at bounding box center [218, 114] width 213 height 13
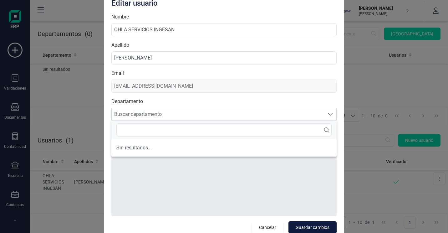
click at [304, 227] on span "Guardar cambios" at bounding box center [312, 227] width 34 height 6
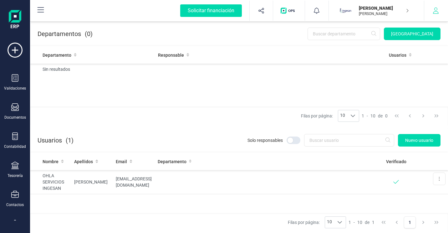
click at [436, 14] on button "button" at bounding box center [435, 11] width 23 height 20
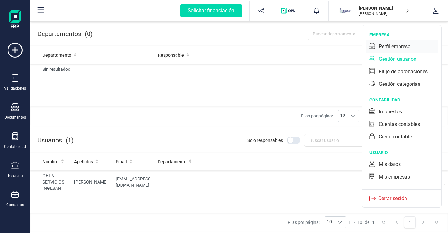
click at [401, 48] on div "Perfil empresa" at bounding box center [395, 47] width 32 height 8
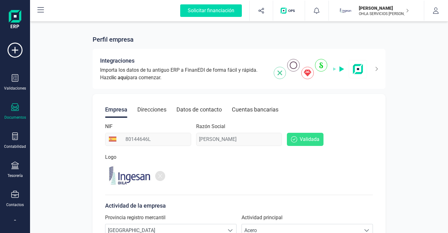
click at [18, 110] on icon at bounding box center [15, 107] width 8 height 8
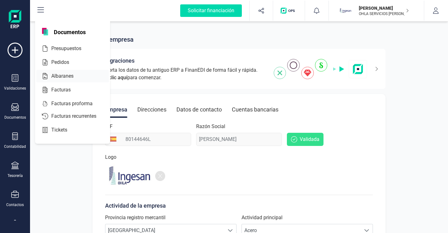
click at [66, 52] on div "Presupuestos" at bounding box center [72, 48] width 73 height 13
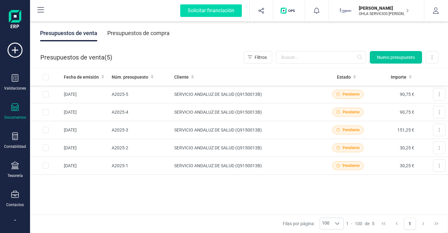
click at [389, 58] on span "Nuevo presupuesto" at bounding box center [396, 57] width 38 height 6
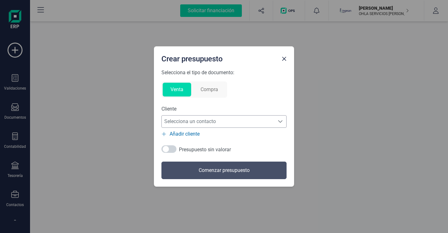
click at [199, 119] on span "Selecciona un contacto" at bounding box center [218, 121] width 113 height 13
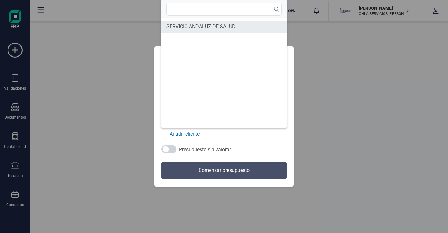
click at [202, 30] on span "SERVICIO ANDALUZ DE SALUD" at bounding box center [200, 27] width 69 height 8
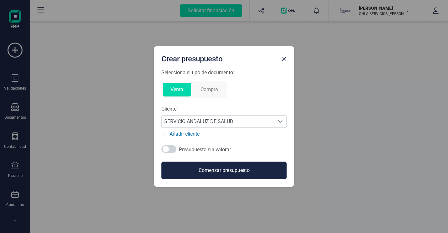
click at [209, 173] on button "Comenzar presupuesto" at bounding box center [223, 170] width 125 height 18
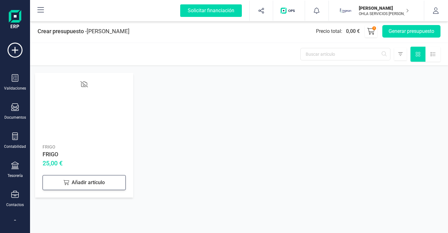
click at [91, 185] on div "Añadir artículo" at bounding box center [84, 182] width 83 height 15
click at [91, 185] on input "1" at bounding box center [84, 181] width 42 height 13
click at [114, 183] on icon at bounding box center [116, 182] width 8 height 8
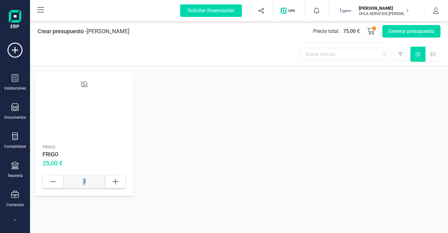
type input "4"
click at [309, 94] on div "FRIGO FRIGO 25,00 € 4" at bounding box center [239, 134] width 418 height 138
click at [373, 30] on icon at bounding box center [371, 31] width 8 height 7
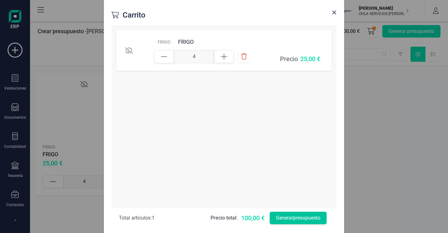
click at [292, 217] on button "Generar presupuesto" at bounding box center [298, 217] width 57 height 13
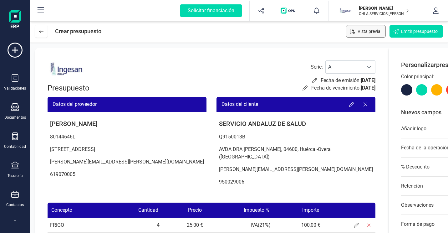
click at [366, 29] on span "Vista previa" at bounding box center [368, 31] width 23 height 6
click at [18, 53] on icon at bounding box center [15, 50] width 15 height 15
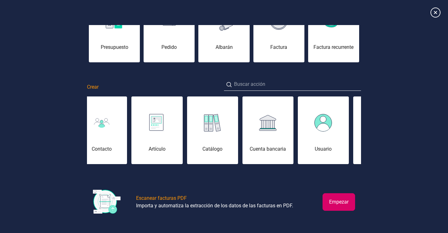
scroll to position [0, 375]
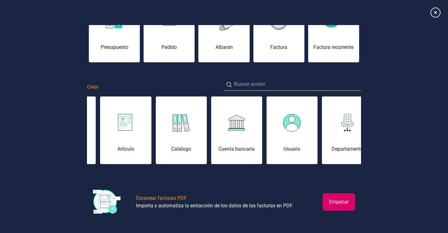
click at [296, 124] on img at bounding box center [292, 123] width 18 height 18
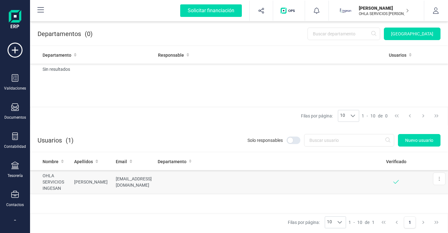
click at [123, 181] on td "[EMAIL_ADDRESS][DOMAIN_NAME]" at bounding box center [134, 182] width 42 height 24
click at [109, 180] on td "[PERSON_NAME]" at bounding box center [93, 182] width 42 height 24
click at [292, 140] on div at bounding box center [293, 140] width 14 height 8
click at [286, 140] on input "checkbox" at bounding box center [286, 140] width 0 height 0
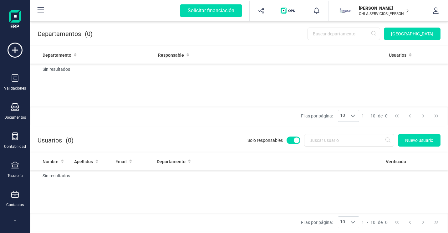
click at [292, 140] on div at bounding box center [293, 140] width 14 height 8
click at [286, 140] on input "checkbox" at bounding box center [286, 140] width 0 height 0
checkbox input "false"
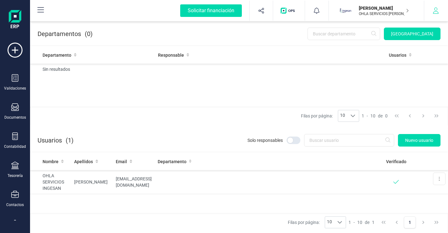
click at [437, 8] on icon "button" at bounding box center [435, 11] width 6 height 6
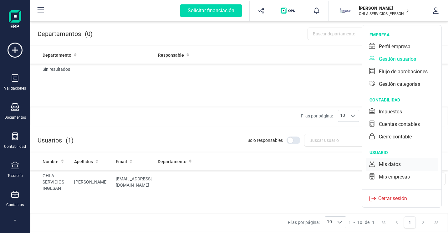
click at [395, 166] on div "Mis datos" at bounding box center [390, 164] width 22 height 8
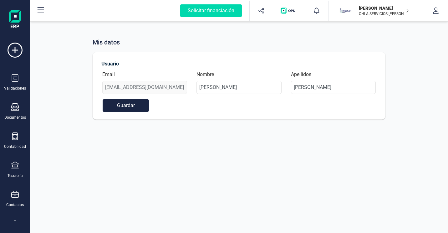
click at [86, 83] on div "Mis datos Usuario Email [EMAIL_ADDRESS][DOMAIN_NAME] Nombre [PERSON_NAME] Apell…" at bounding box center [239, 73] width 418 height 107
drag, startPoint x: 260, startPoint y: 86, endPoint x: 190, endPoint y: 92, distance: 70.0
click at [190, 92] on div "Email [EMAIL_ADDRESS][DOMAIN_NAME] Nombre [PERSON_NAME] Apellidos [PERSON_NAME]" at bounding box center [239, 85] width 283 height 28
type input "OHLA SERVICOS INGESAN"
drag, startPoint x: 341, startPoint y: 88, endPoint x: 303, endPoint y: 87, distance: 38.8
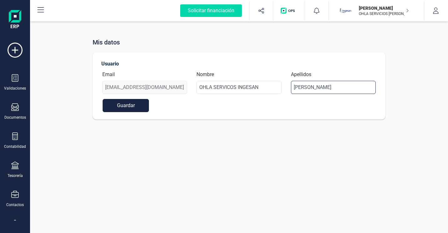
click at [303, 87] on input "[PERSON_NAME]" at bounding box center [333, 87] width 85 height 13
type input "O"
click at [126, 106] on div "Usuario Email [EMAIL_ADDRESS][DOMAIN_NAME] Nombre OHLA SERVICOS INGESAN Apellid…" at bounding box center [239, 85] width 278 height 53
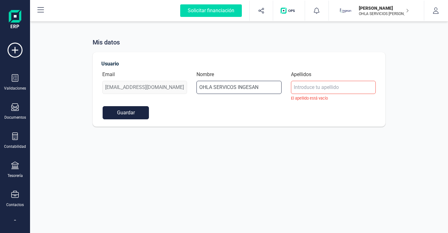
click at [275, 89] on input "OHLA SERVICOS INGESAN" at bounding box center [238, 87] width 85 height 13
click at [299, 88] on input at bounding box center [333, 87] width 85 height 13
click at [330, 90] on input at bounding box center [333, 87] width 85 height 13
type input "a"
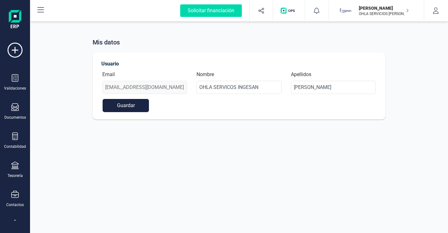
click at [129, 108] on button "Guardar" at bounding box center [126, 105] width 46 height 13
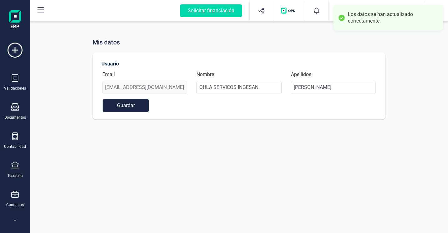
click at [403, 56] on div "Mis datos Usuario Email [EMAIL_ADDRESS][DOMAIN_NAME] Nombre OHLA SERVICOS INGES…" at bounding box center [239, 73] width 418 height 107
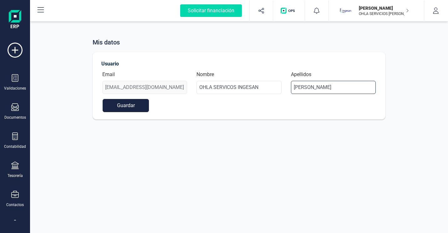
click at [359, 88] on input "[PERSON_NAME]" at bounding box center [333, 87] width 85 height 13
type input "[PERSON_NAME]"
click at [136, 106] on button "Guardar" at bounding box center [126, 105] width 46 height 13
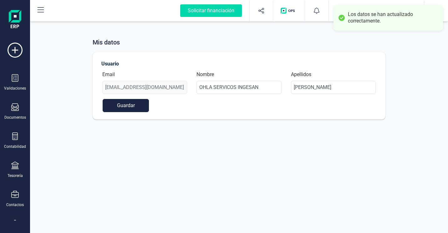
click at [270, 144] on div "Mis datos Usuario Email [EMAIL_ADDRESS][DOMAIN_NAME] Nombre OHLA SERVICOS INGES…" at bounding box center [239, 116] width 418 height 233
click at [15, 109] on icon at bounding box center [15, 107] width 8 height 8
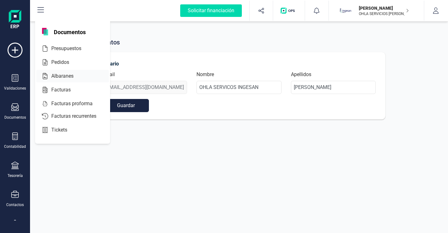
click at [66, 50] on span "Presupuestos" at bounding box center [71, 49] width 44 height 8
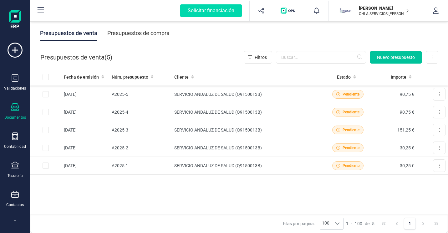
click at [378, 58] on span "Nuevo presupuesto" at bounding box center [396, 57] width 38 height 6
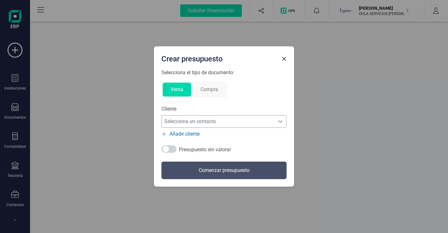
click at [238, 122] on span "Selecciona un contacto" at bounding box center [218, 121] width 113 height 13
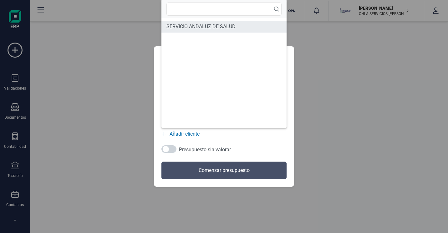
click at [202, 28] on span "SERVICIO ANDALUZ DE SALUD" at bounding box center [200, 27] width 69 height 8
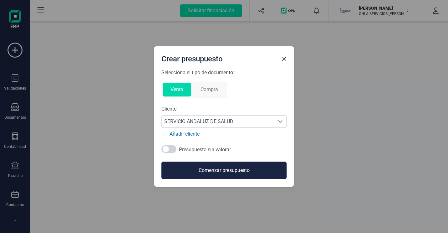
click at [205, 169] on button "Comenzar presupuesto" at bounding box center [223, 170] width 125 height 18
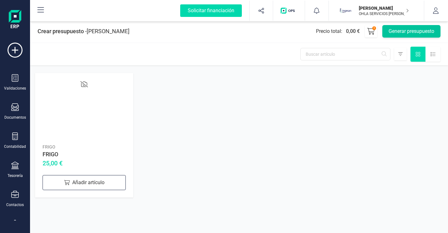
click at [400, 28] on button "Generar presupuesto" at bounding box center [411, 31] width 58 height 13
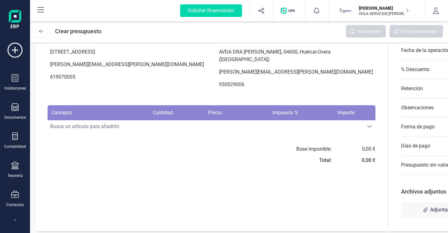
scroll to position [100, 0]
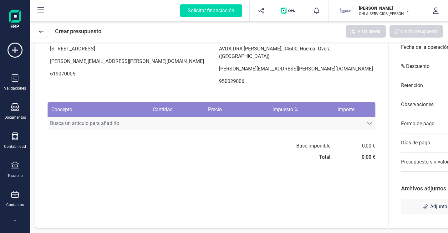
click at [98, 124] on span "Busca un artículo para añadirlo" at bounding box center [206, 123] width 316 height 13
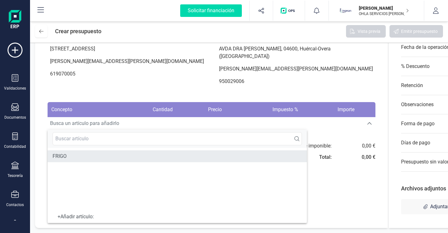
click at [71, 159] on li "FRIGO" at bounding box center [177, 156] width 259 height 12
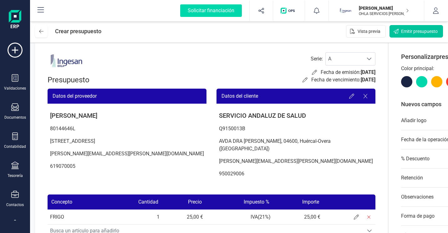
scroll to position [0, 0]
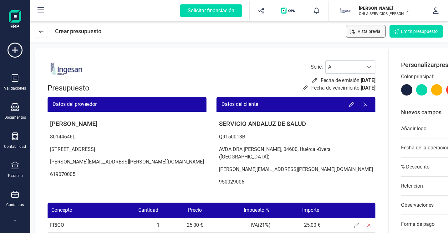
click at [374, 33] on span "Vista previa" at bounding box center [368, 31] width 23 height 6
click at [302, 88] on icon at bounding box center [304, 87] width 5 height 5
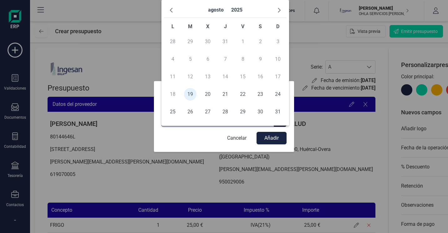
drag, startPoint x: 255, startPoint y: 124, endPoint x: 165, endPoint y: 129, distance: 90.5
click at [165, 129] on form "Fecha de vencimiento: [DATE] Cancelar Añadir" at bounding box center [223, 123] width 125 height 41
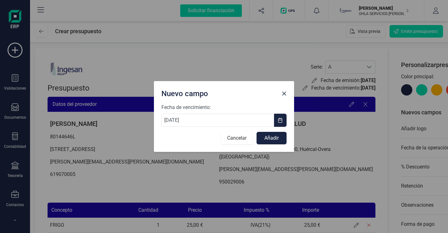
click at [238, 139] on button "Cancelar" at bounding box center [237, 138] width 32 height 13
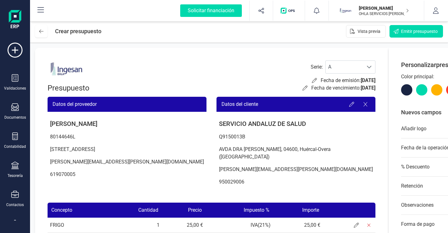
drag, startPoint x: 280, startPoint y: 88, endPoint x: 192, endPoint y: 72, distance: 89.5
click at [200, 74] on div "Presupuesto Serie : A A Fecha de emisión: [DATE] Fecha de vencimiento: [DATE]" at bounding box center [212, 76] width 328 height 33
click at [19, 56] on icon at bounding box center [15, 50] width 15 height 15
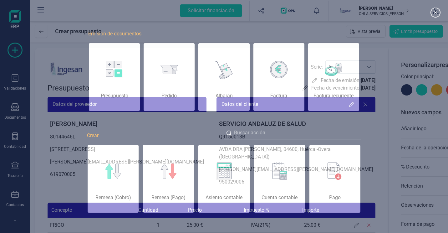
scroll to position [0, 31]
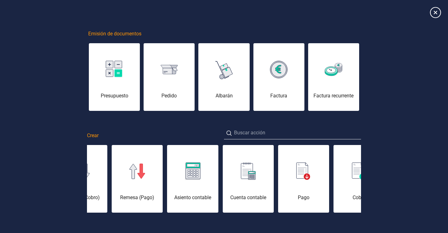
click at [434, 10] on icon at bounding box center [435, 12] width 11 height 11
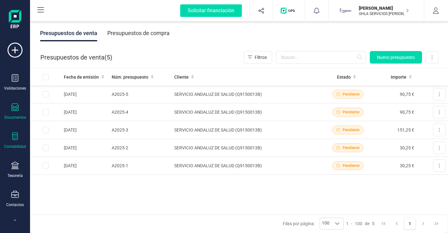
click at [12, 139] on icon at bounding box center [15, 136] width 8 height 8
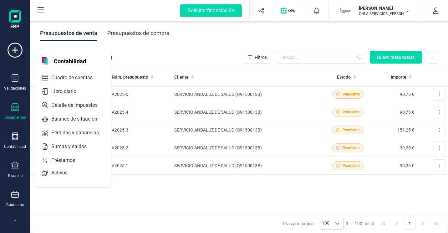
scroll to position [78, 0]
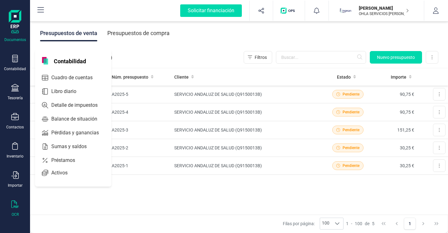
click at [17, 207] on div "OCR" at bounding box center [15, 208] width 25 height 17
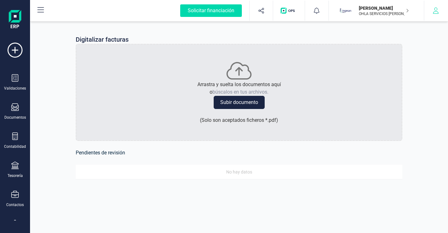
click at [436, 7] on button "button" at bounding box center [435, 11] width 23 height 20
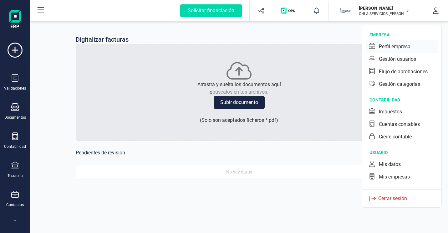
click at [405, 51] on div "Perfil empresa" at bounding box center [402, 46] width 72 height 13
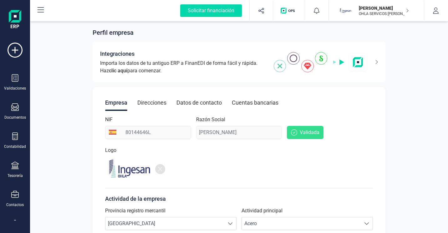
scroll to position [7, 0]
click at [149, 105] on div "Direcciones" at bounding box center [151, 102] width 29 height 16
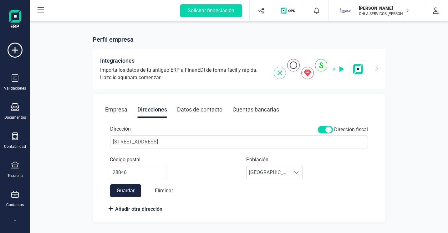
click at [169, 208] on div "Añadir otra dirección" at bounding box center [239, 208] width 263 height 8
click at [112, 141] on input "Avda de la Castellana 259D" at bounding box center [239, 141] width 258 height 13
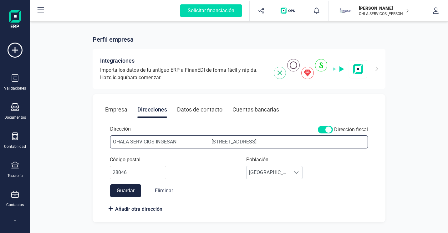
type input "OHALA SERVICIOS INGESAN Avda de la Castellana 259D"
click at [258, 202] on div "Dirección Dirección fiscal OHALA SERVICIOS INGESAN Avda de la Castellana 259D C…" at bounding box center [239, 166] width 268 height 97
click at [123, 188] on button "Guardar" at bounding box center [125, 190] width 31 height 13
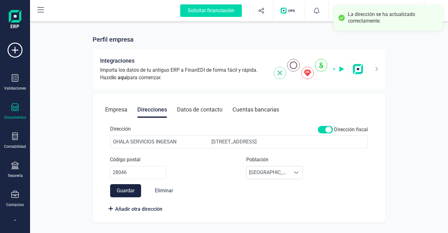
click at [11, 111] on div "Documentos" at bounding box center [15, 111] width 25 height 17
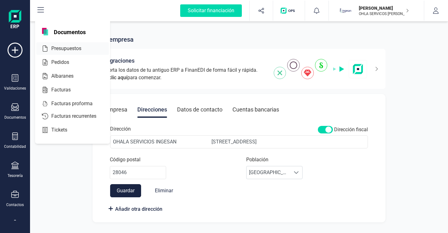
click at [65, 52] on div "Presupuestos" at bounding box center [72, 48] width 73 height 13
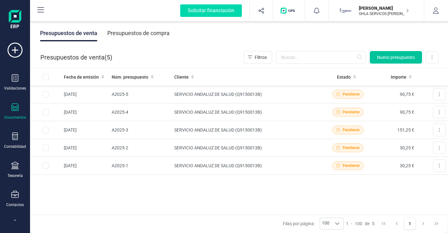
click at [401, 58] on span "Nuevo presupuesto" at bounding box center [396, 57] width 38 height 6
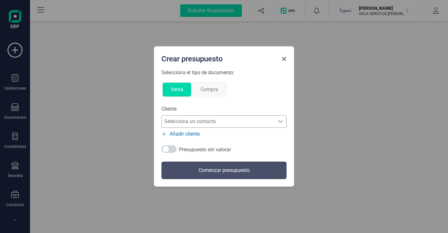
click at [193, 121] on span "Selecciona un contacto" at bounding box center [218, 121] width 113 height 13
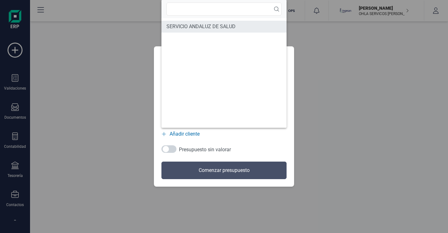
click at [204, 28] on span "SERVICIO ANDALUZ DE SALUD" at bounding box center [200, 27] width 69 height 8
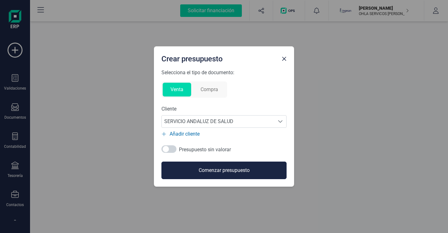
click at [204, 168] on button "Comenzar presupuesto" at bounding box center [223, 170] width 125 height 18
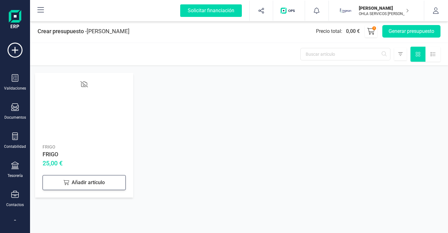
click at [67, 180] on icon at bounding box center [66, 182] width 6 height 5
click at [114, 184] on icon at bounding box center [116, 182] width 8 height 8
type input "2"
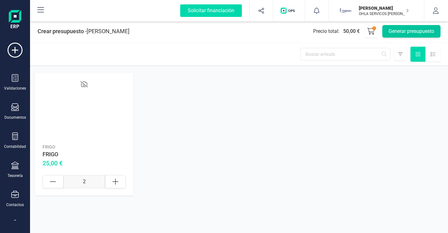
click at [395, 30] on button "Generar presupuesto" at bounding box center [411, 31] width 58 height 13
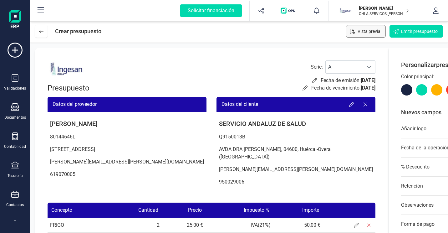
click at [372, 32] on span "Vista previa" at bounding box center [368, 31] width 23 height 6
click at [438, 10] on icon "button" at bounding box center [435, 11] width 6 height 6
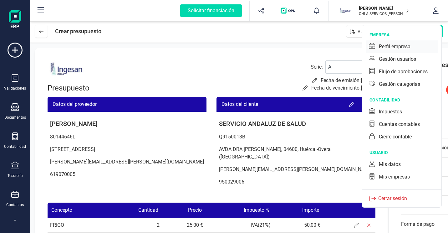
click at [404, 50] on div "Perfil empresa" at bounding box center [395, 47] width 32 height 8
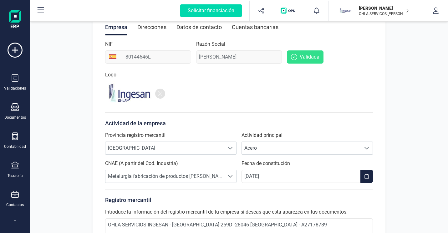
scroll to position [84, 0]
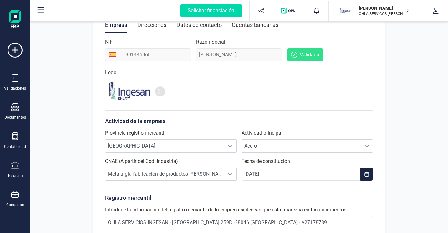
click at [156, 30] on div "Direcciones" at bounding box center [151, 25] width 29 height 16
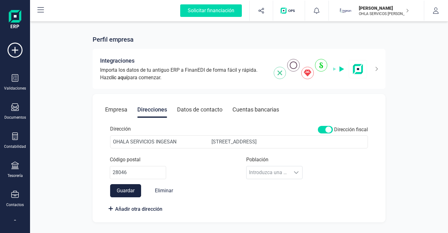
scroll to position [0, 0]
click at [202, 113] on div "Datos de contacto" at bounding box center [199, 109] width 45 height 16
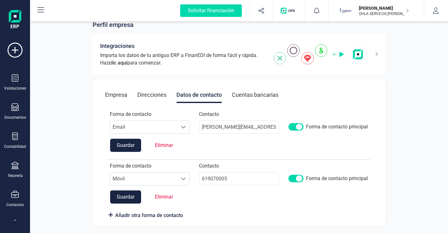
scroll to position [15, 0]
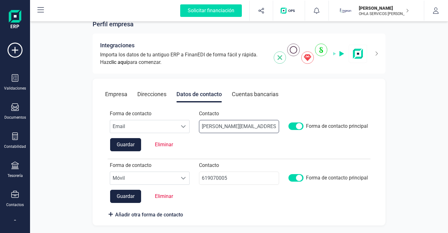
drag, startPoint x: 268, startPoint y: 125, endPoint x: 193, endPoint y: 126, distance: 75.0
click at [193, 126] on div "Forma de contacto Escoge una opcion Email Email Contacto antonio.ortiz@ingesan.…" at bounding box center [239, 124] width 268 height 28
click at [6, 225] on div "Solicitar financiación Validaciones Documentos Documentos Presupuestos Pedidos …" at bounding box center [15, 115] width 25 height 230
click at [6, 230] on div "Solicitar financiación Validaciones Documentos Documentos Presupuestos Pedidos …" at bounding box center [15, 115] width 25 height 230
click at [124, 214] on span "Añadir otra forma de contacto" at bounding box center [149, 215] width 68 height 8
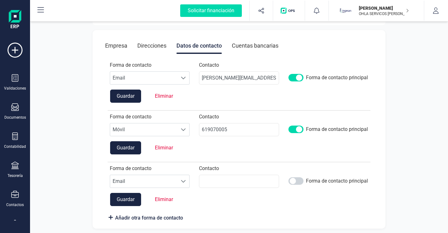
scroll to position [67, 0]
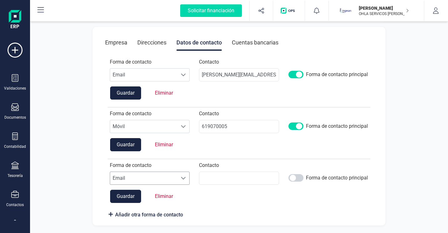
click at [181, 129] on span at bounding box center [183, 126] width 5 height 5
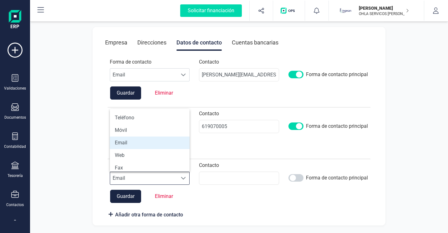
scroll to position [4, 27]
click at [156, 156] on li "Web" at bounding box center [150, 155] width 80 height 13
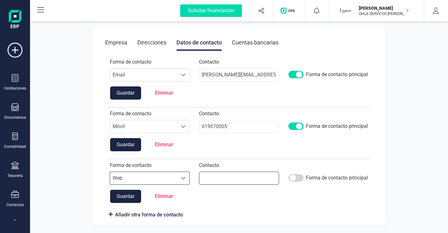
click at [211, 133] on input at bounding box center [239, 126] width 80 height 13
type input "OHLA SERVICIOS INGESAN"
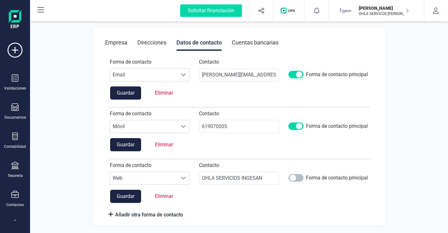
click at [300, 130] on span at bounding box center [295, 126] width 15 height 8
click at [131, 199] on button "Guardar" at bounding box center [125, 195] width 31 height 13
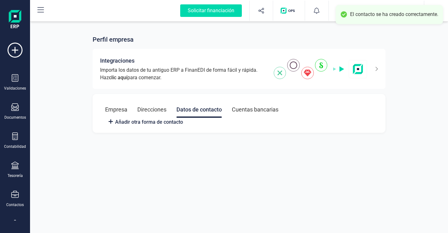
scroll to position [0, 0]
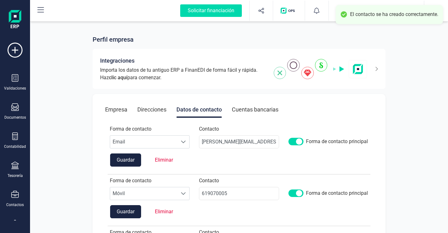
click at [162, 108] on div "Direcciones" at bounding box center [151, 109] width 29 height 16
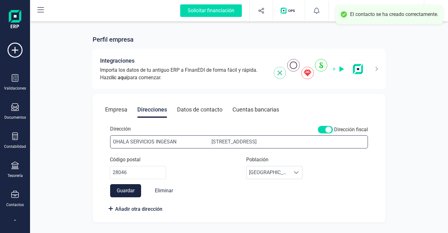
click at [194, 143] on input "OHALA SERVICIOS INGESAN Avda de la Castellana 259D" at bounding box center [239, 141] width 258 height 13
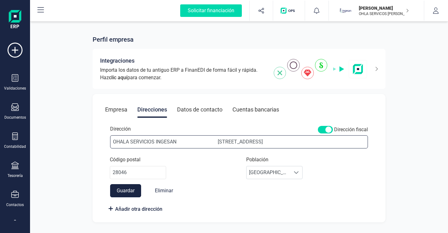
type input "OHALA SERVICIOS INGESAN Avda de la Castellana 259D"
click at [125, 190] on button "Guardar" at bounding box center [125, 190] width 31 height 13
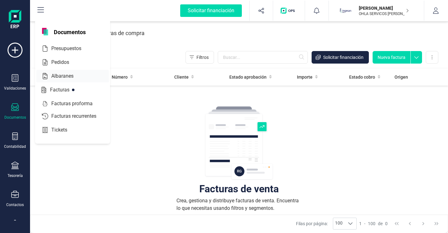
click at [67, 49] on span "Presupuestos" at bounding box center [71, 49] width 44 height 8
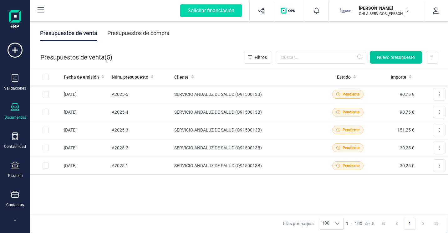
click at [385, 57] on span "Nuevo presupuesto" at bounding box center [396, 57] width 38 height 6
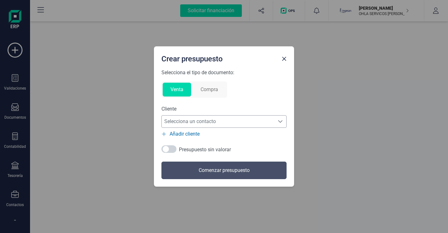
click at [256, 125] on span "Selecciona un contacto" at bounding box center [218, 121] width 113 height 13
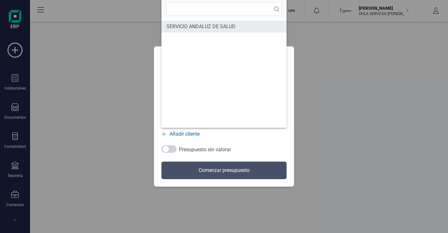
click at [214, 27] on span "SERVICIO ANDALUZ DE SALUD" at bounding box center [200, 27] width 69 height 8
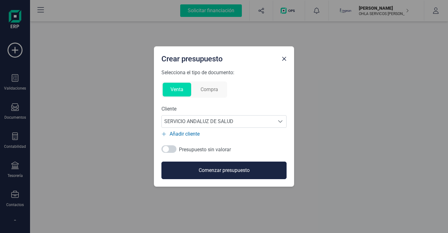
click at [213, 171] on button "Comenzar presupuesto" at bounding box center [223, 170] width 125 height 18
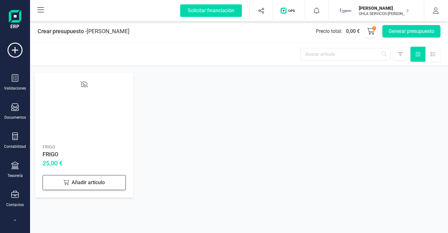
click at [95, 181] on div "Añadir artículo" at bounding box center [84, 182] width 83 height 15
click at [117, 185] on icon at bounding box center [116, 182] width 8 height 8
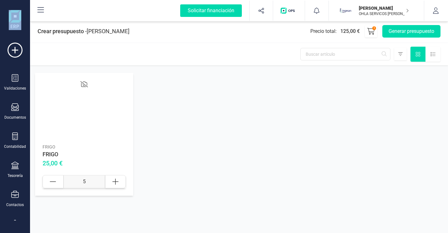
click at [117, 185] on icon at bounding box center [116, 182] width 8 height 8
type input "8"
click at [398, 31] on button "Generar presupuesto" at bounding box center [411, 31] width 58 height 13
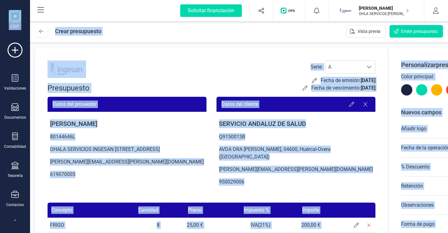
click at [308, 140] on p "Q9150013B" at bounding box center [295, 136] width 159 height 13
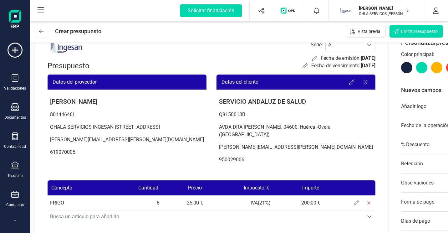
scroll to position [22, 0]
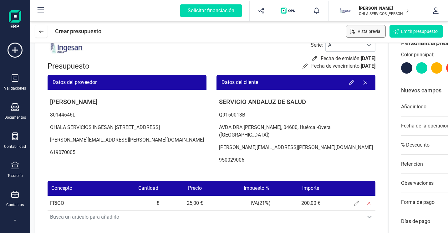
click at [370, 33] on span "Vista previa" at bounding box center [368, 31] width 23 height 6
click at [431, 11] on button "button" at bounding box center [435, 11] width 23 height 20
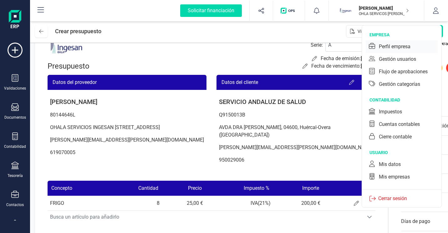
click at [407, 48] on div "Perfil empresa" at bounding box center [395, 47] width 32 height 8
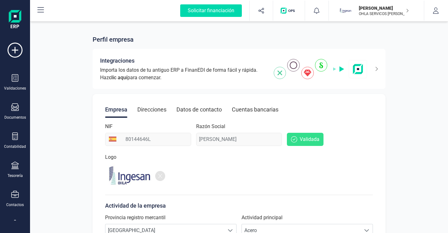
click at [157, 111] on div "Direcciones" at bounding box center [151, 109] width 29 height 16
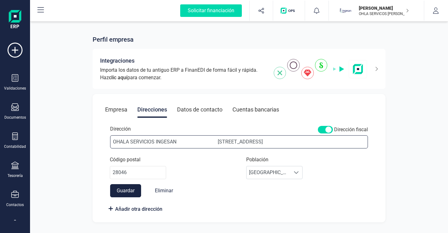
click at [218, 143] on input "OHALA SERVICIOS INGESAN Avda de la Castellana 259D" at bounding box center [239, 141] width 258 height 13
click at [218, 142] on input "OHALA SERVICIOS INGESAN Avda de la Castellana 259D" at bounding box center [239, 141] width 258 height 13
type input "OHALA SERVICIOS INGESAN Avda de la Castellana 259D"
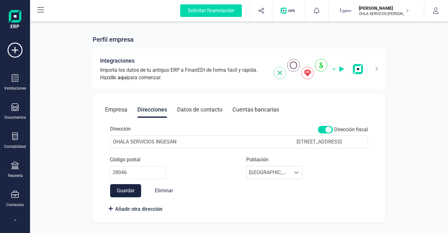
click at [131, 190] on button "Guardar" at bounding box center [125, 190] width 31 height 13
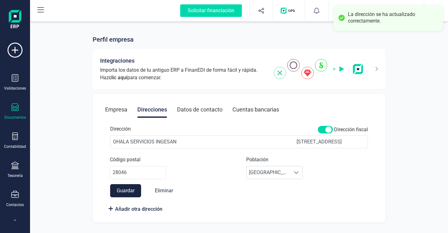
click at [15, 113] on div "Documentos" at bounding box center [15, 111] width 25 height 17
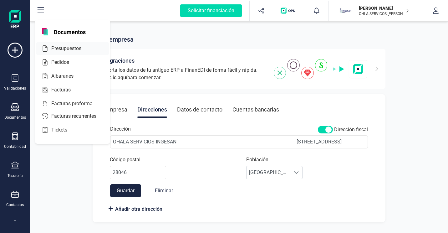
click at [62, 48] on span "Presupuestos" at bounding box center [71, 49] width 44 height 8
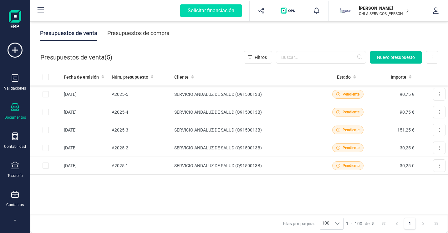
click at [391, 56] on span "Nuevo presupuesto" at bounding box center [396, 57] width 38 height 6
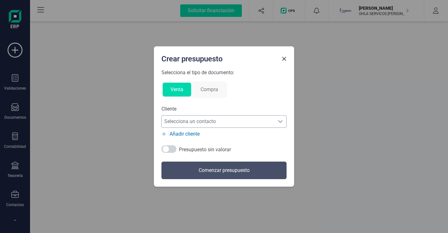
click at [219, 121] on span "Selecciona un contacto" at bounding box center [218, 121] width 113 height 13
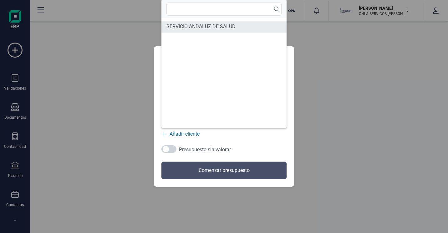
click at [193, 26] on span "SERVICIO ANDALUZ DE SALUD" at bounding box center [200, 27] width 69 height 8
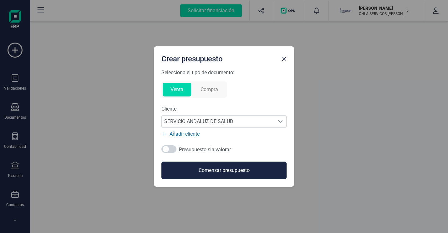
click at [223, 168] on button "Comenzar presupuesto" at bounding box center [223, 170] width 125 height 18
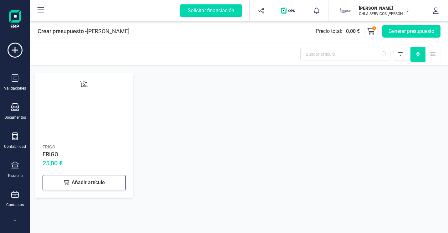
click at [88, 180] on div "Añadir artículo" at bounding box center [84, 182] width 83 height 15
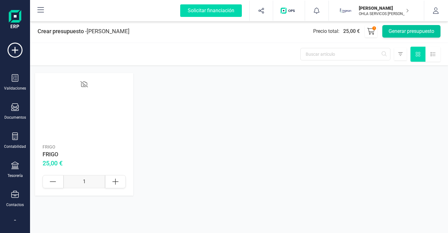
click at [411, 28] on button "Generar presupuesto" at bounding box center [411, 31] width 58 height 13
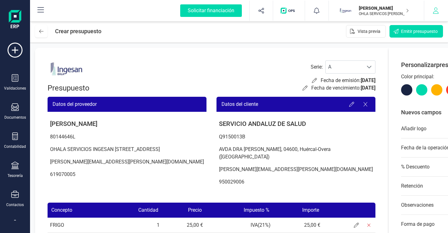
click at [434, 12] on icon "button" at bounding box center [435, 11] width 6 height 6
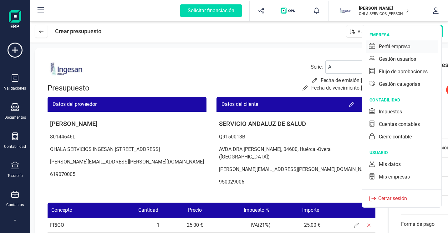
click at [397, 47] on div "Perfil empresa" at bounding box center [395, 47] width 32 height 8
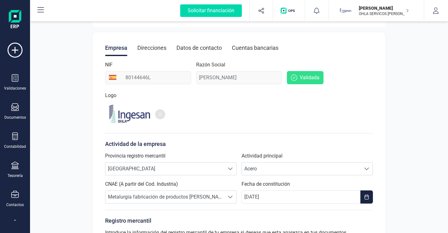
scroll to position [62, 0]
click at [159, 50] on div "Direcciones" at bounding box center [151, 47] width 29 height 16
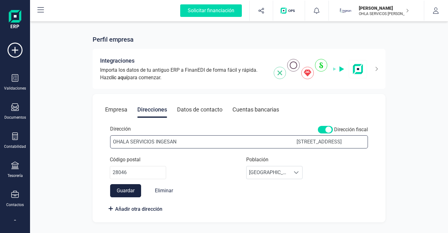
click at [123, 143] on input "OHALA SERVICIOS INGESAN Avda de la Castellana 259D" at bounding box center [239, 141] width 258 height 13
type input "OHLA SERVICIOS INGESAN Avda de la Castellana 259D"
click at [137, 189] on button "Guardar" at bounding box center [125, 190] width 31 height 13
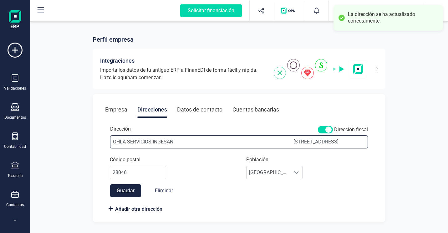
click at [211, 141] on input "OHLA SERVICIOS INGESAN Avda de la Castellana 259D" at bounding box center [239, 141] width 258 height 13
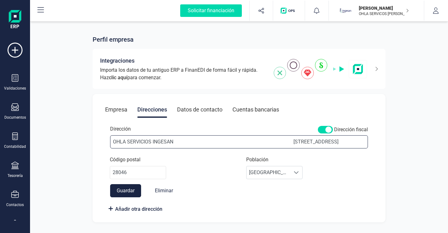
click at [290, 143] on input "OHLA SERVICIOS INGESAN Avda de la Castellana 259D" at bounding box center [239, 141] width 258 height 13
click at [179, 142] on input "OHLA SERVICIOS INGESAN Avda de la Castellana 259D" at bounding box center [239, 141] width 258 height 13
click at [178, 142] on input "OHLA SERVICIOS INGESAN Avda de la Castellana 259D" at bounding box center [239, 141] width 258 height 13
click at [206, 141] on input "OHLA SERVICIOS INGESAN - Avda de la Castellana 259D" at bounding box center [239, 141] width 258 height 13
drag, startPoint x: 276, startPoint y: 181, endPoint x: 269, endPoint y: 141, distance: 40.5
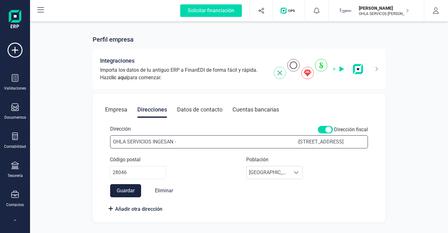
click at [269, 141] on input "OHLA SERVICIOS INGESAN - -Avda de la Castellana 259D" at bounding box center [239, 141] width 258 height 13
click at [298, 141] on input "OHLA SERVICIOS INGESAN - -Avda de la Castellana 259D" at bounding box center [239, 141] width 258 height 13
click at [235, 145] on input "OHLA SERVICIOS INGESAN - Avda de la Castellana 259D" at bounding box center [239, 141] width 258 height 13
click at [289, 144] on input "OHLA SERVICIOS INGESAN - - Avda de la Castellana 259D" at bounding box center [239, 141] width 258 height 13
type input "OHLA SERVICIOS INGESAN - - Avda de la Castellana 259D"
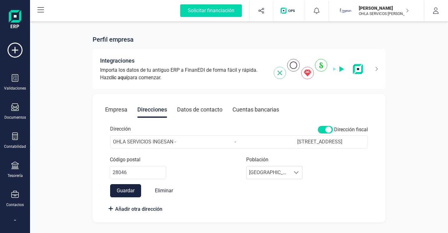
click at [133, 189] on button "Guardar" at bounding box center [125, 190] width 31 height 13
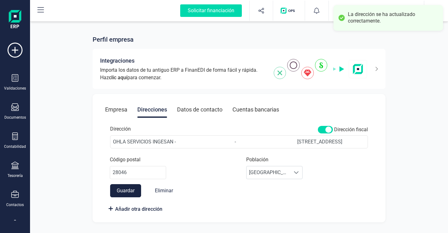
click at [314, 37] on div "Perfil empresa" at bounding box center [239, 39] width 293 height 9
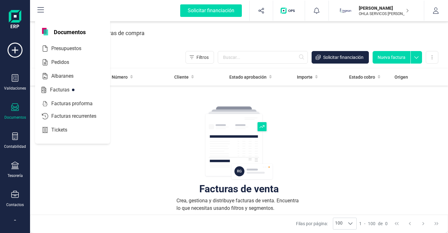
click at [64, 48] on span "Presupuestos" at bounding box center [71, 49] width 44 height 8
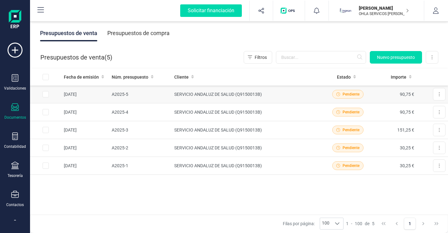
click at [226, 89] on td "SERVICIO ANDALUZ DE SALUD (Q9150013B)" at bounding box center [248, 94] width 153 height 18
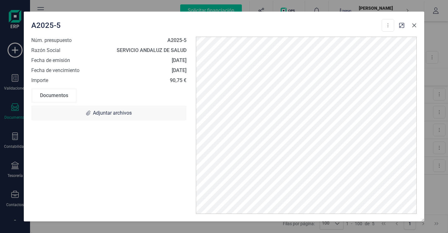
click at [414, 26] on icon "button" at bounding box center [413, 25] width 5 height 5
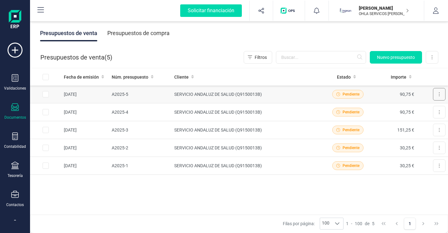
click at [436, 96] on button at bounding box center [439, 94] width 13 height 13
click at [344, 178] on div "Fecha de emisión Núm. presupuesto Cliente Estado Importe [DATE] A2025-5 SERVICI…" at bounding box center [239, 141] width 418 height 146
click at [46, 76] on input "All items unselected" at bounding box center [46, 77] width 6 height 6
checkbox input "true"
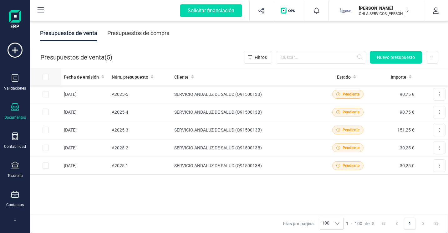
checkbox input "true"
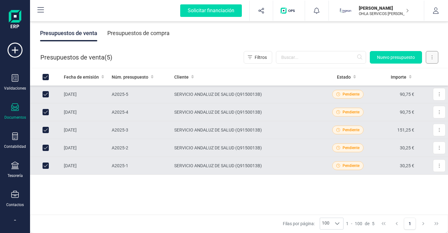
click at [434, 56] on button at bounding box center [432, 57] width 13 height 13
drag, startPoint x: 432, startPoint y: 58, endPoint x: 423, endPoint y: 60, distance: 9.1
click at [432, 58] on icon at bounding box center [431, 57] width 1 height 5
click at [276, 198] on div "Fecha de emisión Núm. presupuesto Cliente Estado Importe [DATE] A2025-5 SERVICI…" at bounding box center [239, 141] width 418 height 146
click at [435, 165] on button at bounding box center [439, 165] width 13 height 13
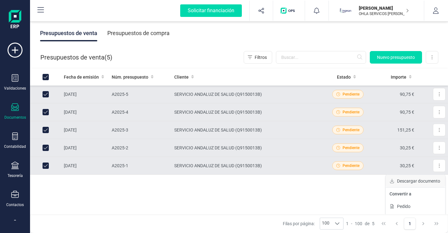
click at [409, 181] on span "Descargar documento" at bounding box center [418, 181] width 43 height 6
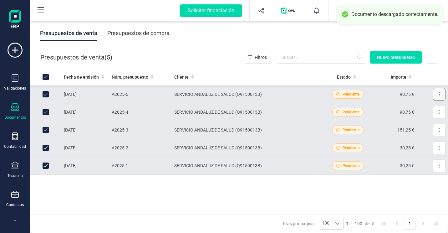
click at [435, 92] on button at bounding box center [439, 94] width 13 height 13
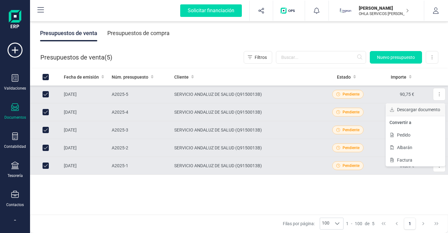
click at [397, 107] on span "Descargar documento" at bounding box center [418, 109] width 43 height 6
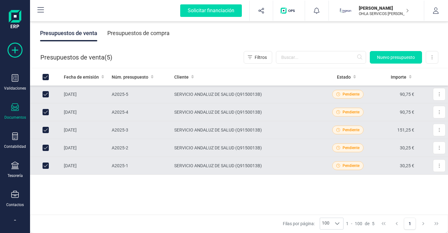
click at [16, 53] on icon at bounding box center [15, 50] width 15 height 15
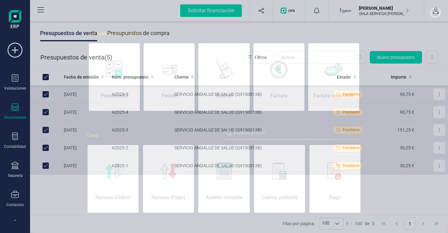
scroll to position [0, 31]
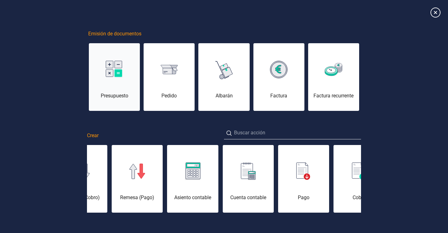
click at [118, 88] on div "Presupuesto" at bounding box center [114, 81] width 51 height 38
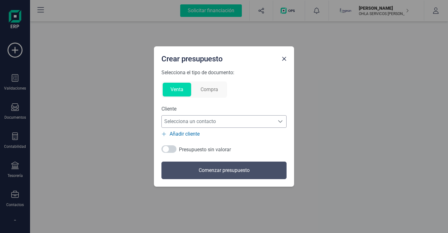
click at [213, 127] on span "Selecciona un contacto" at bounding box center [218, 121] width 113 height 13
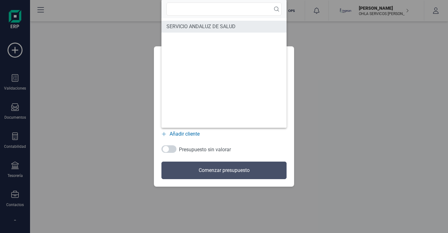
click at [194, 24] on span "SERVICIO ANDALUZ DE SALUD" at bounding box center [200, 27] width 69 height 8
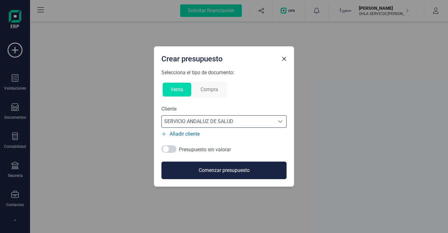
click at [215, 174] on button "Comenzar presupuesto" at bounding box center [223, 170] width 125 height 18
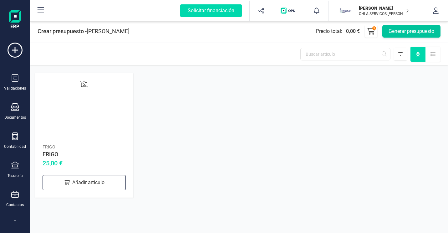
click at [393, 30] on button "Generar presupuesto" at bounding box center [411, 31] width 58 height 13
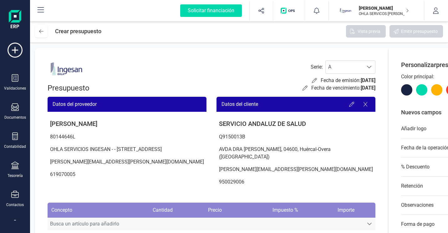
click at [98, 222] on span "Busca un artículo para añadirlo" at bounding box center [206, 223] width 316 height 13
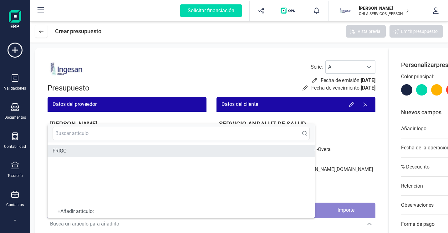
click at [73, 151] on li "FRIGO" at bounding box center [181, 151] width 267 height 12
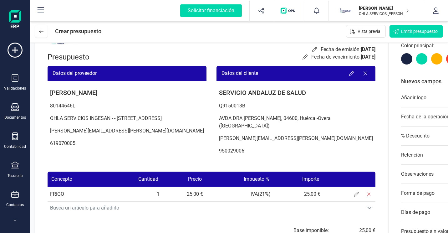
scroll to position [31, 0]
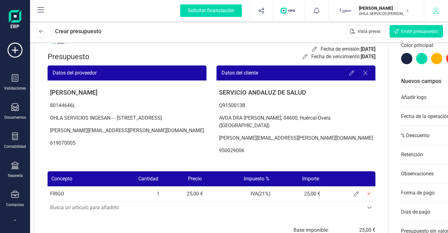
click at [441, 13] on button "button" at bounding box center [435, 11] width 23 height 20
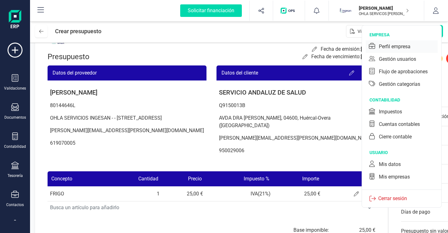
click at [412, 49] on div "Perfil empresa" at bounding box center [402, 46] width 72 height 13
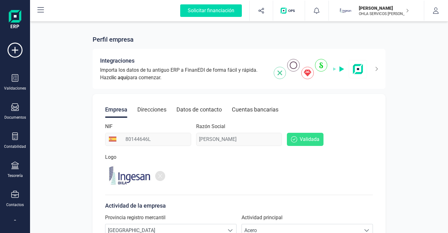
click at [161, 110] on div "Direcciones" at bounding box center [151, 109] width 29 height 16
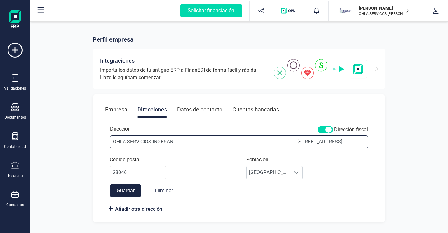
click at [296, 144] on input "OHLA SERVICIOS INGESAN - - [STREET_ADDRESS]" at bounding box center [239, 141] width 258 height 13
type input "OHLA SERVICIOS INGESAN - - - [STREET_ADDRESS]"
click at [134, 189] on button "Guardar" at bounding box center [125, 190] width 31 height 13
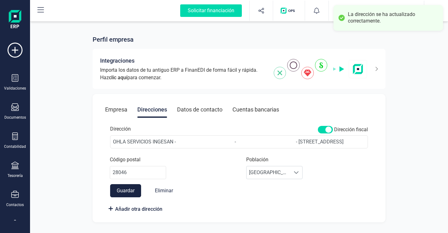
click at [294, 32] on div "Perfil empresa Integraciones Importa los datos de tu antiguo ERP a FinanEDI de …" at bounding box center [239, 124] width 418 height 209
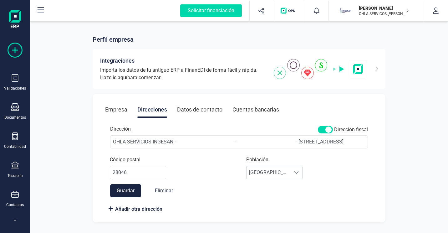
click at [16, 54] on icon at bounding box center [15, 50] width 15 height 15
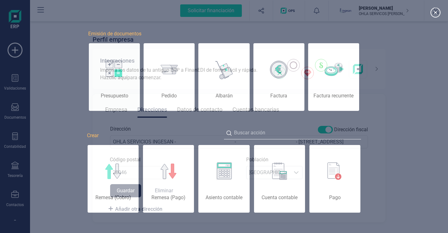
scroll to position [0, 31]
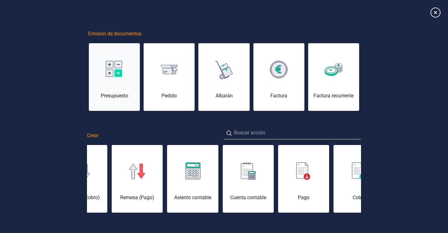
click at [134, 67] on div at bounding box center [114, 69] width 51 height 15
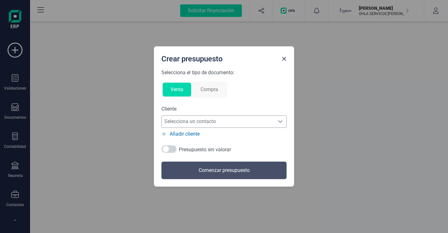
click at [223, 117] on span "Selecciona un contacto" at bounding box center [218, 121] width 113 height 13
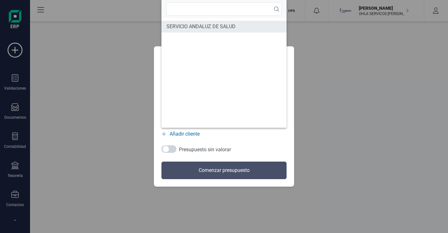
click at [204, 27] on span "SERVICIO ANDALUZ DE SALUD" at bounding box center [200, 27] width 69 height 8
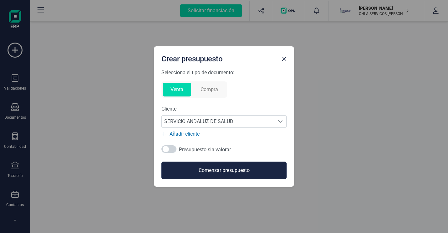
click at [221, 168] on button "Comenzar presupuesto" at bounding box center [223, 170] width 125 height 18
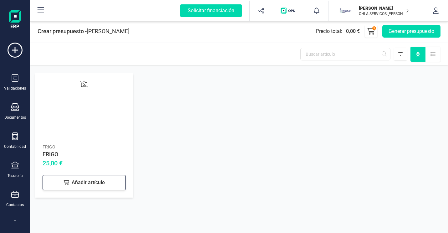
click at [85, 182] on div "Añadir artículo" at bounding box center [84, 182] width 83 height 15
click at [113, 183] on icon at bounding box center [116, 182] width 8 height 8
type input "2"
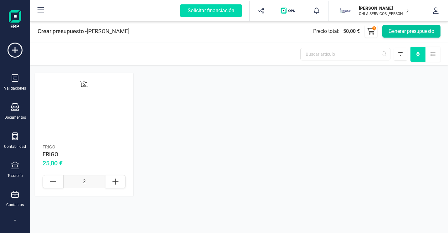
click at [403, 31] on button "Generar presupuesto" at bounding box center [411, 31] width 58 height 13
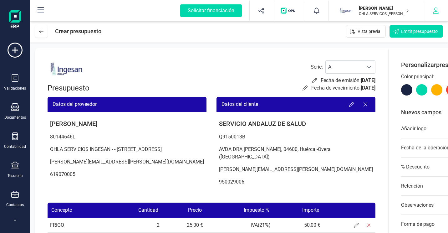
click at [433, 8] on icon "button" at bounding box center [435, 11] width 6 height 6
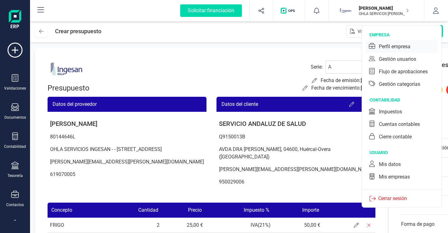
click at [401, 45] on div "Perfil empresa" at bounding box center [395, 47] width 32 height 8
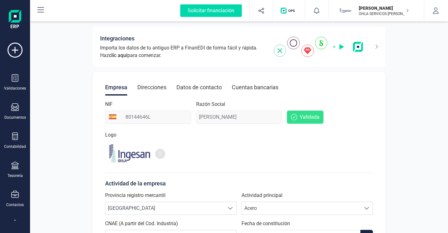
scroll to position [22, 0]
click at [152, 90] on div "Direcciones" at bounding box center [151, 87] width 29 height 16
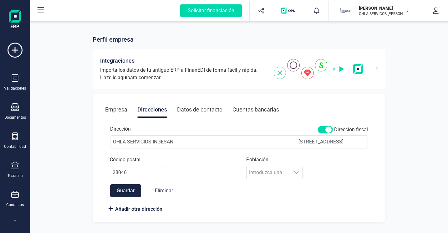
scroll to position [0, 0]
click at [135, 189] on button "Guardar" at bounding box center [125, 190] width 31 height 13
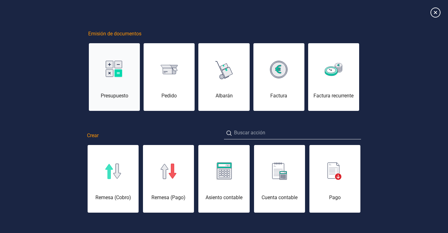
scroll to position [0, 31]
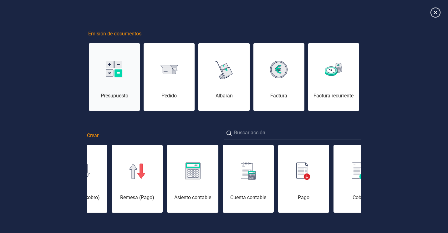
click at [121, 87] on div "Presupuesto" at bounding box center [114, 81] width 51 height 38
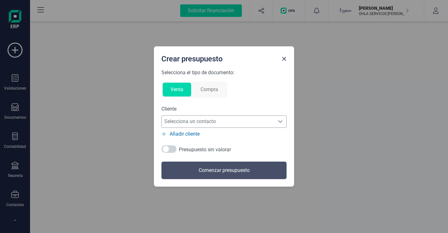
click at [198, 121] on span "Selecciona un contacto" at bounding box center [218, 121] width 113 height 13
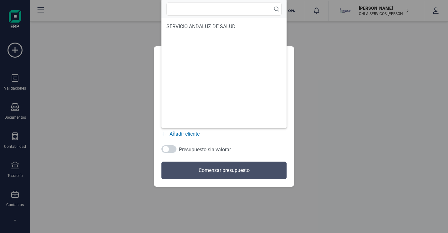
click at [183, 31] on li "SERVICIO ANDALUZ DE SALUD" at bounding box center [223, 27] width 125 height 12
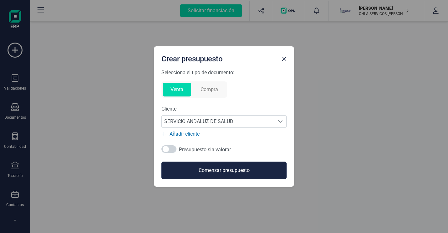
click at [205, 169] on button "Comenzar presupuesto" at bounding box center [223, 170] width 125 height 18
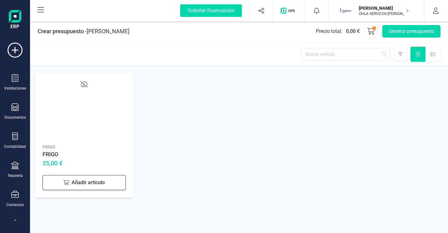
click at [63, 179] on div "Añadir artículo" at bounding box center [84, 182] width 83 height 15
click at [115, 178] on icon at bounding box center [116, 182] width 8 height 8
type input "2"
click at [433, 56] on icon at bounding box center [432, 54] width 5 height 5
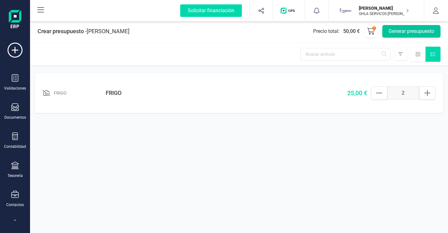
click at [397, 32] on button "Generar presupuesto" at bounding box center [411, 31] width 58 height 13
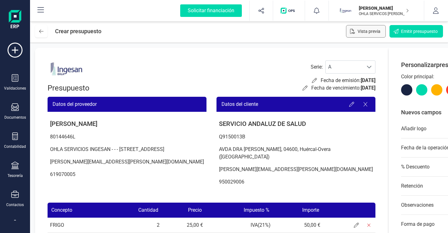
click at [368, 31] on span "Vista previa" at bounding box center [368, 31] width 23 height 6
click at [432, 13] on button "button" at bounding box center [435, 11] width 23 height 20
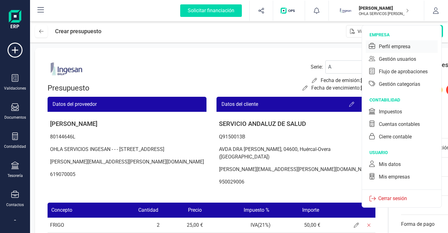
click at [405, 46] on div "Perfil empresa" at bounding box center [395, 47] width 32 height 8
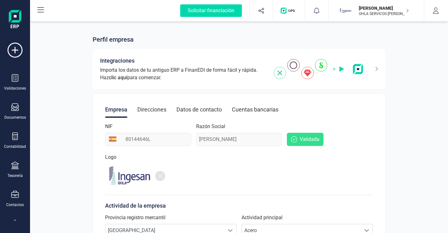
click at [166, 111] on div "Direcciones" at bounding box center [151, 109] width 29 height 16
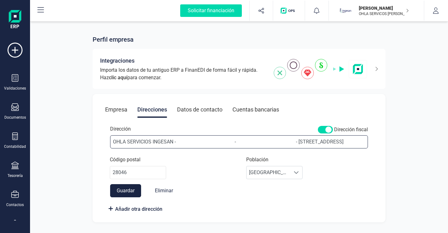
click at [180, 144] on input "OHLA SERVICIOS INGESAN - - - Avda de la Castellana 259D" at bounding box center [239, 141] width 258 height 13
drag, startPoint x: 298, startPoint y: 142, endPoint x: 174, endPoint y: 142, distance: 123.5
click at [174, 142] on input "OHLA SERVICIOS INGESAN - - - Avda de la Castellana 259D" at bounding box center [239, 141] width 258 height 13
type input "OHLA SERVICIOS INGESAN ____________________________________________Avda de la C…"
click at [128, 193] on button "Guardar" at bounding box center [125, 190] width 31 height 13
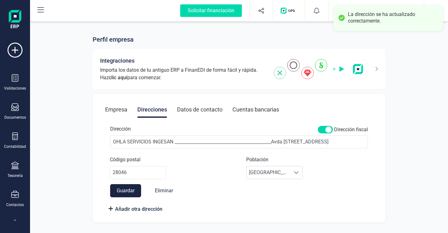
click at [275, 36] on div "Perfil empresa" at bounding box center [239, 39] width 293 height 9
click at [17, 50] on icon at bounding box center [15, 50] width 15 height 15
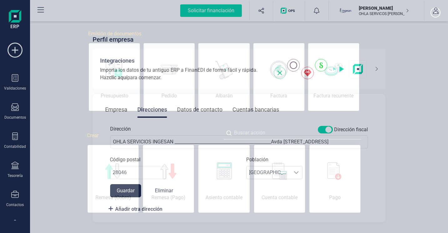
scroll to position [0, 31]
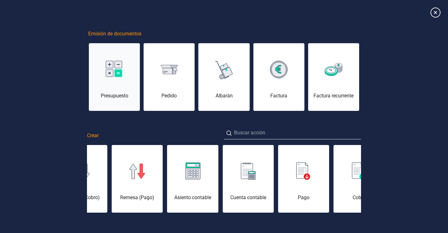
click at [113, 74] on img at bounding box center [115, 70] width 18 height 18
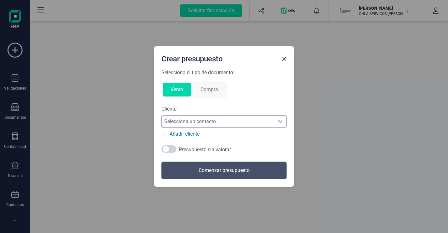
click at [274, 123] on div "Selecciona un contacto" at bounding box center [280, 121] width 12 height 5
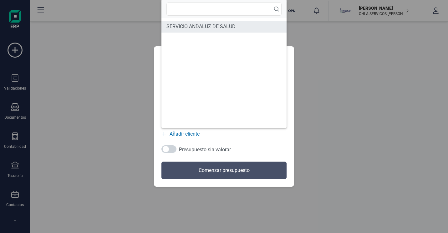
click at [193, 30] on span "SERVICIO ANDALUZ DE SALUD" at bounding box center [200, 27] width 69 height 8
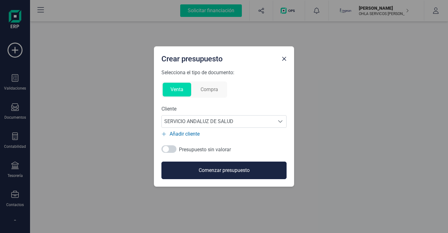
click at [208, 173] on button "Comenzar presupuesto" at bounding box center [223, 170] width 125 height 18
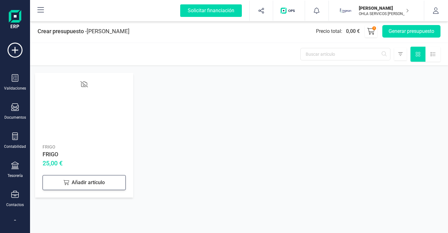
click at [84, 181] on div "Añadir artículo" at bounding box center [84, 182] width 83 height 15
click at [84, 181] on input "1" at bounding box center [84, 181] width 42 height 13
click at [119, 183] on div at bounding box center [115, 181] width 21 height 13
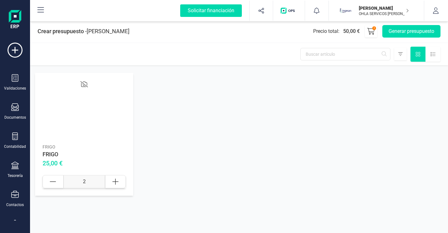
type input "3"
click at [393, 29] on button "Generar presupuesto" at bounding box center [411, 31] width 58 height 13
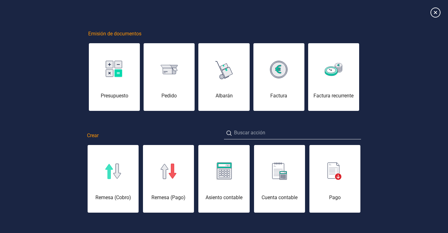
scroll to position [0, 31]
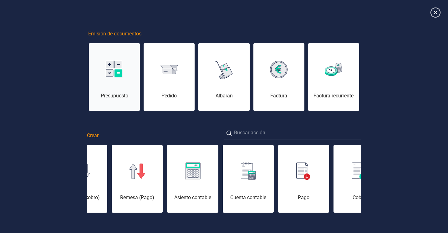
click at [113, 71] on img at bounding box center [115, 70] width 18 height 18
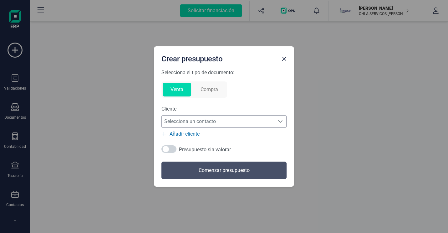
click at [195, 119] on span "Selecciona un contacto" at bounding box center [218, 121] width 113 height 13
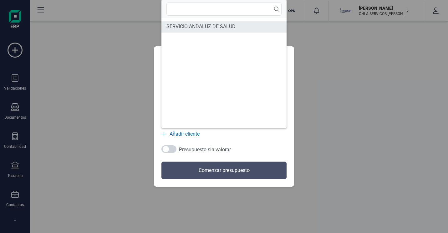
click at [195, 29] on span "SERVICIO ANDALUZ DE SALUD" at bounding box center [200, 27] width 69 height 8
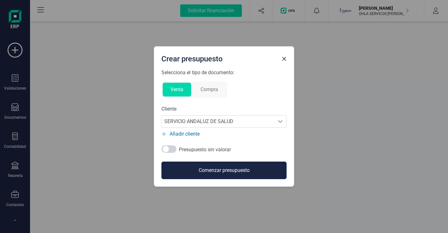
click at [205, 169] on button "Comenzar presupuesto" at bounding box center [223, 170] width 125 height 18
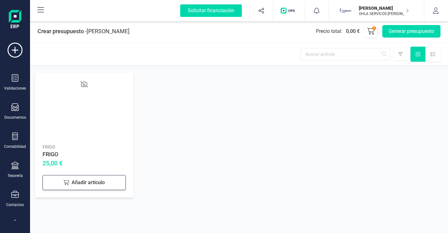
click at [99, 182] on div "Añadir artículo" at bounding box center [84, 182] width 83 height 15
click at [118, 183] on icon at bounding box center [116, 182] width 8 height 8
type input "3"
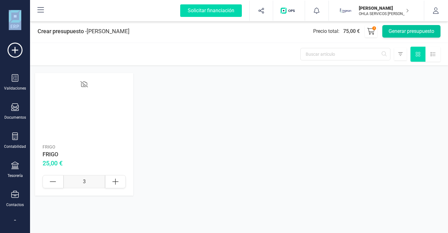
click at [404, 35] on button "Generar presupuesto" at bounding box center [411, 31] width 58 height 13
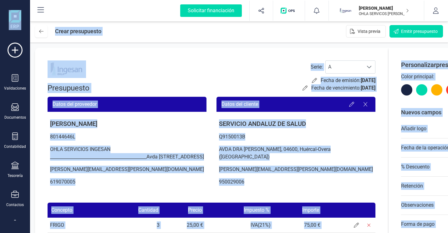
click at [296, 138] on p "Q9150013B" at bounding box center [295, 136] width 159 height 13
click at [162, 172] on p "[PERSON_NAME][EMAIL_ADDRESS][PERSON_NAME][DOMAIN_NAME]" at bounding box center [127, 169] width 159 height 13
click at [141, 188] on p "619070005" at bounding box center [127, 181] width 159 height 13
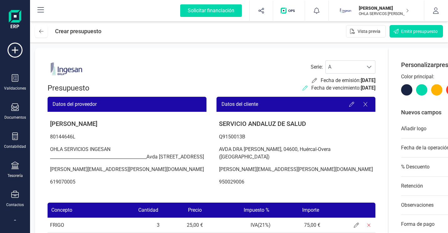
click at [302, 89] on icon at bounding box center [304, 87] width 5 height 5
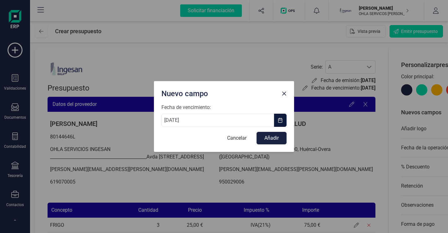
click at [277, 121] on button "button" at bounding box center [280, 119] width 13 height 13
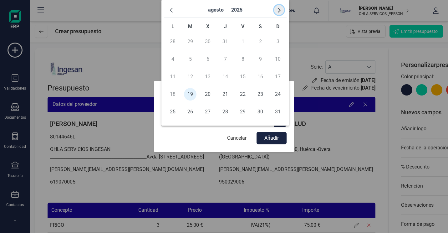
click at [279, 8] on span "button" at bounding box center [278, 10] width 5 height 5
click at [278, 110] on td "5" at bounding box center [278, 112] width 18 height 18
click at [277, 112] on td "5" at bounding box center [278, 112] width 18 height 18
click at [276, 98] on span "28" at bounding box center [277, 94] width 13 height 13
type input "28/09/2025"
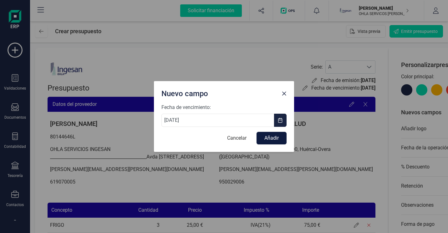
click at [275, 135] on button "Añadir" at bounding box center [271, 138] width 30 height 13
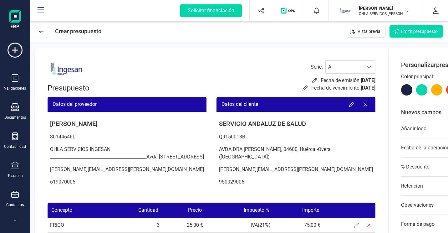
click at [394, 8] on p "[PERSON_NAME]" at bounding box center [384, 8] width 50 height 6
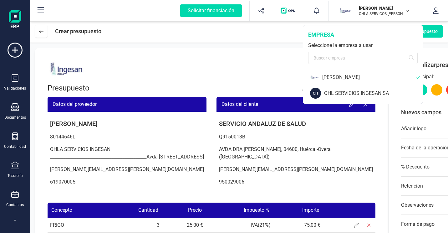
click at [375, 79] on div "[PERSON_NAME]" at bounding box center [368, 77] width 93 height 8
click at [370, 94] on div "OHL SERVICIOS INGESAN SA" at bounding box center [373, 93] width 98 height 8
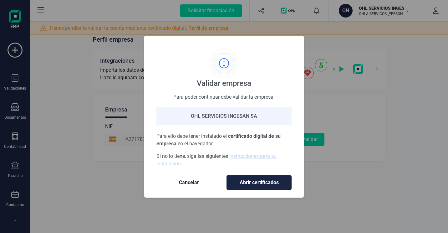
click at [189, 184] on span "Cancelar" at bounding box center [189, 183] width 53 height 8
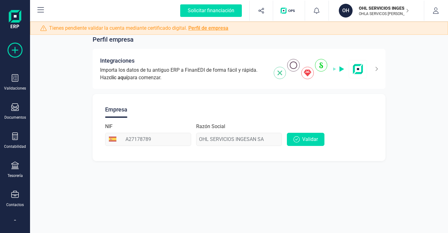
click at [22, 52] on icon at bounding box center [15, 50] width 15 height 15
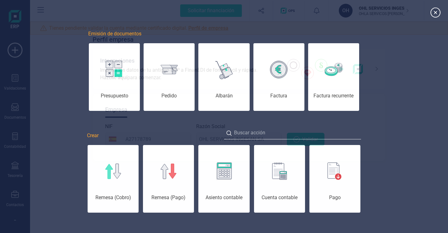
scroll to position [0, 31]
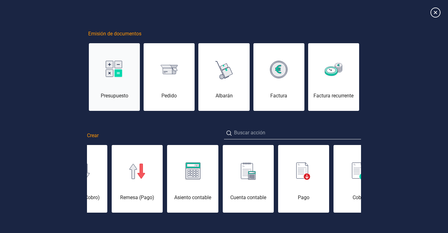
click at [103, 72] on div at bounding box center [114, 69] width 51 height 15
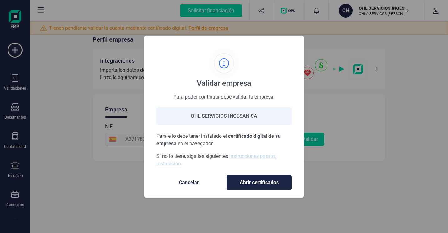
click at [194, 188] on button "Cancelar" at bounding box center [188, 182] width 65 height 15
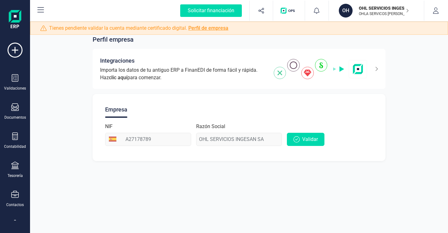
click at [400, 13] on p "OHLA SERVICOS [PERSON_NAME]" at bounding box center [384, 13] width 50 height 5
click at [436, 8] on icon "button" at bounding box center [435, 11] width 6 height 6
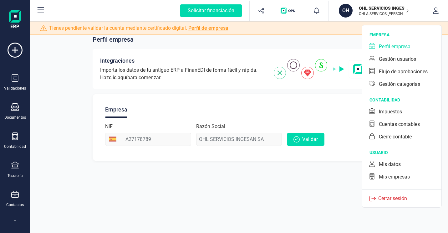
click at [407, 50] on div "Perfil empresa" at bounding box center [395, 47] width 32 height 8
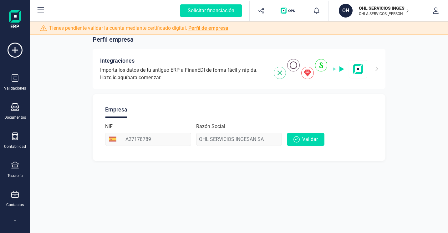
click at [401, 13] on p "OHLA SERVICOS [PERSON_NAME]" at bounding box center [384, 13] width 50 height 5
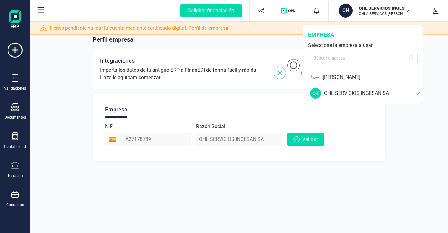
click at [363, 91] on div "OHL SERVICIOS INGESAN SA" at bounding box center [370, 93] width 92 height 8
click at [369, 78] on div "[PERSON_NAME]" at bounding box center [373, 77] width 100 height 8
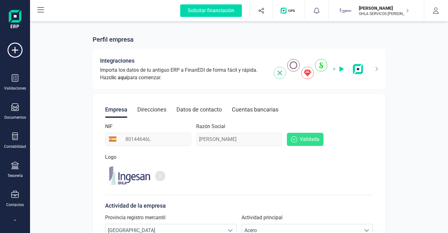
click at [162, 110] on div "Direcciones" at bounding box center [151, 109] width 29 height 16
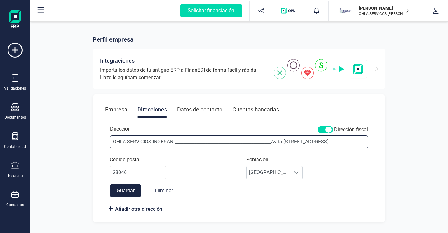
drag, startPoint x: 274, startPoint y: 144, endPoint x: 234, endPoint y: 141, distance: 39.1
click at [234, 141] on input "OHLA SERVICIOS INGESAN ____________________________________________Avda de la C…" at bounding box center [239, 141] width 258 height 13
type input "OHLA SERVICIOS INGESAN __________________________Avda de la Castellana 259D"
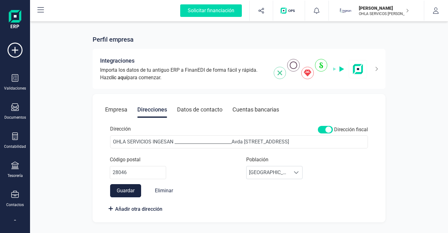
click at [133, 191] on button "Guardar" at bounding box center [125, 190] width 31 height 13
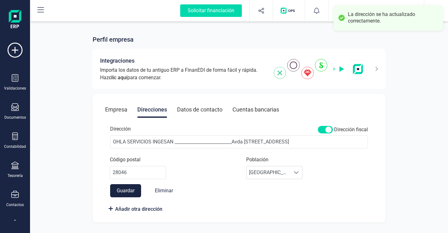
click at [407, 121] on div "Perfil empresa Integraciones Importa los datos de tu antiguo ERP a FinanEDI de …" at bounding box center [239, 124] width 418 height 209
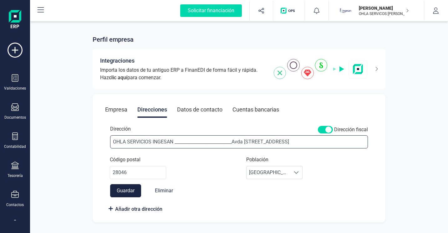
click at [174, 142] on input "OHLA SERVICIOS INGESAN __________________________Avda de la Castellana 259D" at bounding box center [239, 141] width 258 height 13
click at [134, 190] on button "Guardar" at bounding box center [125, 190] width 31 height 13
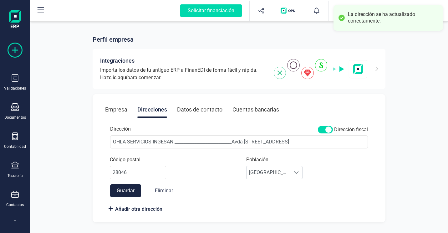
click at [18, 51] on icon at bounding box center [15, 50] width 15 height 15
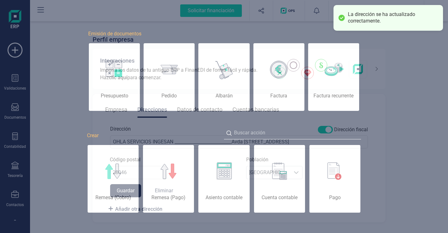
scroll to position [0, 31]
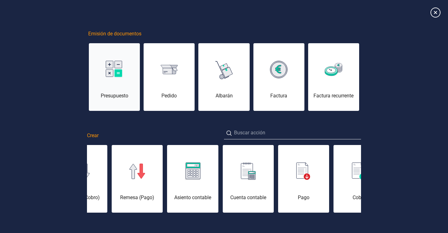
click at [125, 72] on div at bounding box center [114, 69] width 51 height 15
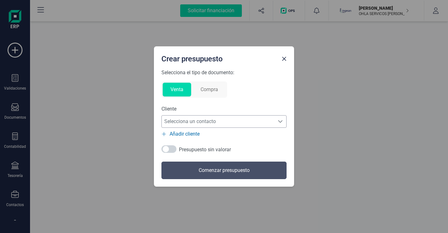
click at [207, 120] on span "Selecciona un contacto" at bounding box center [218, 121] width 113 height 13
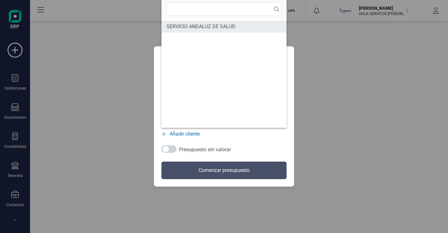
click at [204, 27] on span "SERVICIO ANDALUZ DE SALUD" at bounding box center [200, 27] width 69 height 8
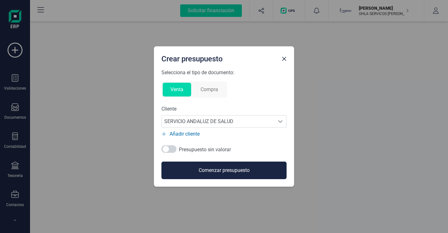
click at [203, 173] on button "Comenzar presupuesto" at bounding box center [223, 170] width 125 height 18
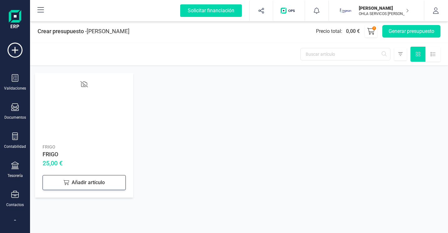
click at [93, 181] on div "Añadir artículo" at bounding box center [84, 182] width 83 height 15
click at [117, 181] on icon at bounding box center [116, 182] width 8 height 8
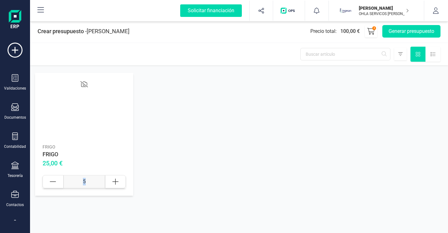
click at [117, 181] on icon at bounding box center [116, 182] width 8 height 8
type input "6"
click at [398, 31] on button "Generar presupuesto" at bounding box center [411, 31] width 58 height 13
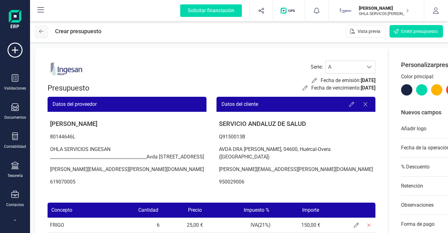
click at [41, 33] on icon at bounding box center [41, 31] width 4 height 5
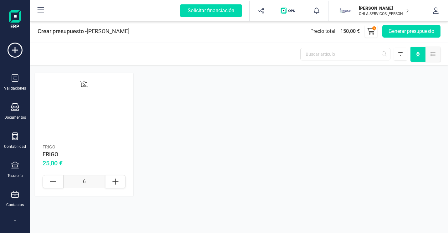
click at [436, 51] on div at bounding box center [432, 54] width 15 height 15
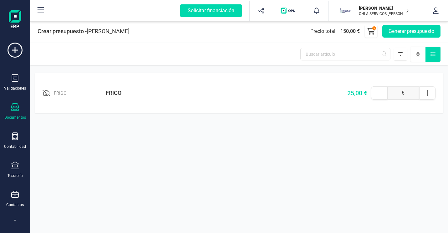
click at [23, 109] on div "Documentos" at bounding box center [15, 111] width 25 height 17
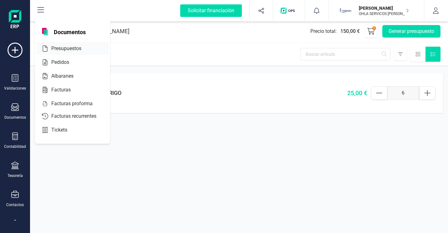
click at [68, 49] on span "Presupuestos" at bounding box center [71, 49] width 44 height 8
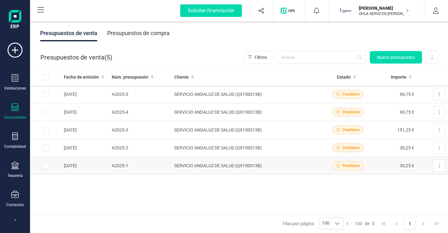
click at [47, 167] on input "Row Selected 9015861e-4ec7-425a-9683-8050d6933f90" at bounding box center [46, 165] width 6 height 6
checkbox input "true"
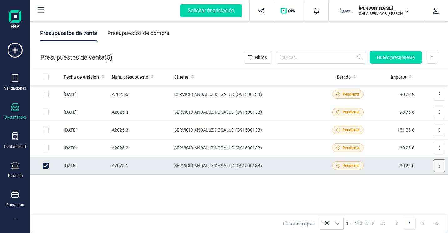
click at [433, 169] on button at bounding box center [439, 165] width 13 height 13
click at [354, 197] on div "Fecha de emisión Núm. presupuesto Cliente Estado Importe [DATE] A2025-5 SERVICI…" at bounding box center [239, 141] width 418 height 146
drag, startPoint x: 178, startPoint y: 166, endPoint x: 112, endPoint y: 185, distance: 67.9
click at [112, 185] on div "Fecha de emisión Núm. presupuesto Cliente Estado Importe [DATE] A2025-5 SERVICI…" at bounding box center [239, 141] width 418 height 146
click at [430, 59] on button at bounding box center [432, 57] width 13 height 13
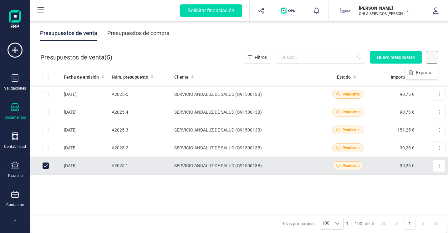
click at [430, 59] on button at bounding box center [432, 57] width 13 height 13
click at [260, 57] on span "Filtros" at bounding box center [261, 57] width 12 height 6
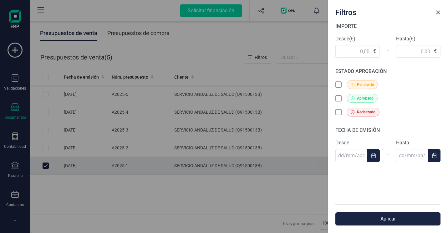
click at [222, 49] on div "Filtros IMPORTE Desde (€) € - Hasta (€) € ESTADO APROBACIÓN Pendiente Aprobado …" at bounding box center [224, 116] width 448 height 233
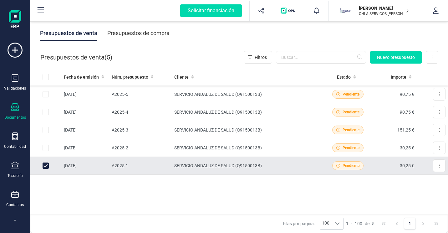
click at [121, 164] on td "A2025-1" at bounding box center [140, 166] width 63 height 18
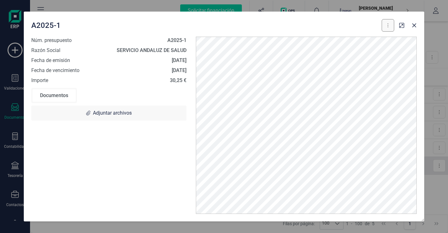
click at [388, 28] on icon at bounding box center [387, 25] width 1 height 5
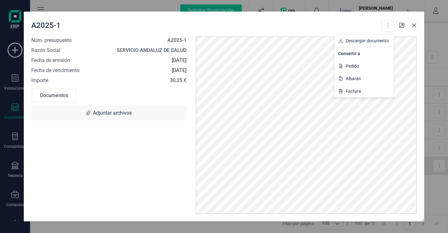
click at [415, 26] on icon "button" at bounding box center [413, 25] width 5 height 5
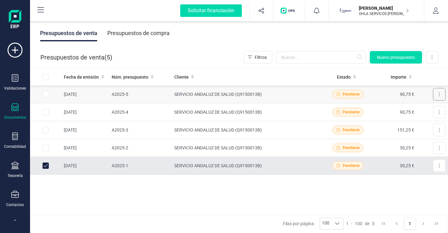
click at [436, 93] on button at bounding box center [439, 94] width 13 height 13
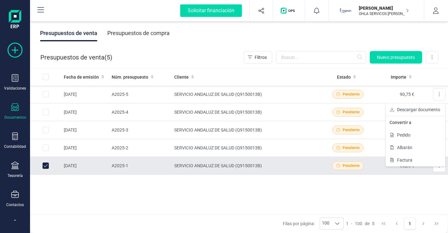
click at [16, 53] on icon at bounding box center [15, 50] width 15 height 15
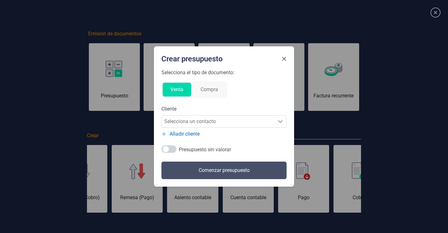
click at [282, 62] on button "Close" at bounding box center [284, 59] width 10 height 10
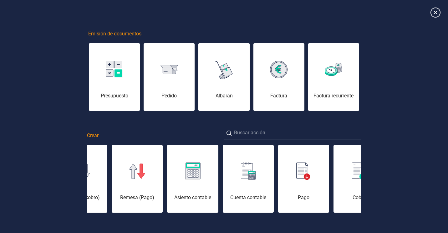
click at [46, 46] on div "Emisión de documentos Presupuesto Pedido Albarán Factura Factura recurrente Cre…" at bounding box center [224, 140] width 448 height 281
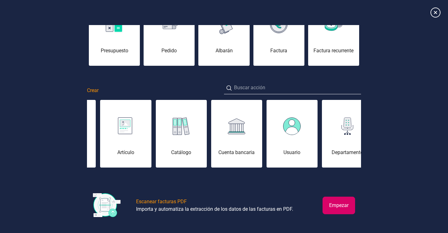
scroll to position [45, 0]
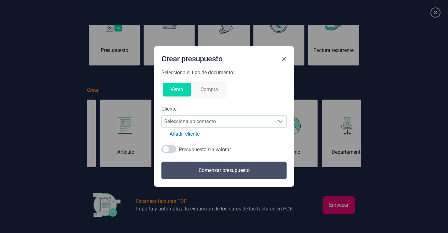
click at [286, 61] on button "Close" at bounding box center [284, 59] width 10 height 10
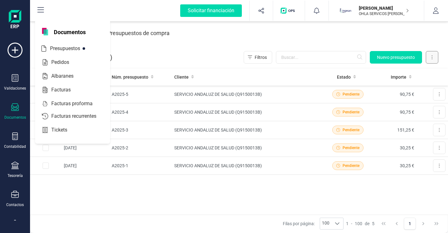
click at [429, 58] on button at bounding box center [432, 57] width 13 height 13
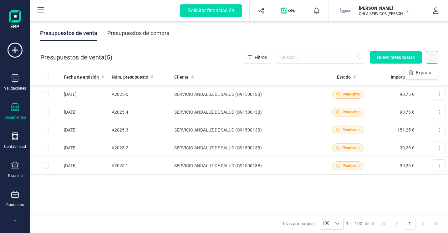
click at [429, 58] on button at bounding box center [432, 57] width 13 height 13
click at [48, 93] on input "Row Selected c82b2652-415c-4cd5-9872-5b70185d9a8c" at bounding box center [46, 94] width 6 height 6
checkbox input "true"
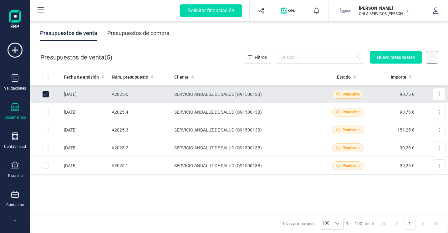
click at [436, 59] on button at bounding box center [432, 57] width 13 height 13
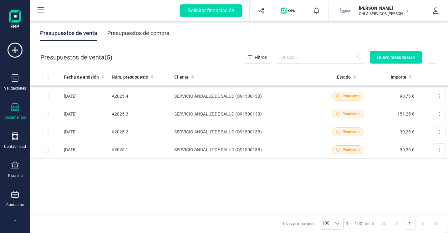
scroll to position [23, 0]
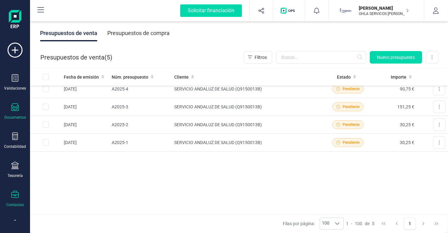
click at [4, 195] on div "Contactos" at bounding box center [15, 198] width 25 height 17
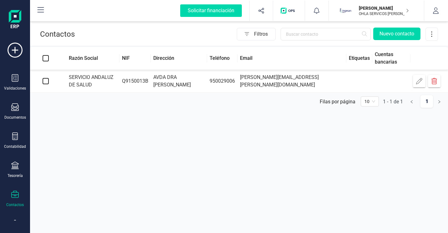
click at [393, 174] on div "Contactos Filtros Nuevo contacto Razón Social NIF Dirección Teléfono Email Etiq…" at bounding box center [239, 116] width 418 height 233
click at [16, 109] on icon at bounding box center [15, 107] width 8 height 8
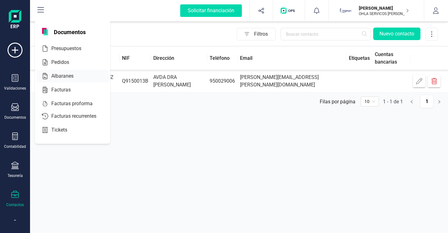
click at [68, 78] on span "Albaranes" at bounding box center [67, 76] width 36 height 8
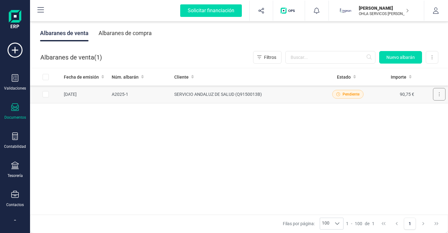
click at [440, 96] on button at bounding box center [439, 94] width 13 height 13
click at [339, 144] on div "Fecha de emisión Núm. albarán Cliente Estado Importe 19/08/2025 A2025-1 SERVICI…" at bounding box center [239, 141] width 418 height 146
click at [45, 9] on button at bounding box center [41, 11] width 20 height 20
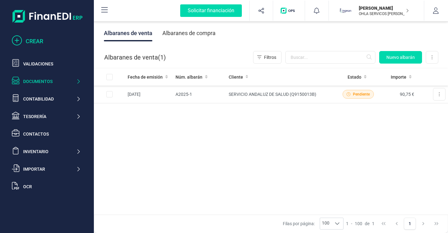
click at [40, 42] on div "CREAR" at bounding box center [53, 41] width 55 height 9
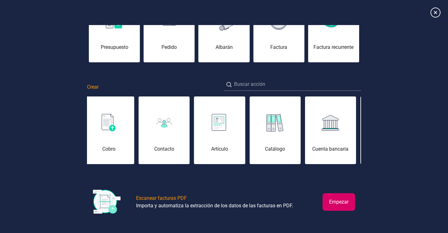
scroll to position [0, 375]
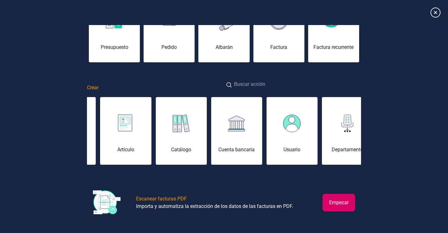
click at [285, 84] on input at bounding box center [292, 84] width 137 height 13
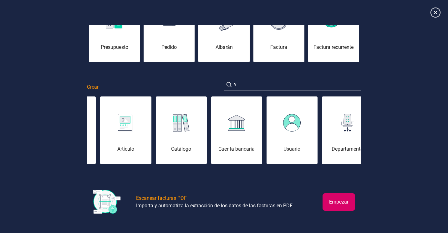
scroll to position [0, 0]
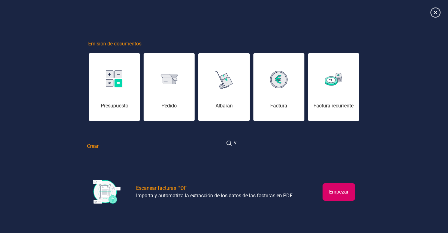
click at [268, 142] on input "v" at bounding box center [292, 142] width 137 height 13
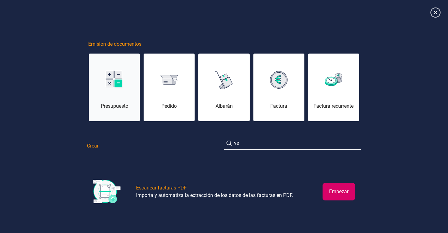
click at [123, 95] on div "Presupuesto" at bounding box center [114, 91] width 51 height 38
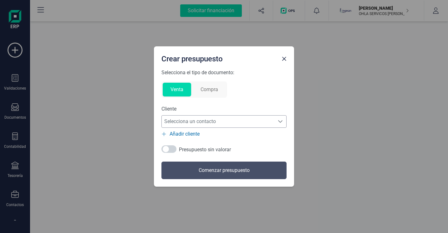
click at [257, 120] on span "Selecciona un contacto" at bounding box center [218, 121] width 113 height 13
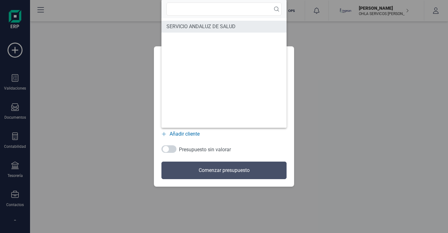
click at [219, 27] on span "SERVICIO ANDALUZ DE SALUD" at bounding box center [200, 27] width 69 height 8
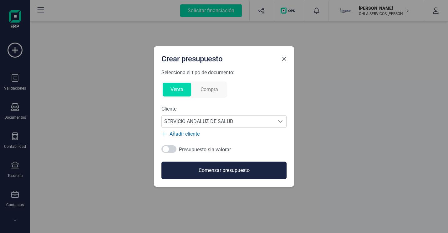
click at [285, 61] on button "Close" at bounding box center [284, 59] width 10 height 10
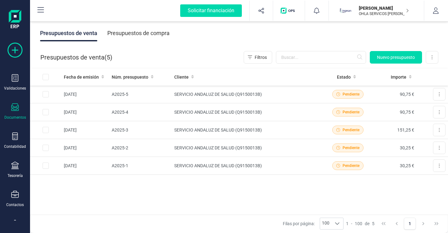
click at [15, 51] on icon at bounding box center [15, 50] width 15 height 15
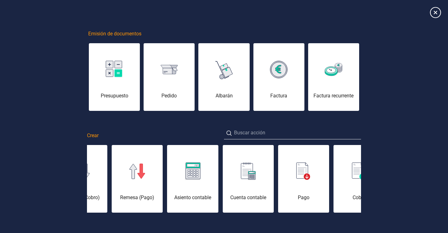
click at [436, 13] on icon at bounding box center [435, 12] width 11 height 11
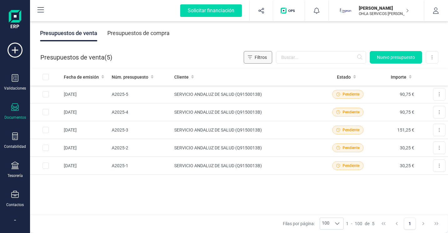
click at [255, 58] on span "Filtros" at bounding box center [261, 57] width 12 height 6
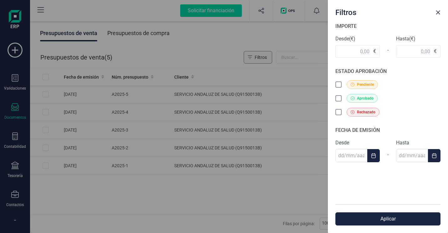
click at [255, 58] on div "Filtros IMPORTE Desde (€) € - Hasta (€) € ESTADO APROBACIÓN Pendiente Aprobado …" at bounding box center [224, 116] width 448 height 233
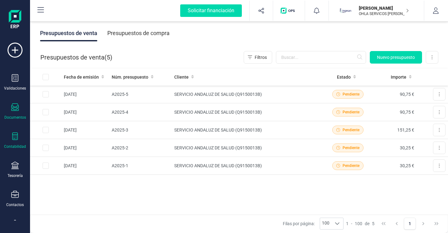
click at [12, 139] on icon at bounding box center [15, 136] width 8 height 8
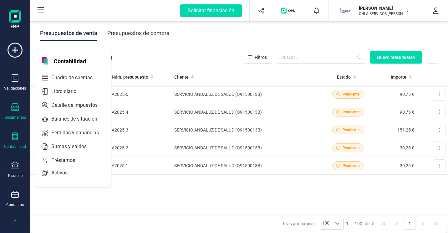
click at [12, 139] on icon at bounding box center [15, 136] width 8 height 8
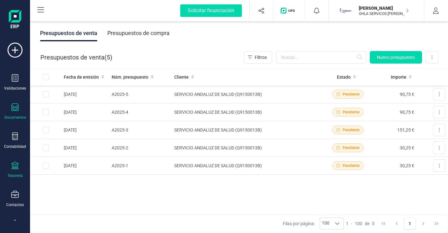
click at [11, 170] on div "Tesorería" at bounding box center [15, 169] width 25 height 17
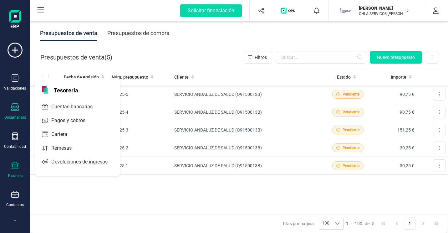
click at [11, 170] on div "Tesorería" at bounding box center [15, 169] width 25 height 17
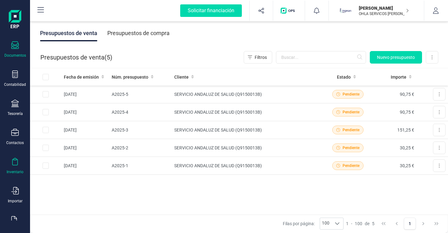
scroll to position [62, 0]
click at [16, 164] on icon at bounding box center [15, 161] width 6 height 8
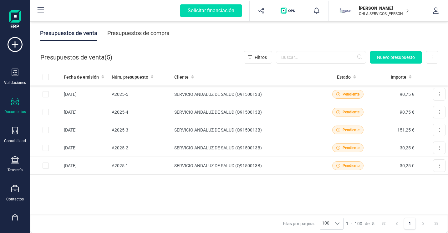
scroll to position [0, 0]
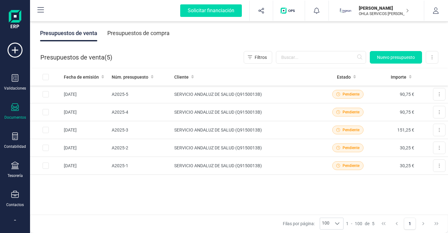
click at [14, 108] on icon at bounding box center [15, 107] width 8 height 8
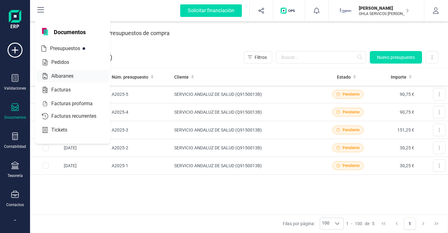
click at [71, 77] on span "Albaranes" at bounding box center [67, 76] width 36 height 8
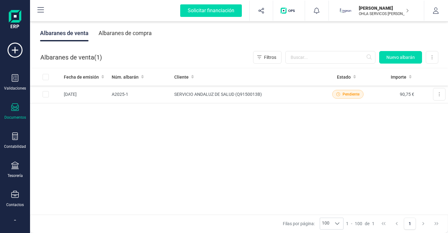
click at [17, 107] on icon at bounding box center [15, 107] width 8 height 8
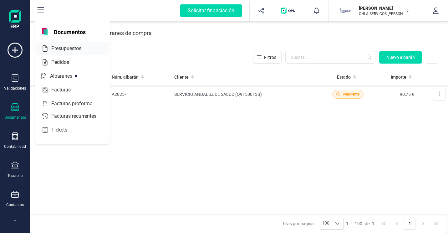
click at [73, 49] on span "Presupuestos" at bounding box center [71, 49] width 44 height 8
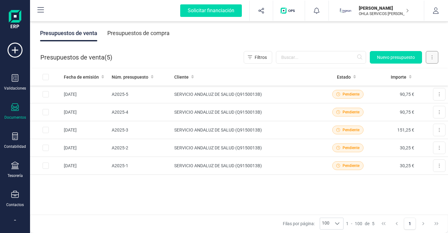
click at [431, 58] on button at bounding box center [432, 57] width 13 height 13
click at [371, 189] on div "Fecha de emisión Núm. presupuesto Cliente Estado Importe [DATE] A2025-5 SERVICI…" at bounding box center [239, 141] width 418 height 146
click at [154, 34] on div "Presupuestos de compra" at bounding box center [138, 33] width 62 height 16
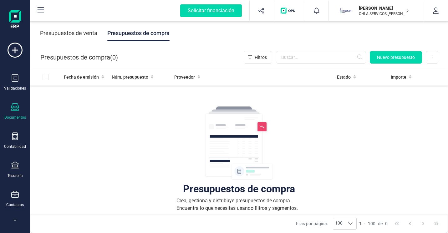
click at [78, 33] on div "Presupuestos de venta" at bounding box center [68, 33] width 57 height 16
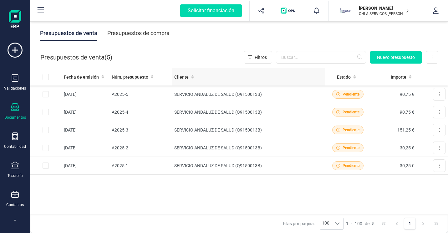
click at [191, 79] on span at bounding box center [192, 77] width 3 height 6
click at [315, 13] on icon at bounding box center [316, 11] width 6 height 6
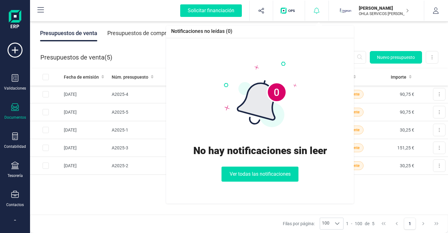
click at [315, 13] on icon at bounding box center [316, 11] width 6 height 6
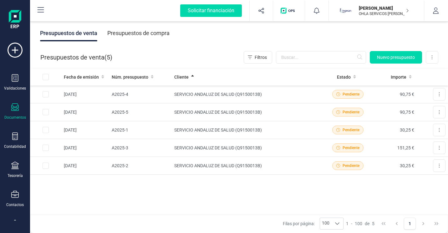
click at [290, 12] on img "button" at bounding box center [288, 11] width 17 height 6
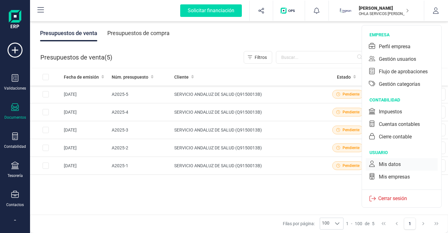
click at [397, 164] on div "Mis datos" at bounding box center [390, 164] width 22 height 8
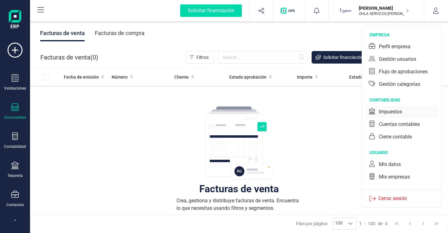
scroll to position [111, 0]
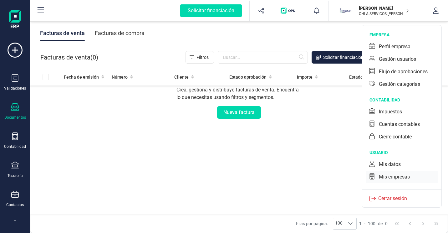
click at [402, 178] on div "Mis empresas" at bounding box center [394, 177] width 31 height 8
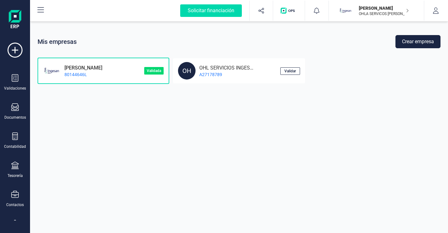
click at [101, 72] on p "80144646L" at bounding box center [82, 74] width 42 height 6
click at [102, 69] on p "[PERSON_NAME]" at bounding box center [82, 67] width 42 height 6
click at [121, 62] on div "ANTONIO ORTIZ MORAÑO 80144646L" at bounding box center [93, 71] width 101 height 18
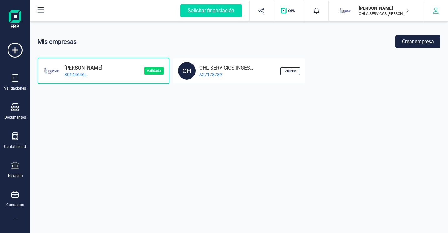
click at [435, 13] on icon "button" at bounding box center [435, 11] width 6 height 6
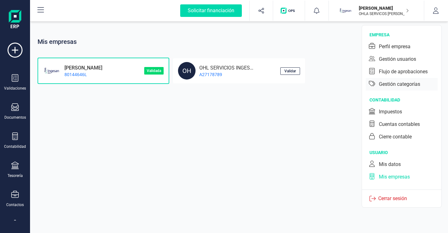
click at [405, 86] on div "Gestión categorías" at bounding box center [399, 84] width 41 height 8
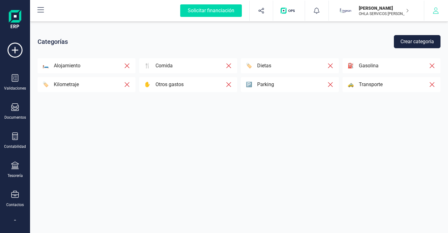
click at [436, 14] on button "button" at bounding box center [435, 11] width 23 height 20
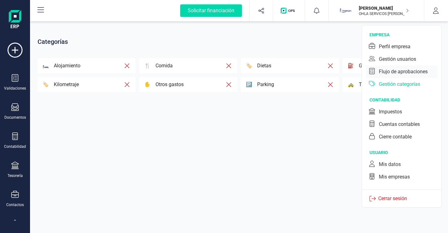
click at [407, 73] on div "Flujo de aprobaciones" at bounding box center [403, 72] width 49 height 8
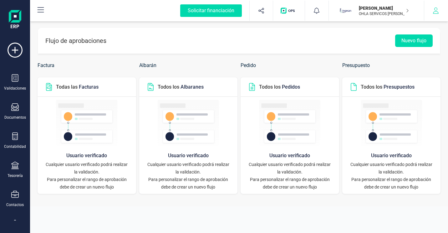
click at [437, 13] on icon "button" at bounding box center [435, 11] width 6 height 6
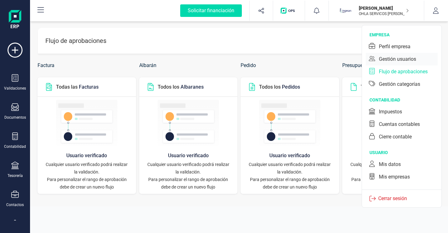
click at [413, 58] on div "Gestión usuarios" at bounding box center [397, 59] width 37 height 8
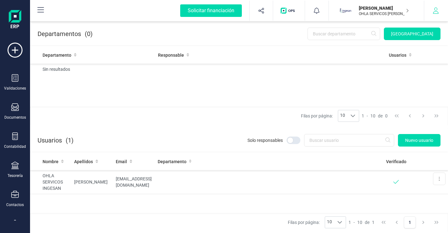
click at [436, 13] on icon "button" at bounding box center [435, 11] width 6 height 6
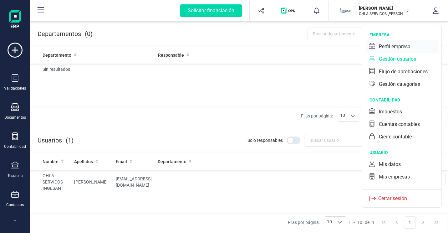
click at [413, 45] on div "Perfil empresa" at bounding box center [402, 46] width 72 height 13
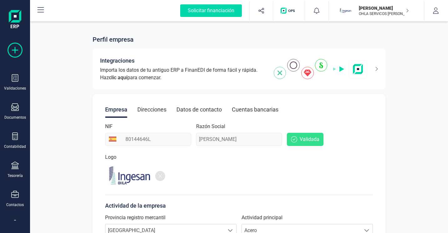
click at [12, 47] on icon at bounding box center [15, 50] width 15 height 15
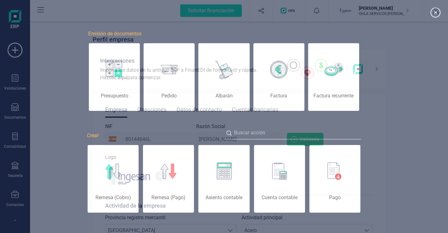
scroll to position [0, 31]
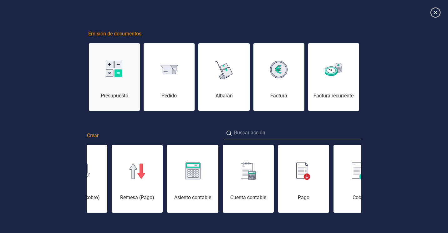
click at [120, 68] on img at bounding box center [115, 70] width 18 height 18
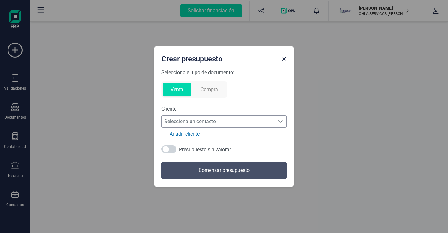
click at [280, 122] on icon "Selecciona un contacto" at bounding box center [280, 121] width 4 height 3
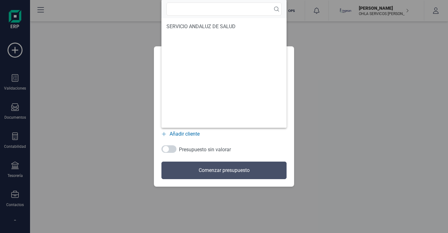
click at [280, 122] on ul "SERVICIO ANDALUZ DE SALUD" at bounding box center [223, 72] width 125 height 109
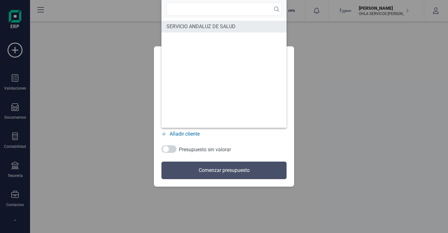
click at [232, 24] on span "SERVICIO ANDALUZ DE SALUD" at bounding box center [200, 27] width 69 height 8
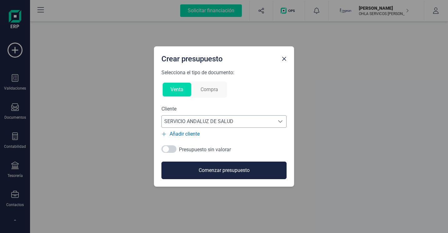
click at [238, 167] on button "Comenzar presupuesto" at bounding box center [223, 170] width 125 height 18
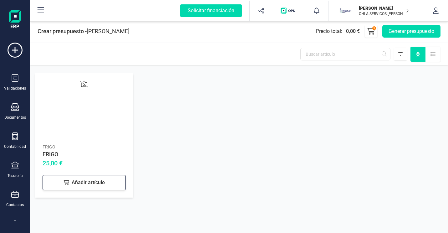
click at [98, 179] on div "Añadir artículo" at bounding box center [84, 182] width 83 height 15
click at [115, 181] on icon at bounding box center [115, 181] width 6 height 6
type input "2"
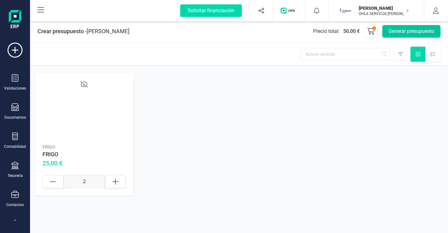
click at [399, 33] on button "Generar presupuesto" at bounding box center [411, 31] width 58 height 13
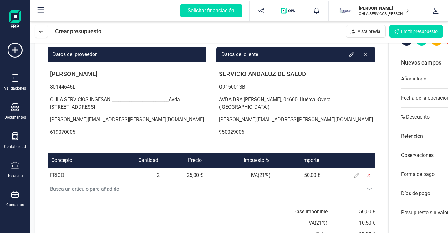
scroll to position [100, 0]
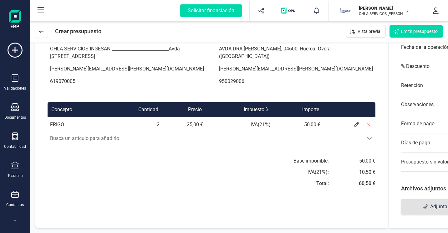
click at [401, 209] on span "Adjuntar archivos" at bounding box center [446, 206] width 90 height 15
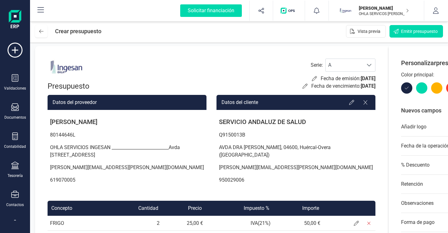
scroll to position [0, 0]
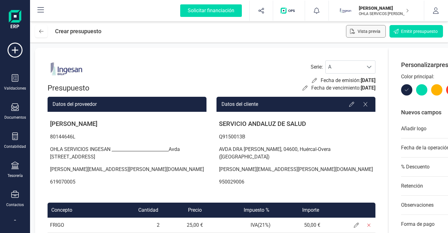
click at [366, 33] on span "Vista previa" at bounding box center [368, 31] width 23 height 6
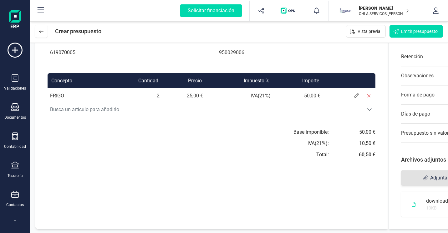
scroll to position [130, 0]
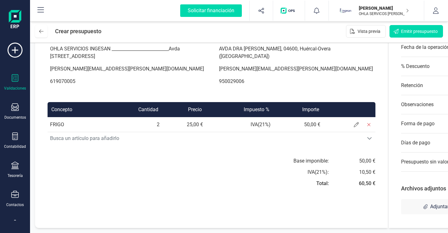
click at [15, 79] on icon at bounding box center [15, 78] width 8 height 8
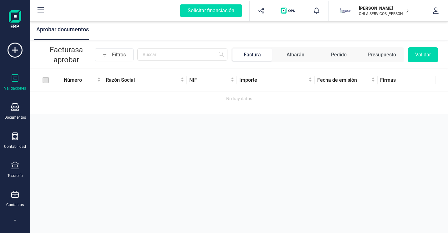
click at [373, 54] on div "Presupuesto" at bounding box center [381, 55] width 28 height 8
click at [389, 56] on div "Presupuesto" at bounding box center [383, 55] width 28 height 8
click at [21, 54] on icon at bounding box center [15, 50] width 15 height 15
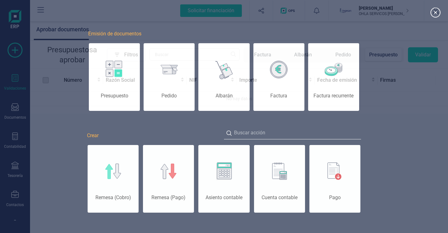
scroll to position [0, 31]
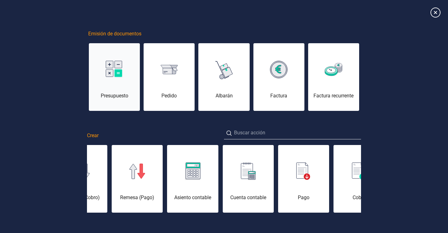
click at [95, 66] on div at bounding box center [114, 69] width 51 height 15
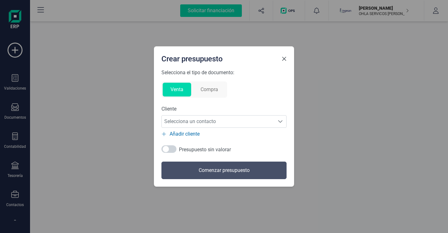
click at [284, 60] on span "Close" at bounding box center [283, 58] width 5 height 5
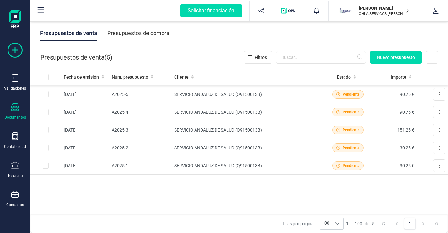
click at [15, 53] on icon at bounding box center [15, 50] width 15 height 15
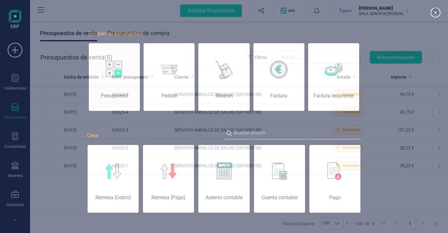
scroll to position [0, 31]
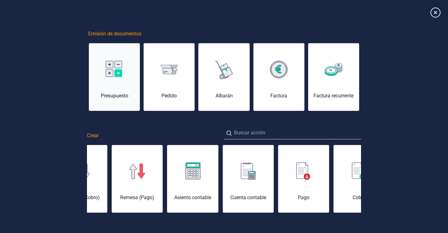
click at [116, 69] on img at bounding box center [115, 70] width 18 height 18
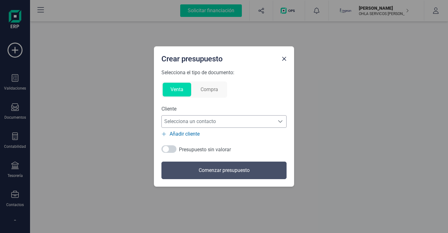
click at [278, 120] on icon "Selecciona un contacto" at bounding box center [280, 121] width 4 height 3
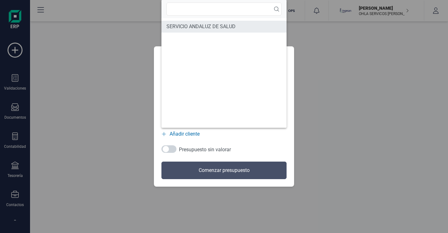
click at [219, 29] on span "SERVICIO ANDALUZ DE SALUD" at bounding box center [200, 27] width 69 height 8
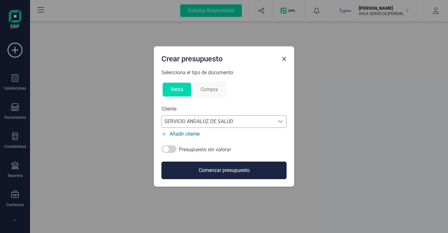
click at [228, 170] on button "Comenzar presupuesto" at bounding box center [223, 170] width 125 height 18
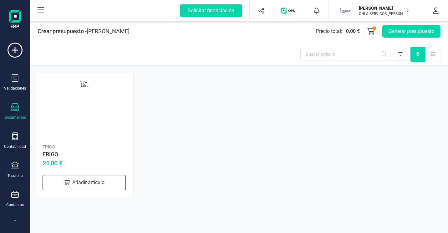
click at [14, 113] on div "Documentos" at bounding box center [15, 111] width 25 height 17
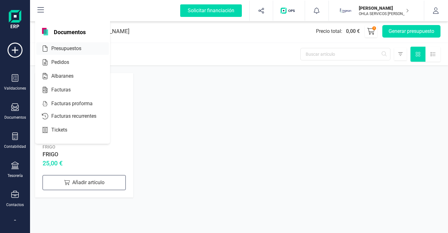
click at [67, 48] on span "Presupuestos" at bounding box center [71, 49] width 44 height 8
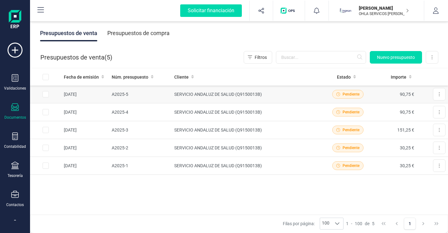
click at [48, 93] on input "Row Selected c82b2652-415c-4cd5-9872-5b70185d9a8c" at bounding box center [46, 94] width 6 height 6
checkbox input "true"
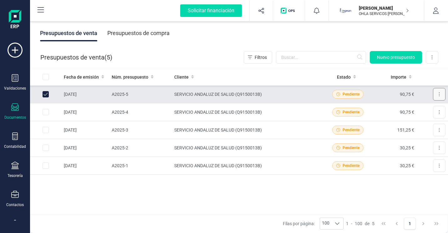
drag, startPoint x: 48, startPoint y: 93, endPoint x: 435, endPoint y: 96, distance: 386.8
click at [435, 96] on button at bounding box center [439, 94] width 13 height 13
click at [323, 188] on div "Fecha de emisión Núm. presupuesto Cliente Estado Importe [DATE] A2025-5 SERVICI…" at bounding box center [239, 141] width 418 height 146
click at [257, 63] on button "Filtros" at bounding box center [258, 57] width 28 height 13
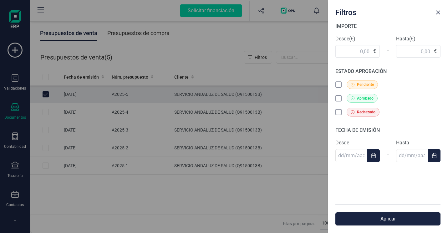
click at [336, 83] on icon at bounding box center [339, 85] width 6 height 6
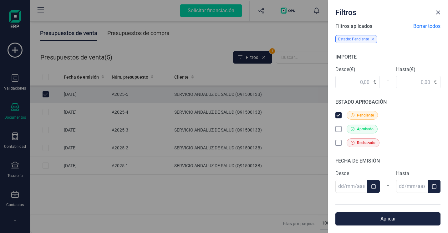
click at [337, 142] on icon at bounding box center [339, 143] width 6 height 6
click at [338, 113] on icon at bounding box center [339, 116] width 6 height 6
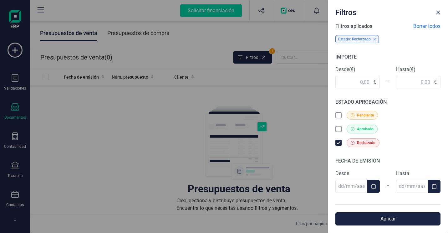
click at [375, 221] on button "Aplicar" at bounding box center [387, 218] width 105 height 13
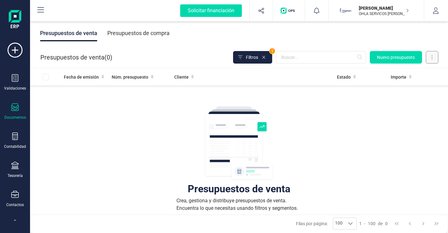
click at [433, 57] on button at bounding box center [432, 57] width 13 height 13
click at [255, 57] on span "Filtros" at bounding box center [252, 57] width 12 height 6
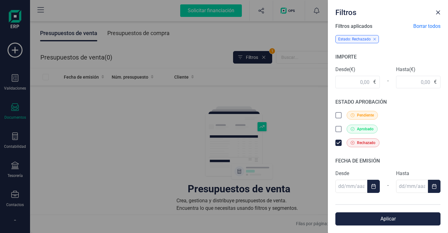
click at [337, 143] on icon at bounding box center [338, 142] width 3 height 2
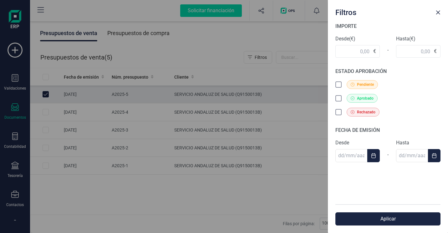
click at [256, 197] on div "Filtros IMPORTE Desde (€) € - Hasta (€) € ESTADO APROBACIÓN Pendiente Aprobado …" at bounding box center [224, 116] width 448 height 233
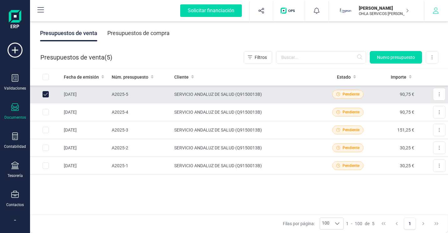
click at [438, 9] on icon "button" at bounding box center [435, 11] width 6 height 6
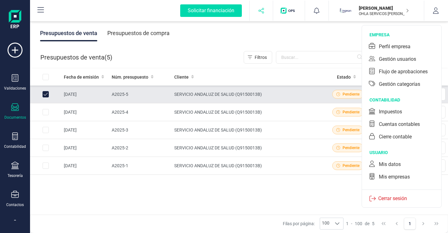
click at [264, 13] on button "button" at bounding box center [261, 11] width 23 height 20
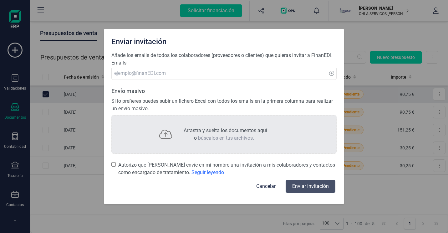
click at [258, 186] on button "Cancelar" at bounding box center [266, 186] width 34 height 15
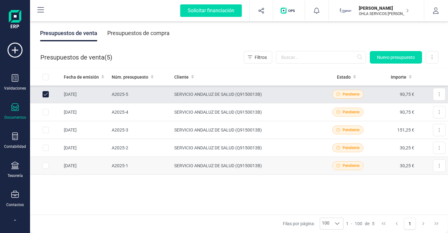
click at [43, 166] on td at bounding box center [45, 166] width 31 height 18
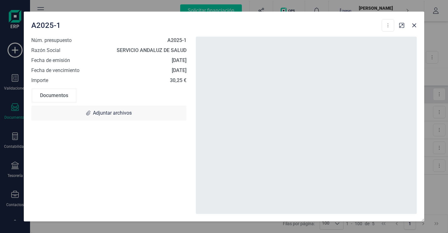
click at [48, 161] on div "Núm. presupuesto A2025-1 Razón Social SERVICIO ANDALUZ DE SALUD Fecha de emisió…" at bounding box center [109, 125] width 164 height 177
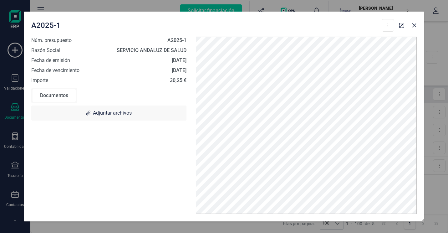
drag, startPoint x: 190, startPoint y: 151, endPoint x: 82, endPoint y: 141, distance: 108.3
click at [82, 141] on div "Núm. presupuesto A2025-1 Razón Social SERVICIO ANDALUZ DE SALUD Fecha de emisió…" at bounding box center [109, 125] width 164 height 177
click at [390, 25] on button at bounding box center [387, 25] width 13 height 13
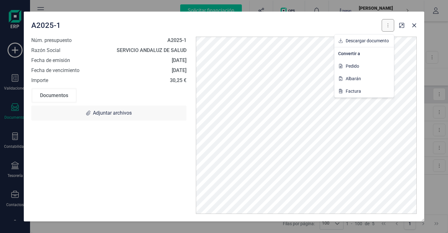
click at [389, 25] on button at bounding box center [387, 25] width 13 height 13
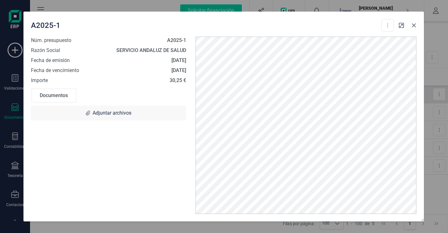
click at [412, 25] on icon "button" at bounding box center [413, 25] width 5 height 5
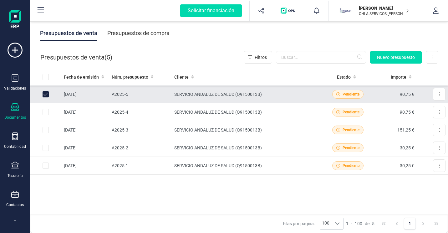
click at [402, 93] on td "90,75 €" at bounding box center [394, 94] width 46 height 18
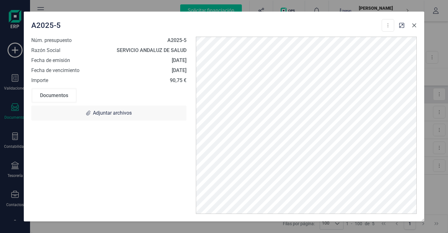
click at [413, 27] on icon "button" at bounding box center [414, 25] width 4 height 4
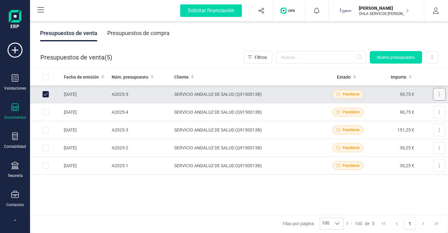
click at [437, 97] on button at bounding box center [439, 94] width 13 height 13
click at [194, 96] on td "SERVICIO ANDALUZ DE SALUD (Q9150013B)" at bounding box center [248, 94] width 153 height 18
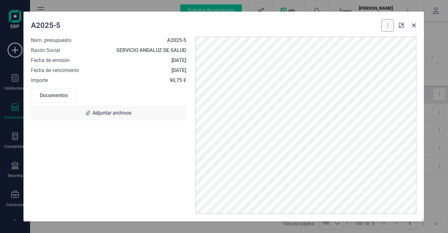
click at [390, 26] on button at bounding box center [387, 25] width 13 height 13
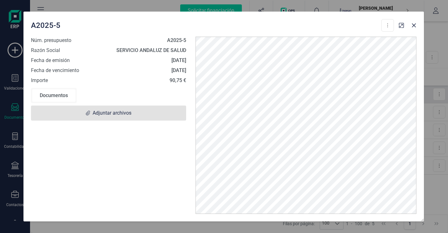
click at [115, 108] on span "Adjuntar archivos" at bounding box center [108, 112] width 155 height 15
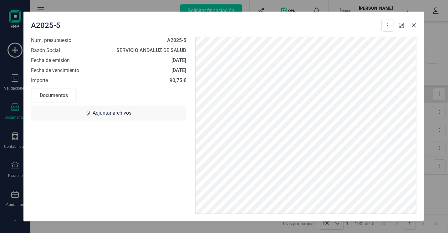
click at [402, 26] on icon "button" at bounding box center [401, 25] width 5 height 5
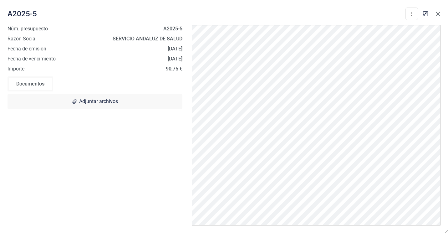
click at [435, 12] on icon "button" at bounding box center [437, 13] width 5 height 5
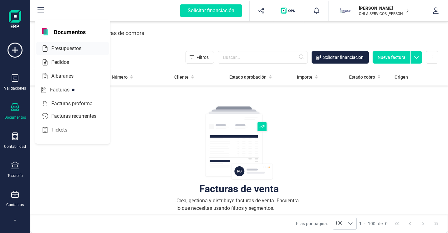
click at [71, 48] on span "Presupuestos" at bounding box center [71, 49] width 44 height 8
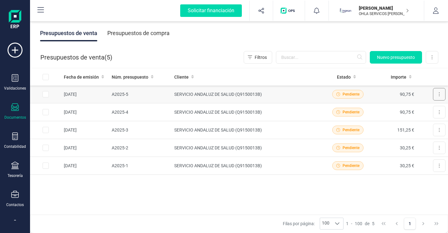
click at [433, 92] on button at bounding box center [439, 94] width 13 height 13
click at [341, 223] on div at bounding box center [337, 223] width 12 height 11
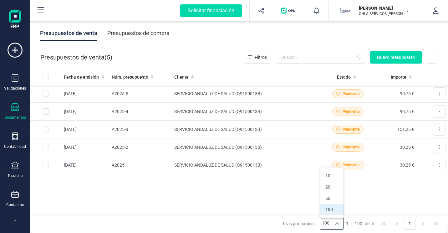
click at [370, 202] on div "Fecha de emisión Núm. presupuesto Cliente Estado Importe [DATE] A2025-5 SERVICI…" at bounding box center [239, 141] width 418 height 146
click at [42, 10] on icon at bounding box center [41, 9] width 7 height 5
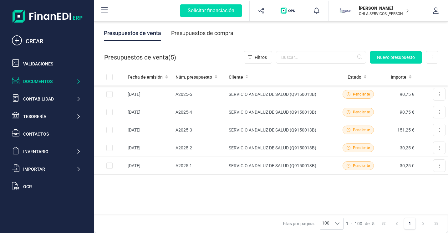
click at [39, 16] on img at bounding box center [48, 16] width 70 height 13
click at [58, 16] on img at bounding box center [48, 16] width 70 height 13
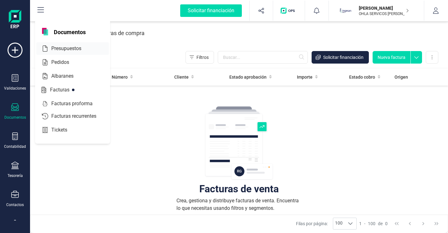
click at [69, 48] on span "Presupuestos" at bounding box center [71, 49] width 44 height 8
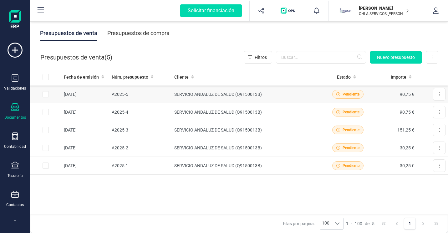
click at [45, 95] on input "Row Selected c82b2652-415c-4cd5-9872-5b70185d9a8c" at bounding box center [46, 94] width 6 height 6
checkbox input "true"
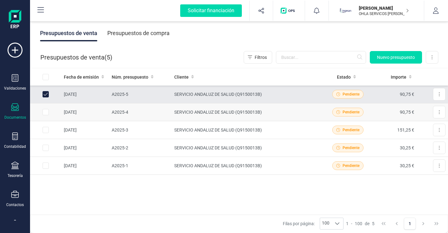
click at [45, 114] on input "Row Selected 3b359e08-e46c-4932-ba47-2cccf68fe297" at bounding box center [46, 112] width 6 height 6
checkbox input "true"
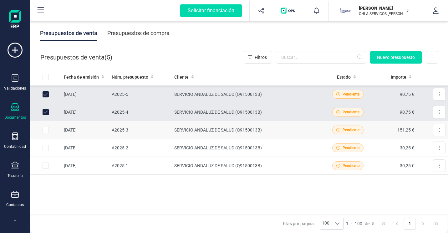
click at [47, 132] on input "Row Selected d00723f6-5ce7-4e2e-96f9-bf3ae958099c" at bounding box center [46, 130] width 6 height 6
checkbox input "true"
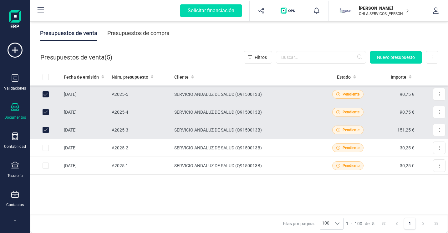
click at [272, 37] on div "Presupuestos de venta Presupuestos de compra" at bounding box center [239, 33] width 418 height 26
click at [274, 57] on span "Filtros Nuevo presupuesto Exportar" at bounding box center [341, 57] width 194 height 13
click at [268, 58] on button "Filtros" at bounding box center [258, 57] width 28 height 13
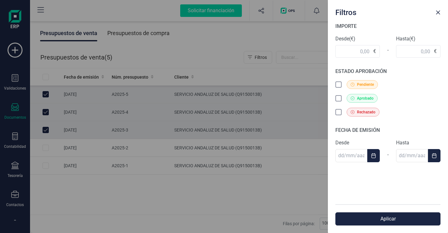
click at [266, 37] on div "Filtros IMPORTE Desde (€) € - Hasta (€) € ESTADO APROBACIÓN Pendiente Aprobado …" at bounding box center [224, 116] width 448 height 233
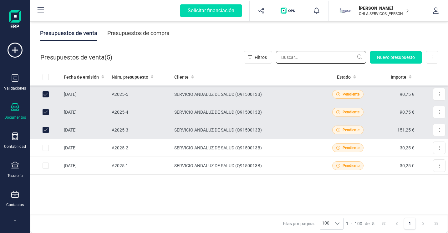
click at [360, 58] on input "text" at bounding box center [321, 57] width 90 height 13
click at [344, 57] on input "text" at bounding box center [321, 57] width 90 height 13
click at [362, 57] on input "text" at bounding box center [321, 57] width 90 height 13
click at [360, 56] on input "text" at bounding box center [321, 57] width 90 height 13
click at [431, 57] on button at bounding box center [432, 57] width 13 height 13
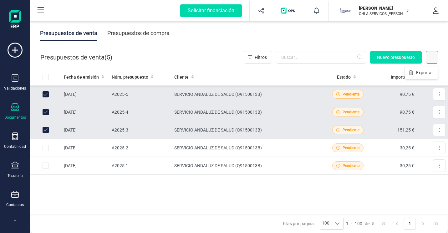
click at [431, 57] on button at bounding box center [432, 57] width 13 height 13
click at [241, 202] on div "Fecha de emisión Núm. presupuesto Cliente Estado Importe [DATE] A2025-5 SERVICI…" at bounding box center [239, 141] width 418 height 146
click at [182, 96] on td "SERVICIO ANDALUZ DE SALUD (Q9150013B)" at bounding box center [248, 94] width 153 height 18
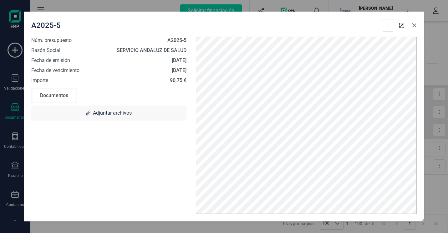
click at [418, 24] on button "button" at bounding box center [414, 25] width 10 height 10
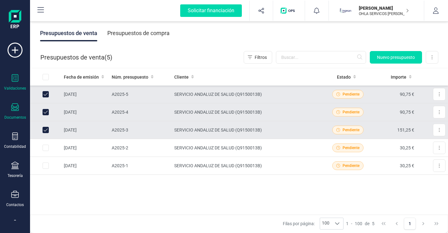
click at [18, 77] on icon at bounding box center [15, 78] width 7 height 8
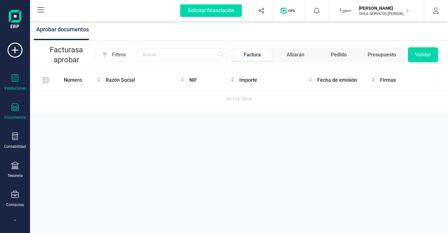
click at [14, 109] on icon at bounding box center [15, 107] width 8 height 8
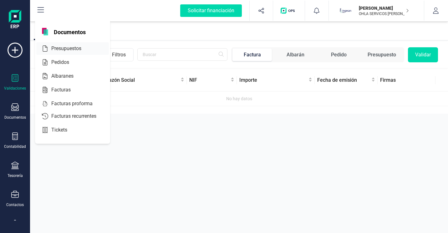
click at [67, 48] on span "Presupuestos" at bounding box center [71, 49] width 44 height 8
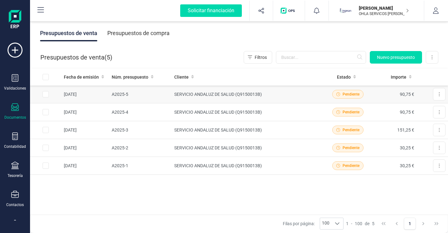
click at [85, 93] on td "[DATE]" at bounding box center [85, 94] width 48 height 18
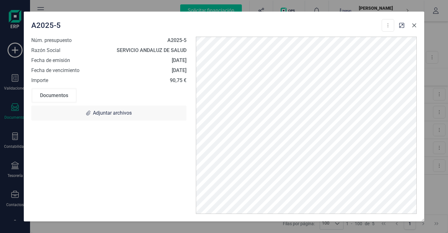
drag, startPoint x: 407, startPoint y: 35, endPoint x: 413, endPoint y: 27, distance: 10.1
click at [413, 27] on icon "button" at bounding box center [414, 25] width 4 height 4
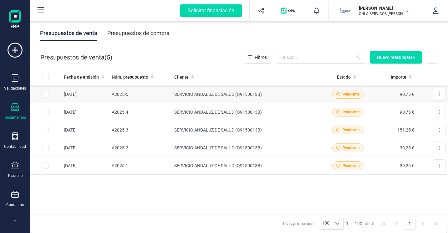
click at [345, 94] on span "Pendiente" at bounding box center [350, 94] width 17 height 6
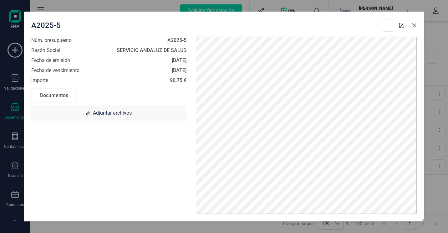
click at [412, 26] on icon "button" at bounding box center [413, 25] width 5 height 5
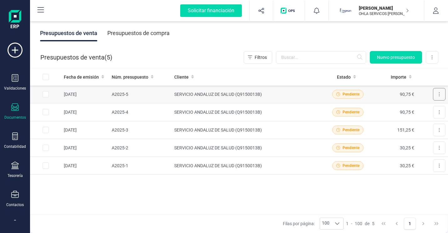
click at [433, 93] on button at bounding box center [439, 94] width 13 height 13
click at [321, 195] on div "Fecha de emisión Núm. presupuesto Cliente Estado Importe [DATE] A2025-5 SERVICI…" at bounding box center [239, 141] width 418 height 146
drag, startPoint x: 349, startPoint y: 167, endPoint x: 313, endPoint y: 175, distance: 37.6
click at [313, 175] on div "Fecha de emisión Núm. presupuesto Cliente Estado Importe [DATE] A2025-5 SERVICI…" at bounding box center [239, 141] width 418 height 146
click at [255, 164] on td "SERVICIO ANDALUZ DE SALUD (Q9150013B)" at bounding box center [248, 166] width 153 height 18
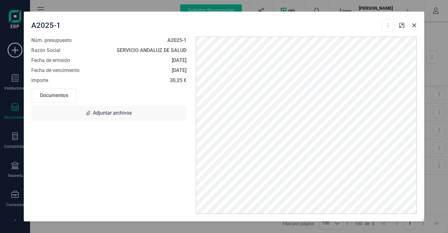
click at [58, 93] on div "Documentos" at bounding box center [54, 95] width 43 height 13
click at [391, 25] on button at bounding box center [387, 25] width 13 height 13
click at [350, 79] on span "Albarán" at bounding box center [352, 78] width 15 height 6
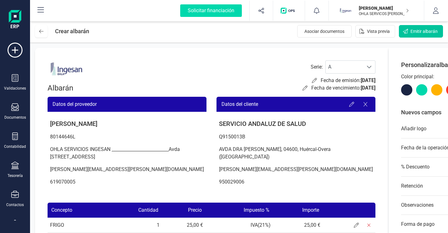
click at [420, 31] on span "Emitir albarán" at bounding box center [423, 31] width 27 height 6
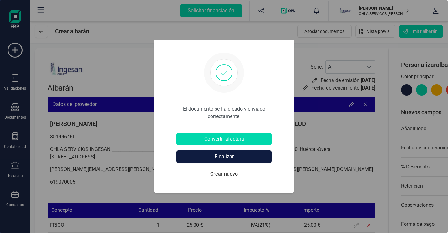
click at [227, 155] on button "Finalizar" at bounding box center [223, 156] width 95 height 13
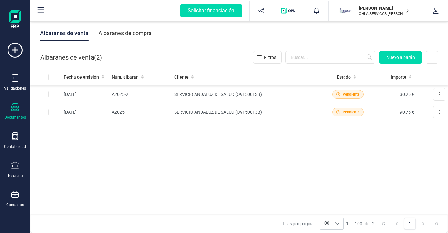
click at [18, 109] on icon at bounding box center [15, 107] width 8 height 8
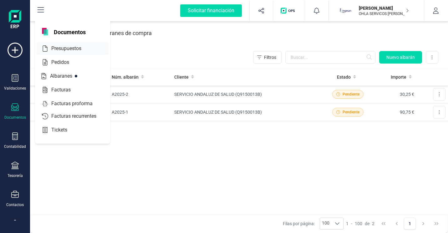
click at [63, 46] on span "Presupuestos" at bounding box center [71, 49] width 44 height 8
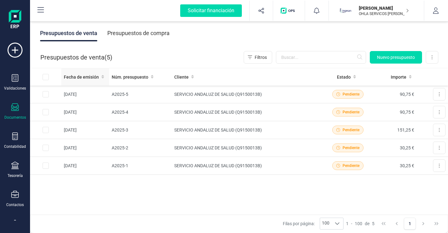
click at [82, 77] on span "Fecha de emisión" at bounding box center [81, 77] width 35 height 6
click at [339, 78] on span "Estado" at bounding box center [344, 77] width 14 height 6
click at [342, 93] on span "Pendiente" at bounding box center [350, 94] width 17 height 6
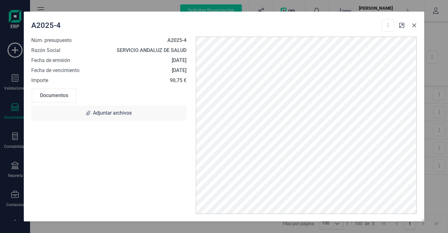
click at [416, 25] on icon "button" at bounding box center [413, 25] width 5 height 5
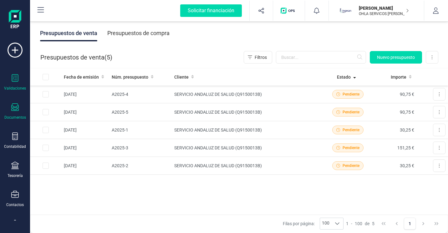
click at [23, 81] on div "Validaciones" at bounding box center [15, 82] width 25 height 17
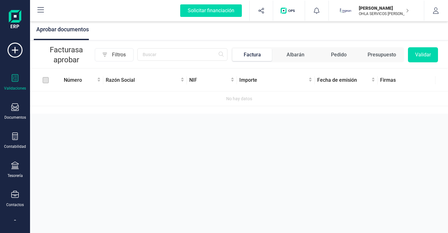
click at [374, 55] on div "Presupuesto" at bounding box center [381, 55] width 28 height 8
click at [129, 53] on span "Filtros" at bounding box center [134, 54] width 21 height 13
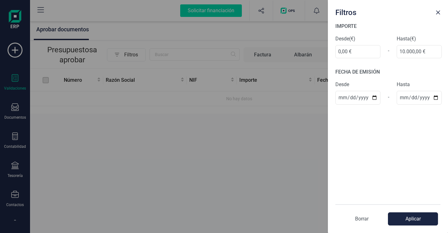
click at [129, 53] on div "Filtros IMPORTE Desde (€) 0,00 € - Hasta (€) 10.000,00 € FECHA DE EMISIÓN Desde…" at bounding box center [224, 116] width 448 height 233
click at [146, 100] on div "Filtros IMPORTE Desde (€) 0,00 € - Hasta (€) 10.000,00 € FECHA DE EMISIÓN Desde…" at bounding box center [224, 116] width 448 height 233
click at [80, 110] on div "Filtros IMPORTE Desde (€) 0,00 € - Hasta (€) 10.000,00 € FECHA DE EMISIÓN Desde…" at bounding box center [224, 116] width 448 height 233
click at [409, 217] on button "Aplicar" at bounding box center [413, 218] width 50 height 13
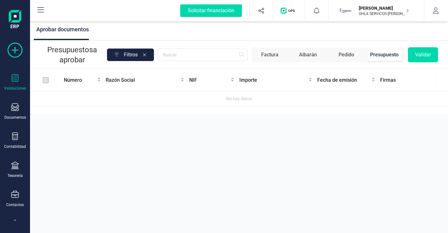
click at [13, 51] on icon at bounding box center [15, 50] width 15 height 15
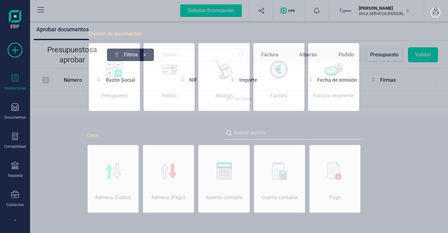
scroll to position [0, 31]
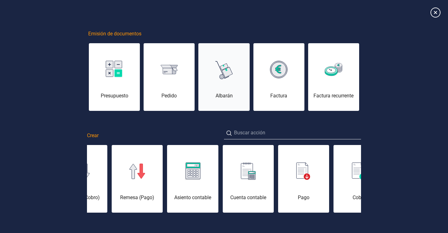
click at [213, 83] on div "Albarán" at bounding box center [223, 81] width 51 height 38
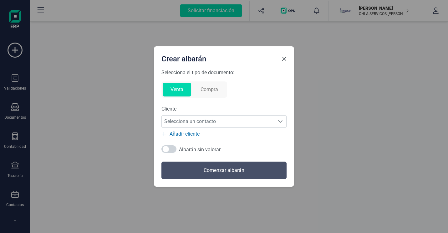
click at [283, 61] on span "Close" at bounding box center [283, 58] width 5 height 5
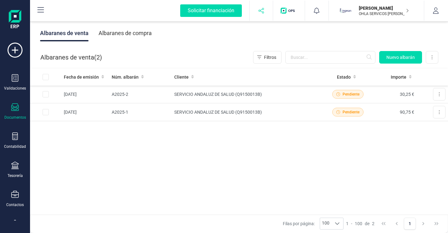
click at [262, 11] on icon "button" at bounding box center [261, 11] width 6 height 6
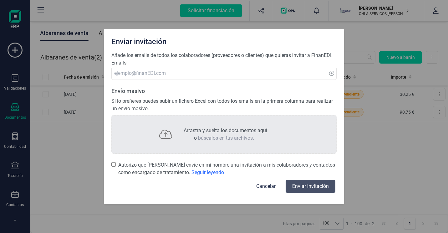
click at [265, 184] on button "Cancelar" at bounding box center [266, 186] width 34 height 15
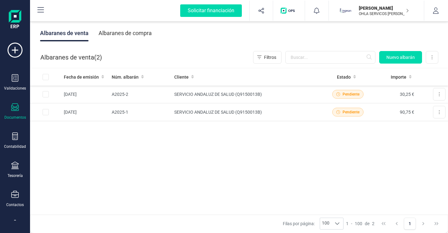
scroll to position [0, 0]
click at [16, 115] on div "Documentos" at bounding box center [15, 116] width 22 height 5
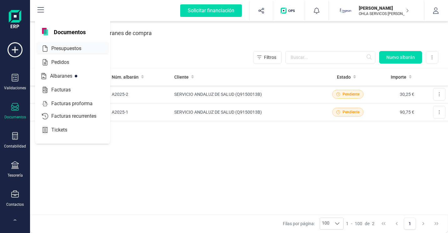
click at [71, 49] on span "Presupuestos" at bounding box center [71, 49] width 44 height 8
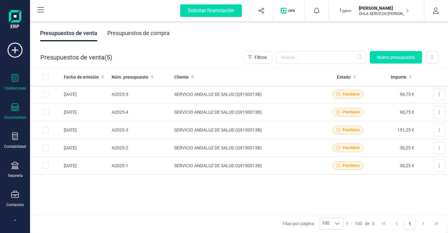
click at [16, 76] on icon at bounding box center [15, 78] width 8 height 8
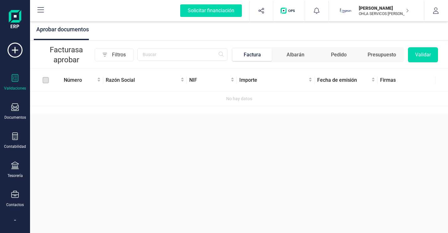
click at [380, 53] on div "Presupuesto" at bounding box center [381, 55] width 28 height 8
click at [370, 80] on div "Fecha de emisión" at bounding box center [346, 80] width 58 height 8
click at [357, 80] on span "Fecha de emisión" at bounding box center [343, 80] width 53 height 8
click at [293, 78] on span "Importe" at bounding box center [273, 80] width 68 height 8
click at [127, 55] on span "Filtros" at bounding box center [134, 54] width 21 height 13
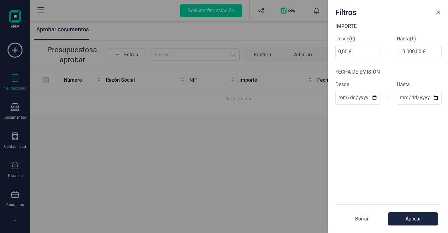
click at [129, 54] on div "Filtros IMPORTE Desde (€) 0,00 € - Hasta (€) 10.000,00 € FECHA DE EMISIÓN Desde…" at bounding box center [224, 116] width 448 height 233
click at [71, 31] on div "Filtros IMPORTE Desde (€) 0,00 € - Hasta (€) 10.000,00 € FECHA DE EMISIÓN Desde…" at bounding box center [224, 116] width 448 height 233
click at [209, 30] on div "Filtros IMPORTE Desde (€) 0,00 € - Hasta (€) 10.000,00 € FECHA DE EMISIÓN Desde…" at bounding box center [224, 116] width 448 height 233
click at [17, 44] on div "Filtros IMPORTE Desde (€) 0,00 € - Hasta (€) 10.000,00 € FECHA DE EMISIÓN Desde…" at bounding box center [224, 116] width 448 height 233
click at [16, 49] on div "Filtros IMPORTE Desde (€) 0,00 € - Hasta (€) 10.000,00 € FECHA DE EMISIÓN Desde…" at bounding box center [224, 116] width 448 height 233
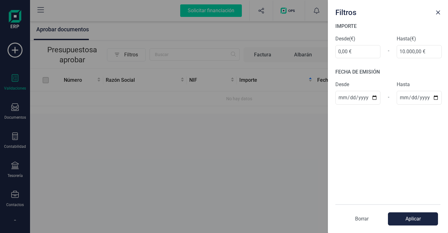
click at [368, 219] on p "Borrar" at bounding box center [361, 219] width 53 height 8
click at [362, 218] on p "Borrar" at bounding box center [361, 219] width 53 height 8
click at [413, 220] on button "Aplicar" at bounding box center [413, 218] width 50 height 13
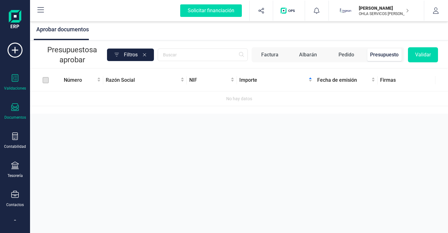
click at [16, 103] on icon at bounding box center [15, 107] width 8 height 8
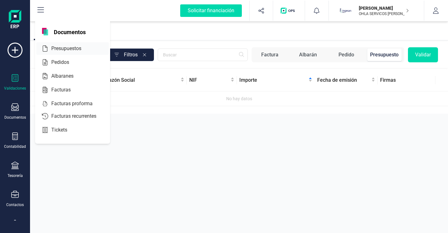
click at [63, 49] on span "Presupuestos" at bounding box center [71, 49] width 44 height 8
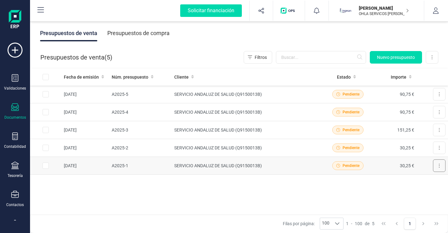
click at [433, 168] on button at bounding box center [439, 165] width 13 height 13
click at [18, 197] on icon at bounding box center [15, 194] width 8 height 8
